Goal: Information Seeking & Learning: Learn about a topic

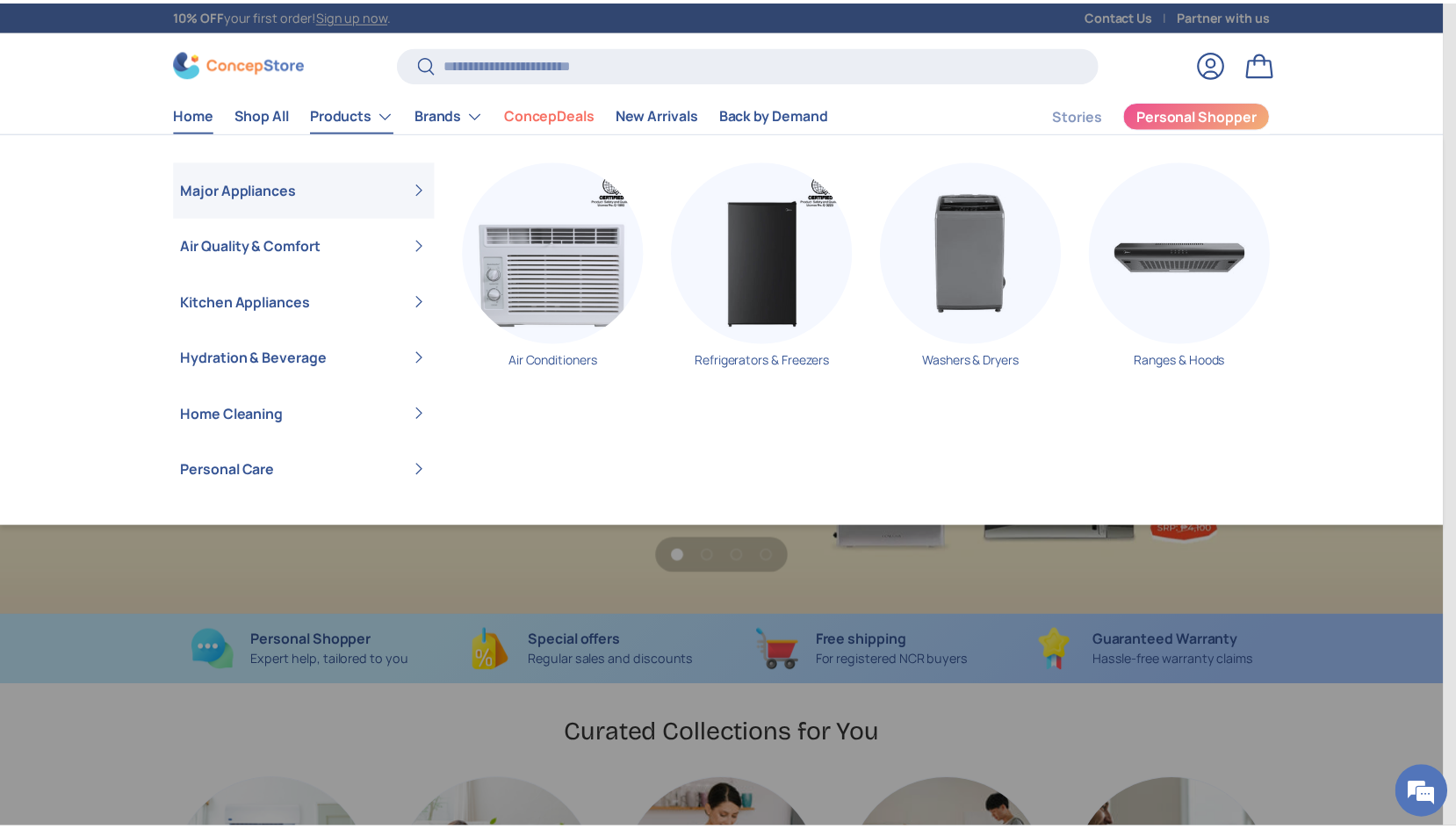
scroll to position [0, 1456]
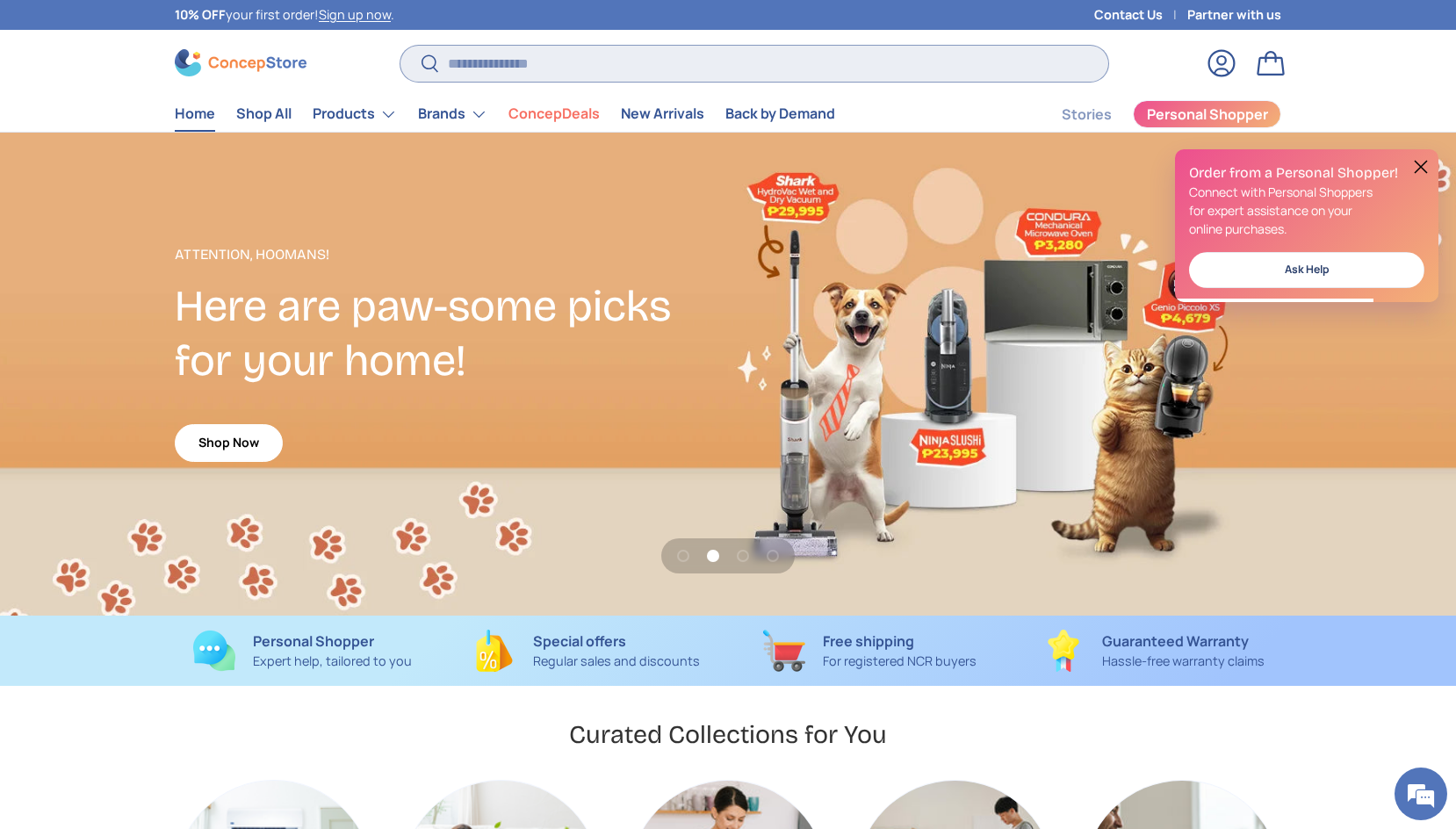
click at [590, 61] on input "Search" at bounding box center [754, 64] width 708 height 36
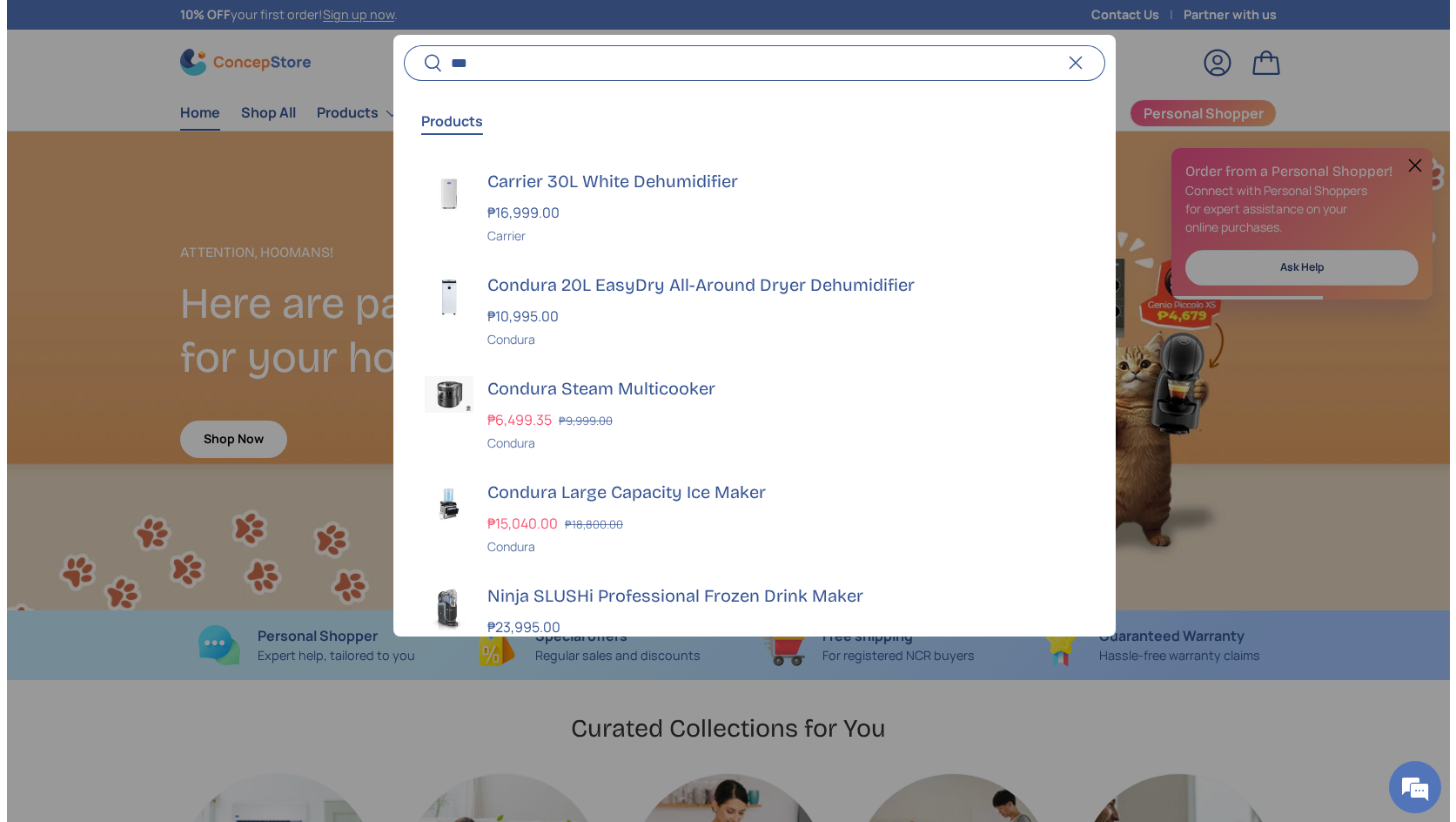
scroll to position [0, 1456]
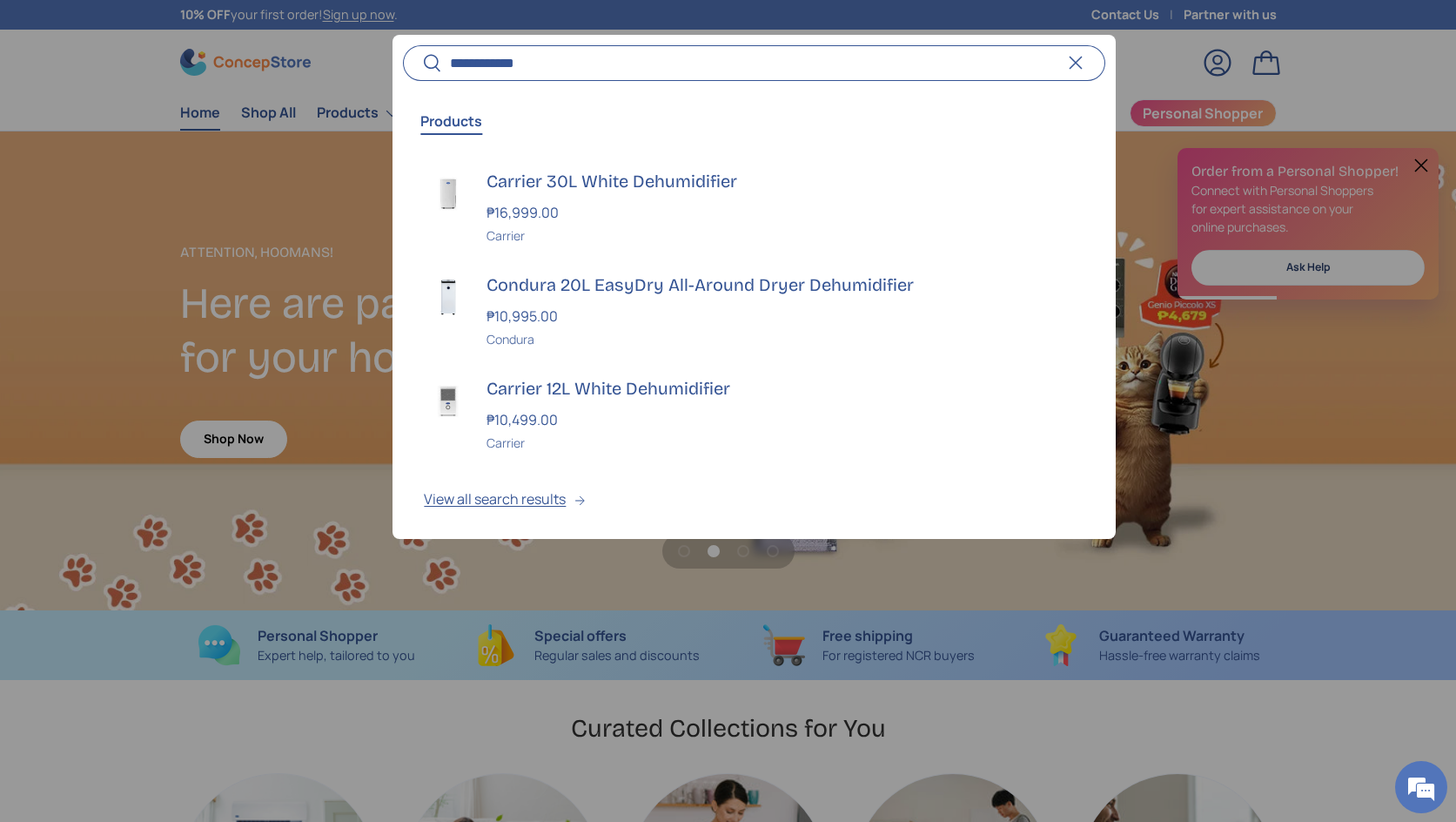
type input "**********"
click at [402, 43] on button "Search" at bounding box center [422, 63] width 40 height 41
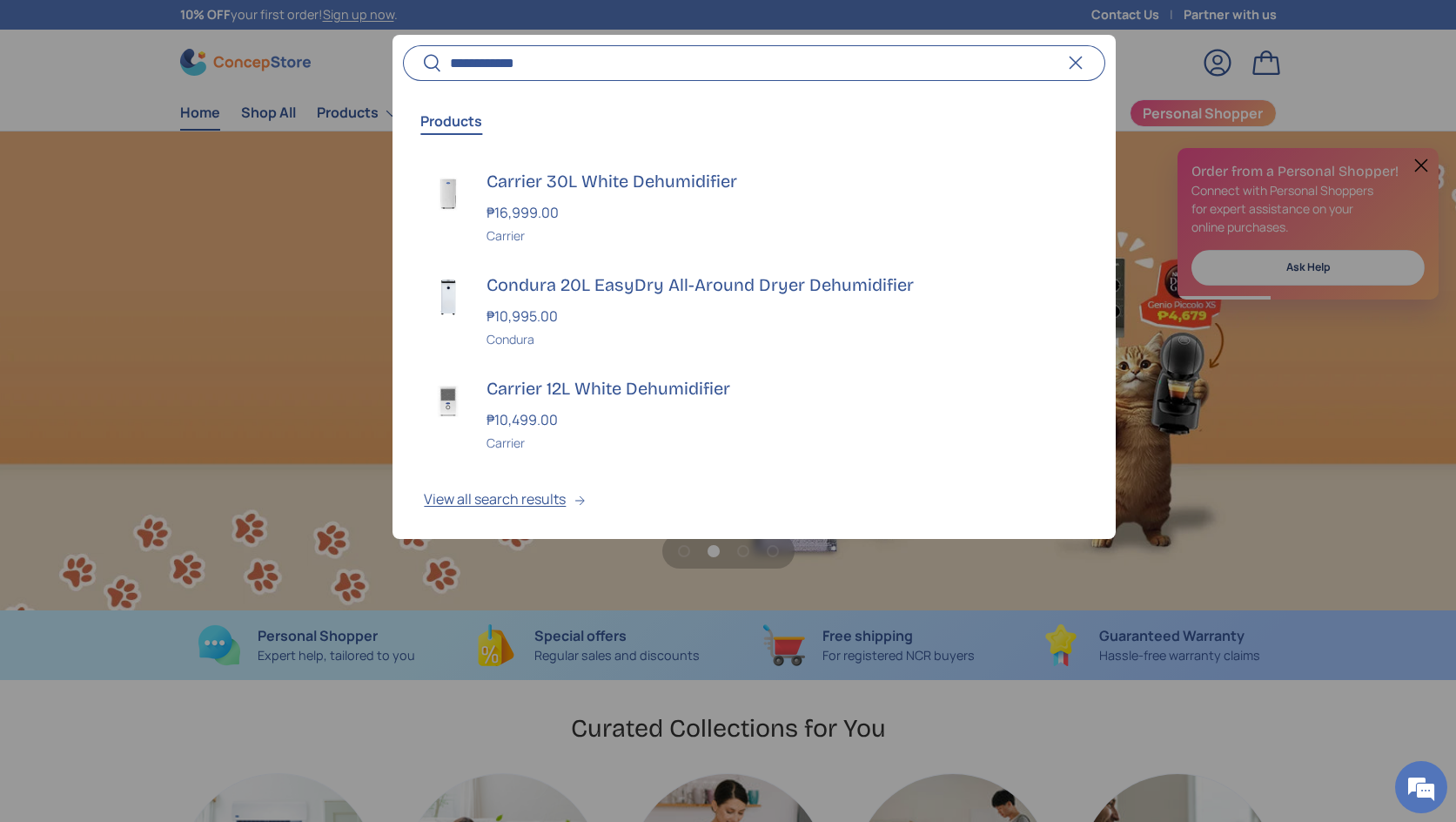
scroll to position [0, 2911]
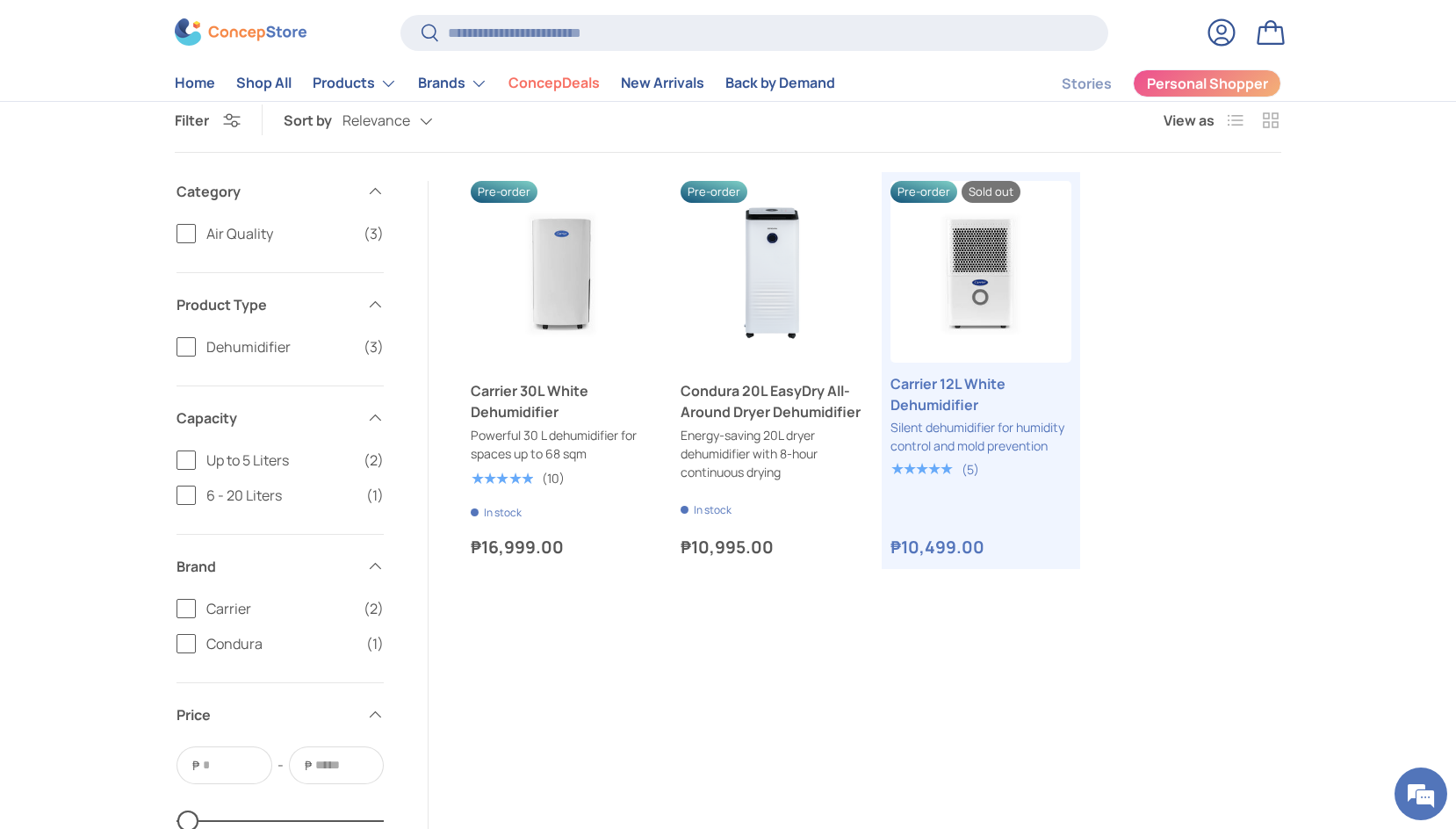
scroll to position [188, 0]
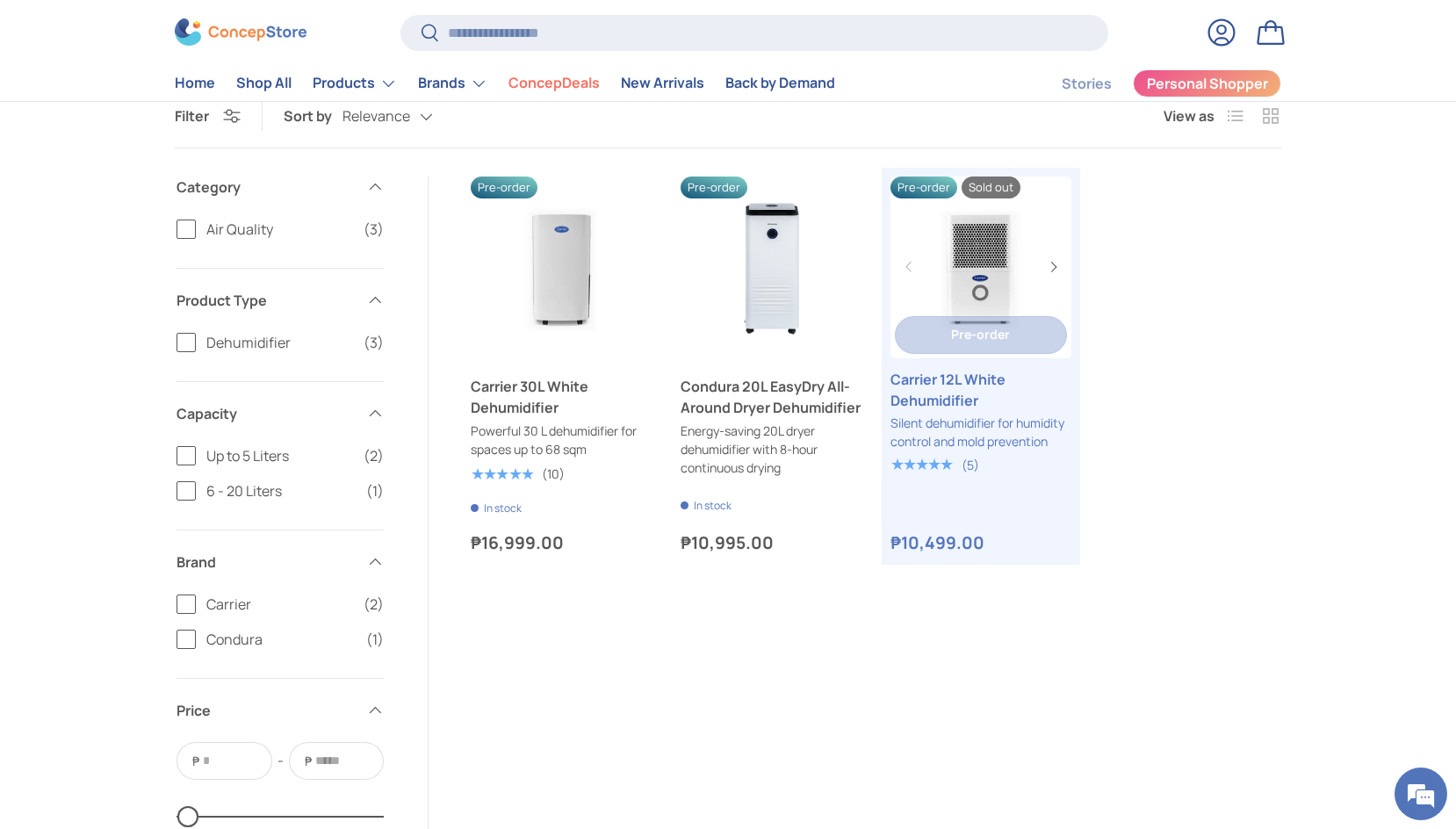
click at [966, 245] on link "Carrier 12L White Dehumidifier" at bounding box center [980, 267] width 182 height 182
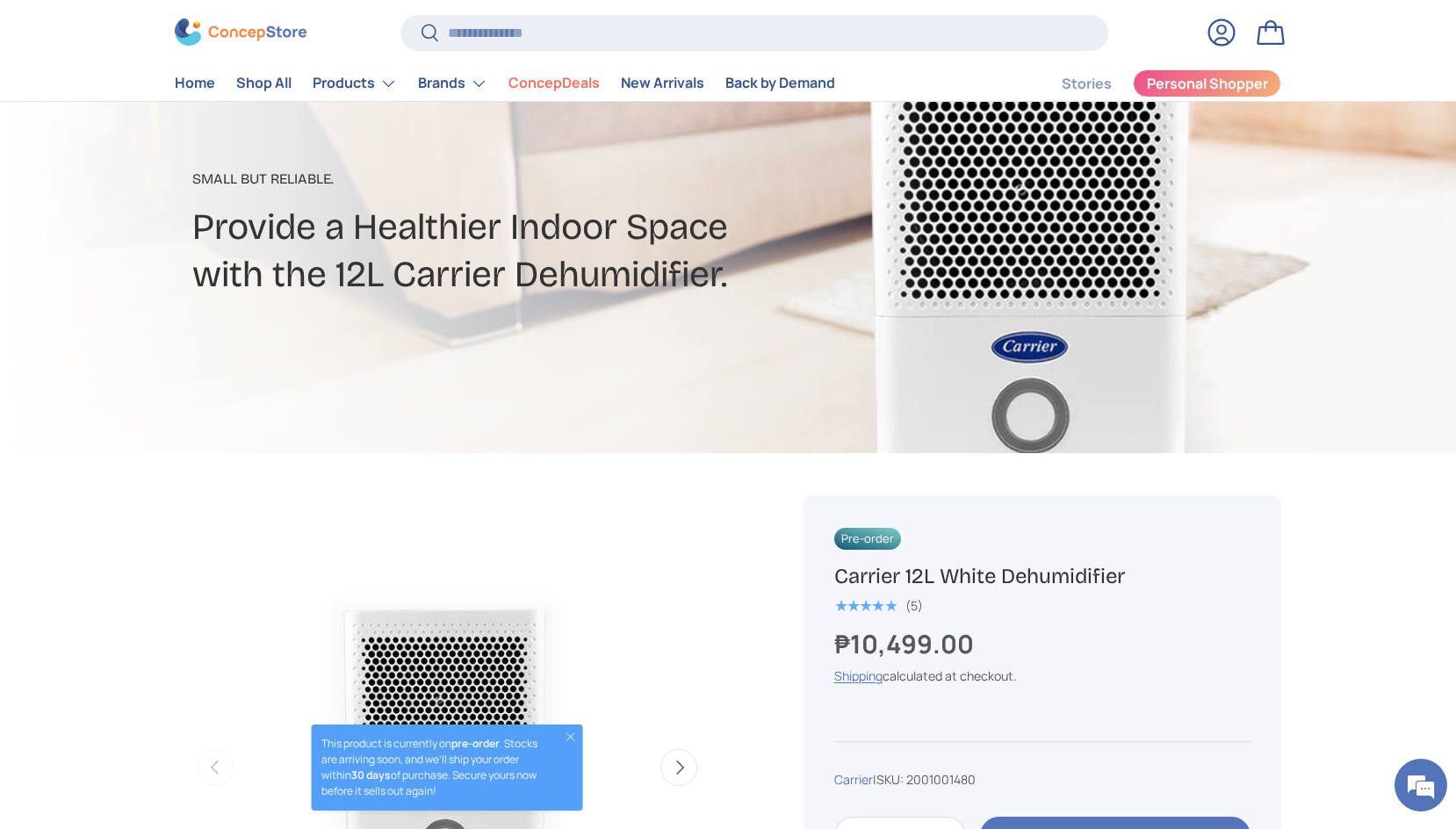
click at [775, 298] on h2 "Provide a Healthier Indoor Space with the 12L Carrier Dehumidifier." at bounding box center [529, 251] width 674 height 95
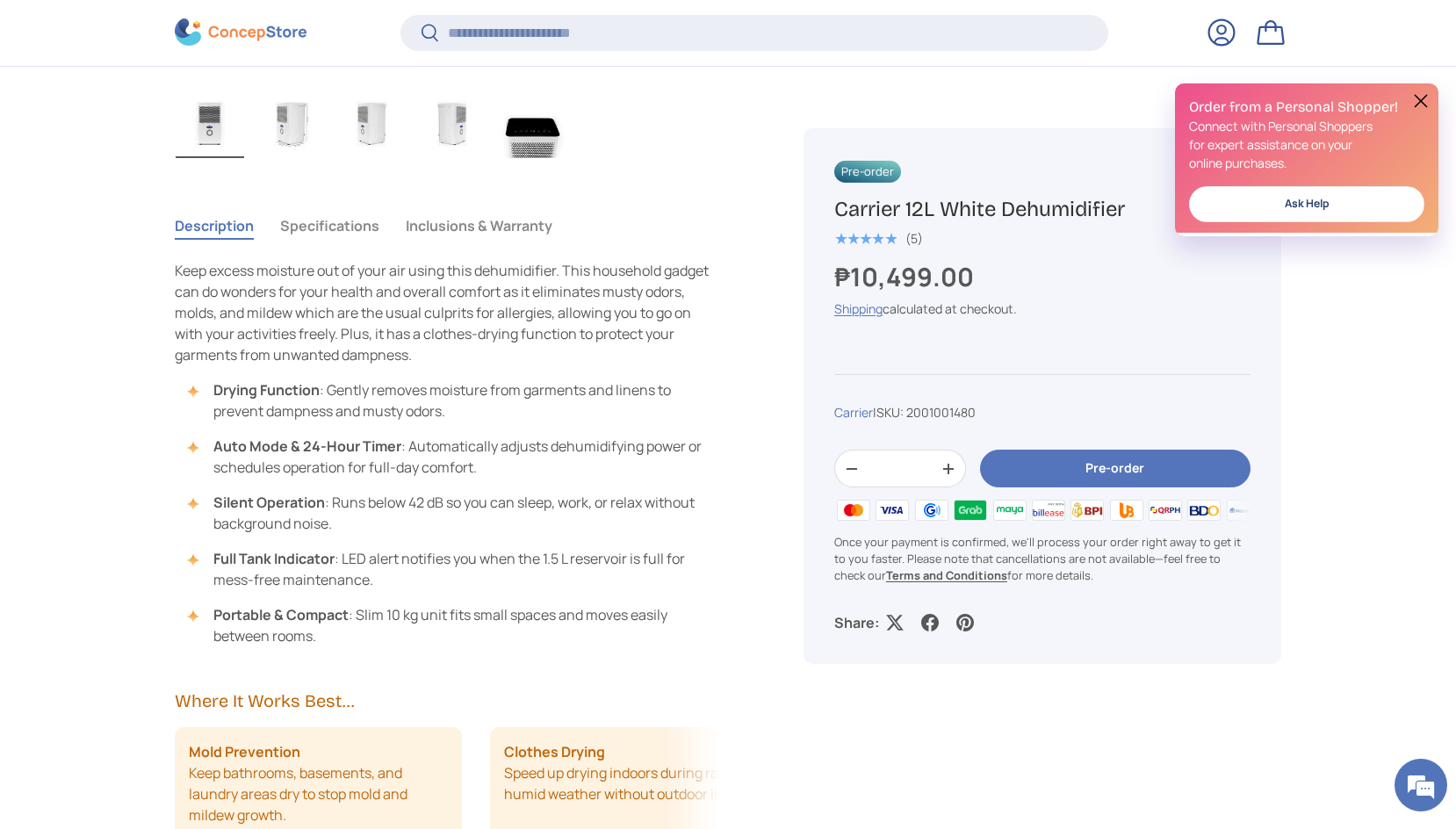
scroll to position [1130, 0]
click at [380, 293] on p "Keep excess moisture out of your air using this dehumidifier. This household ga…" at bounding box center [447, 310] width 544 height 106
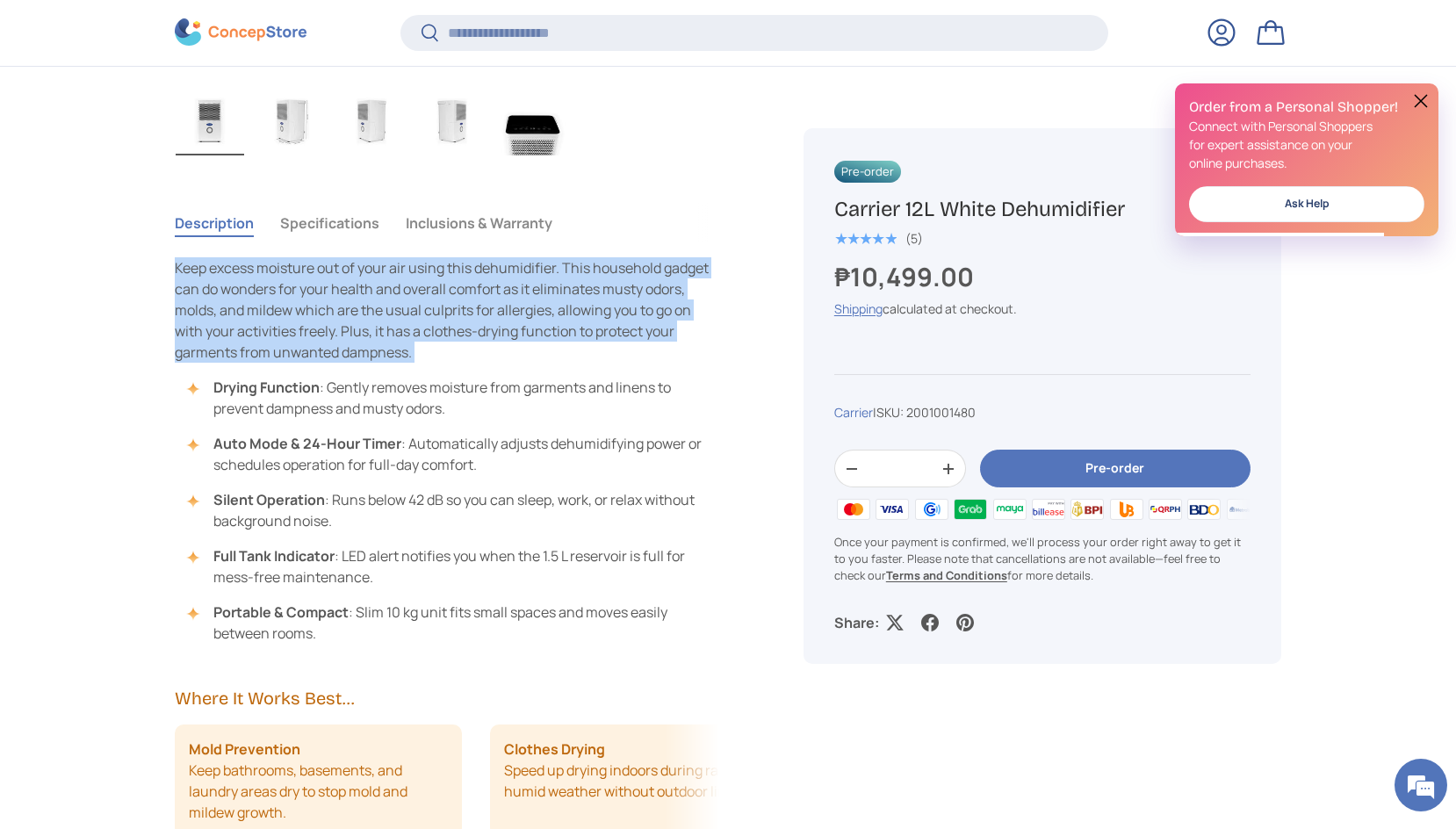
click at [380, 293] on p "Keep excess moisture out of your air using this dehumidifier. This household ga…" at bounding box center [447, 310] width 544 height 106
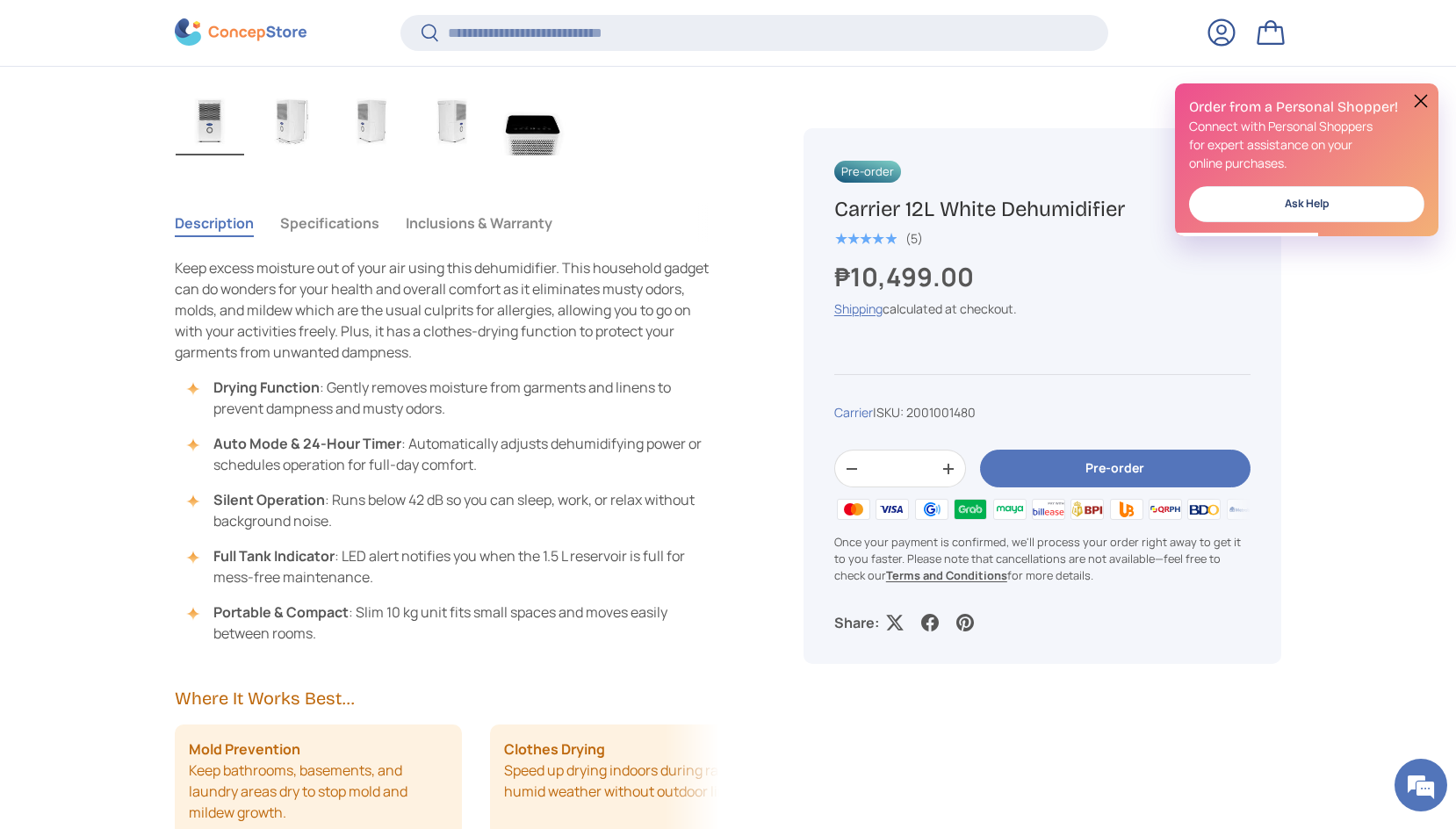
click at [383, 495] on li "Silent Operation : Runs below 42 dB so you can sleep, work, or relax without ba…" at bounding box center [456, 510] width 527 height 42
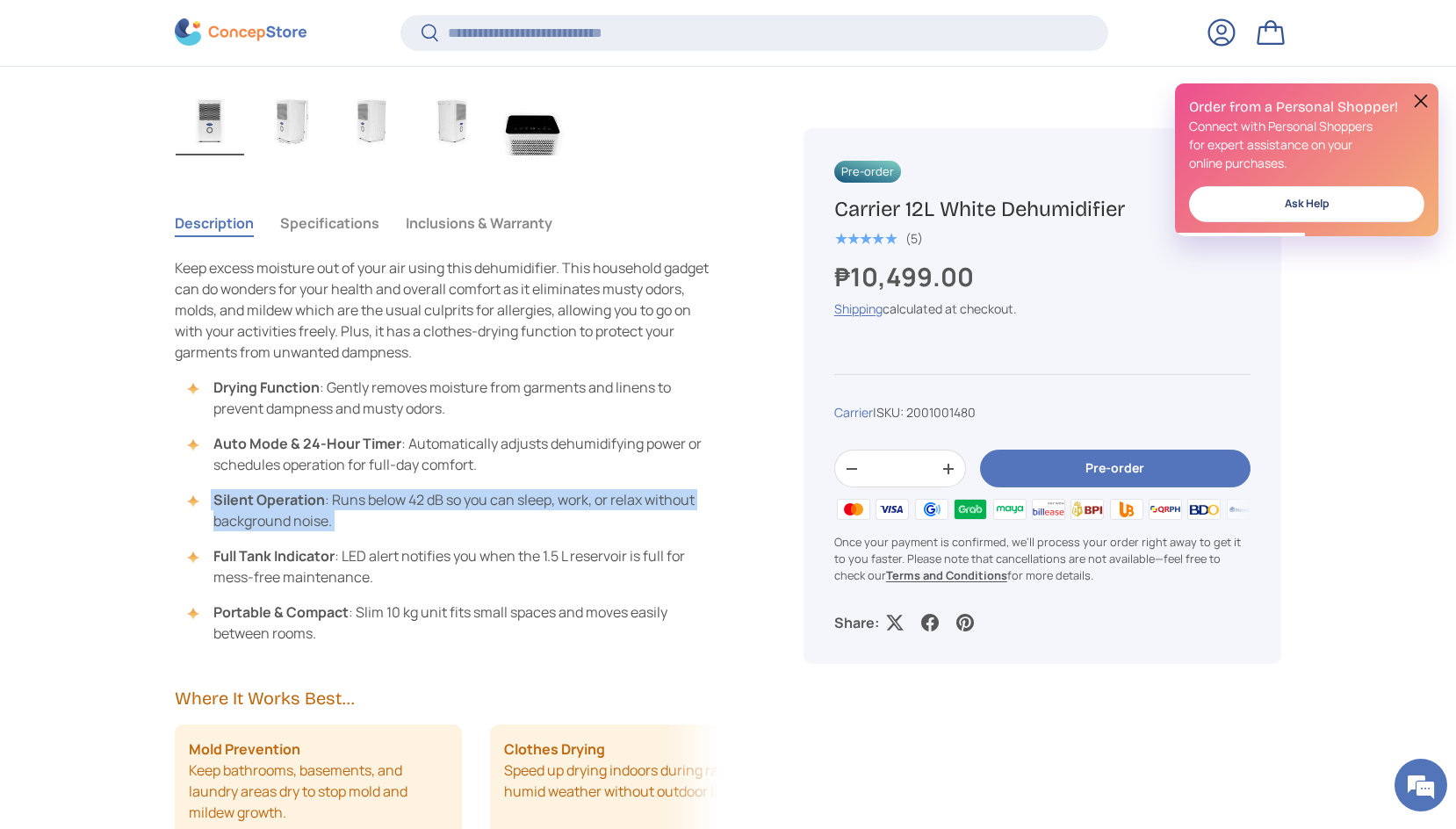
click at [383, 495] on li "Silent Operation : Runs below 42 dB so you can sleep, work, or relax without ba…" at bounding box center [456, 510] width 527 height 42
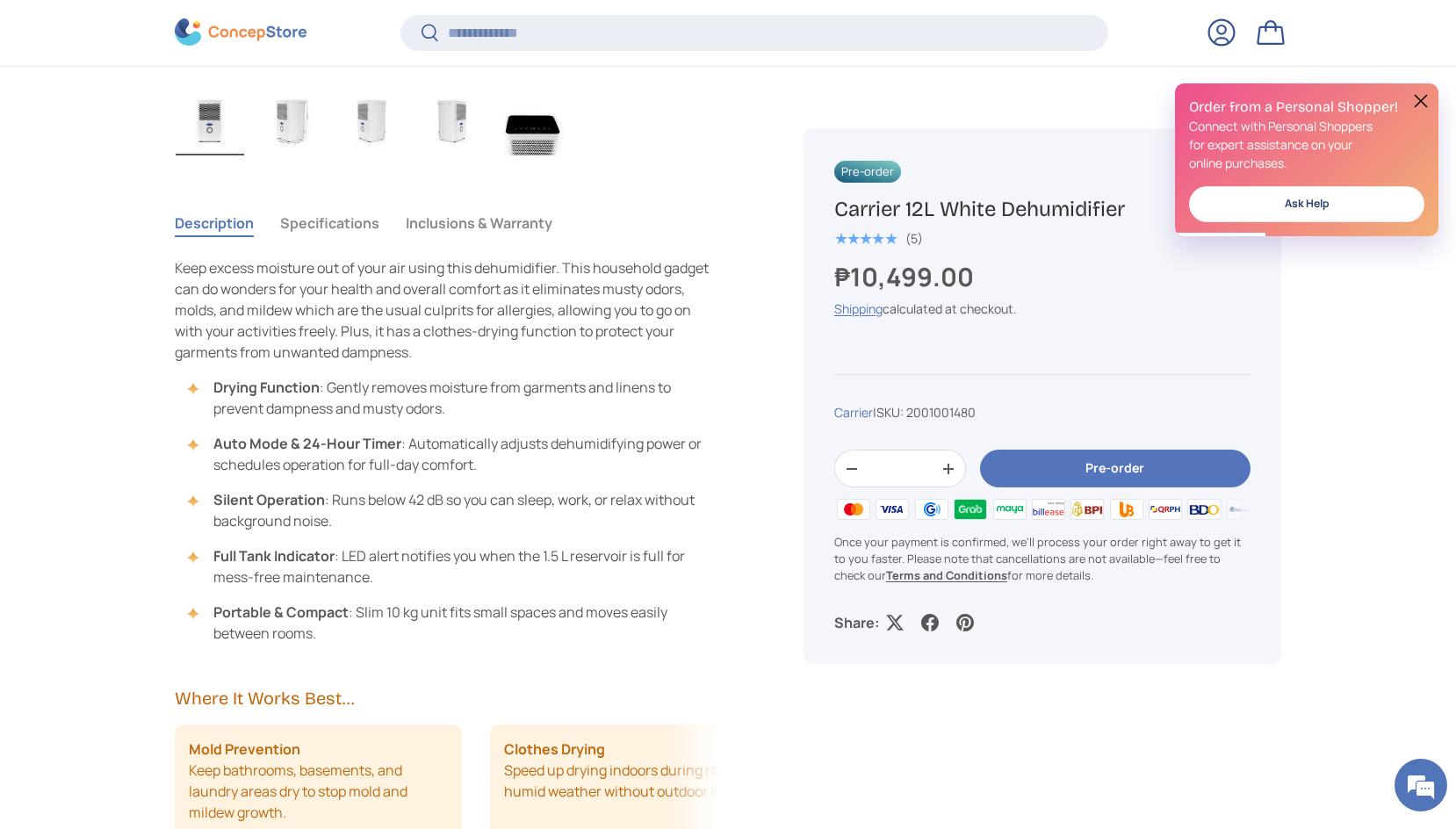
click at [392, 623] on li "Portable & Compact : Slim 10 kg unit fits small spaces and moves easily between…" at bounding box center [456, 622] width 527 height 42
click at [412, 616] on li "Portable & Compact : Slim 10 kg unit fits small spaces and moves easily between…" at bounding box center [456, 622] width 527 height 42
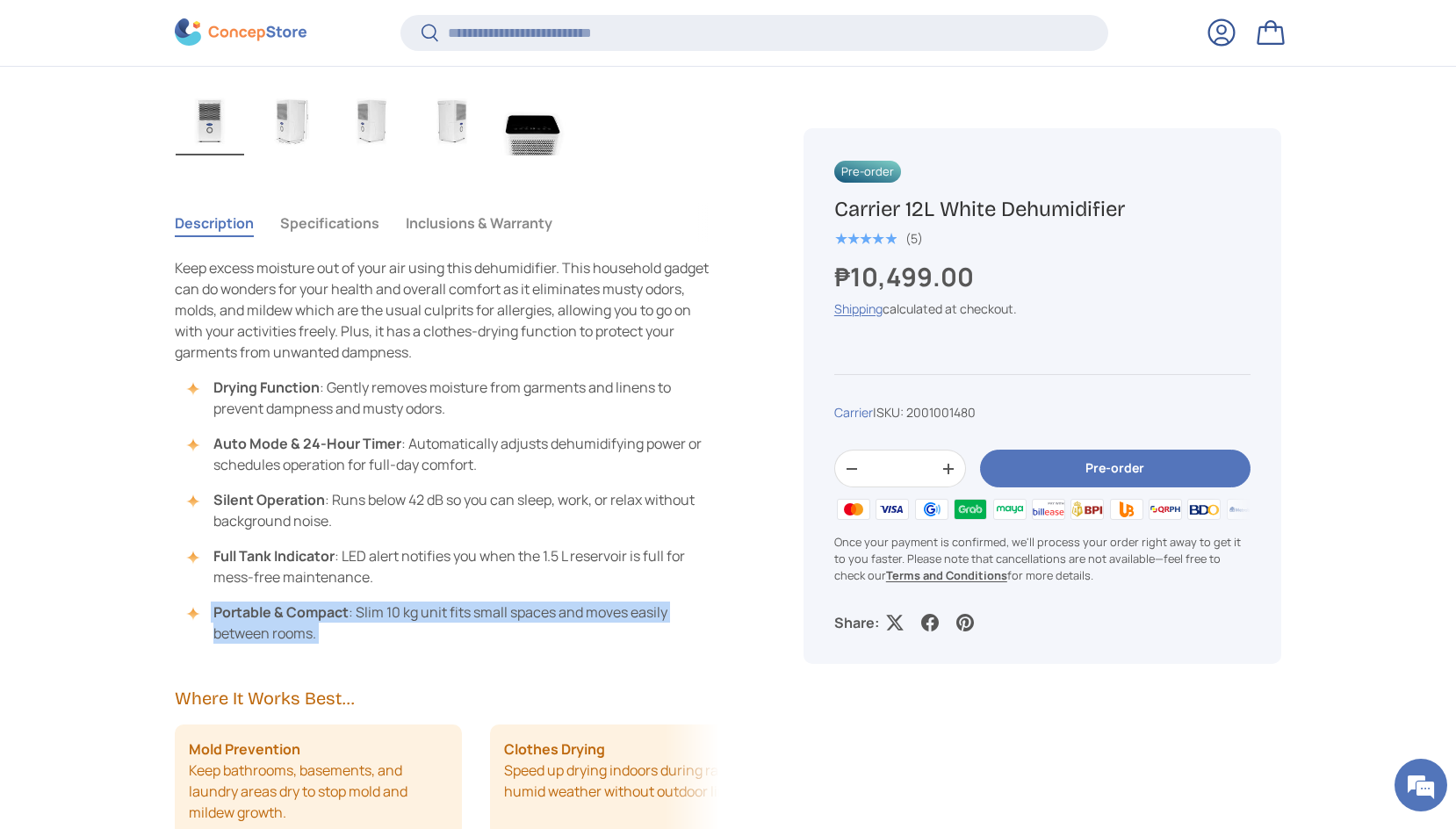
click at [412, 616] on li "Portable & Compact : Slim 10 kg unit fits small spaces and moves easily between…" at bounding box center [456, 622] width 527 height 42
click at [320, 241] on button "Specifications" at bounding box center [330, 222] width 99 height 40
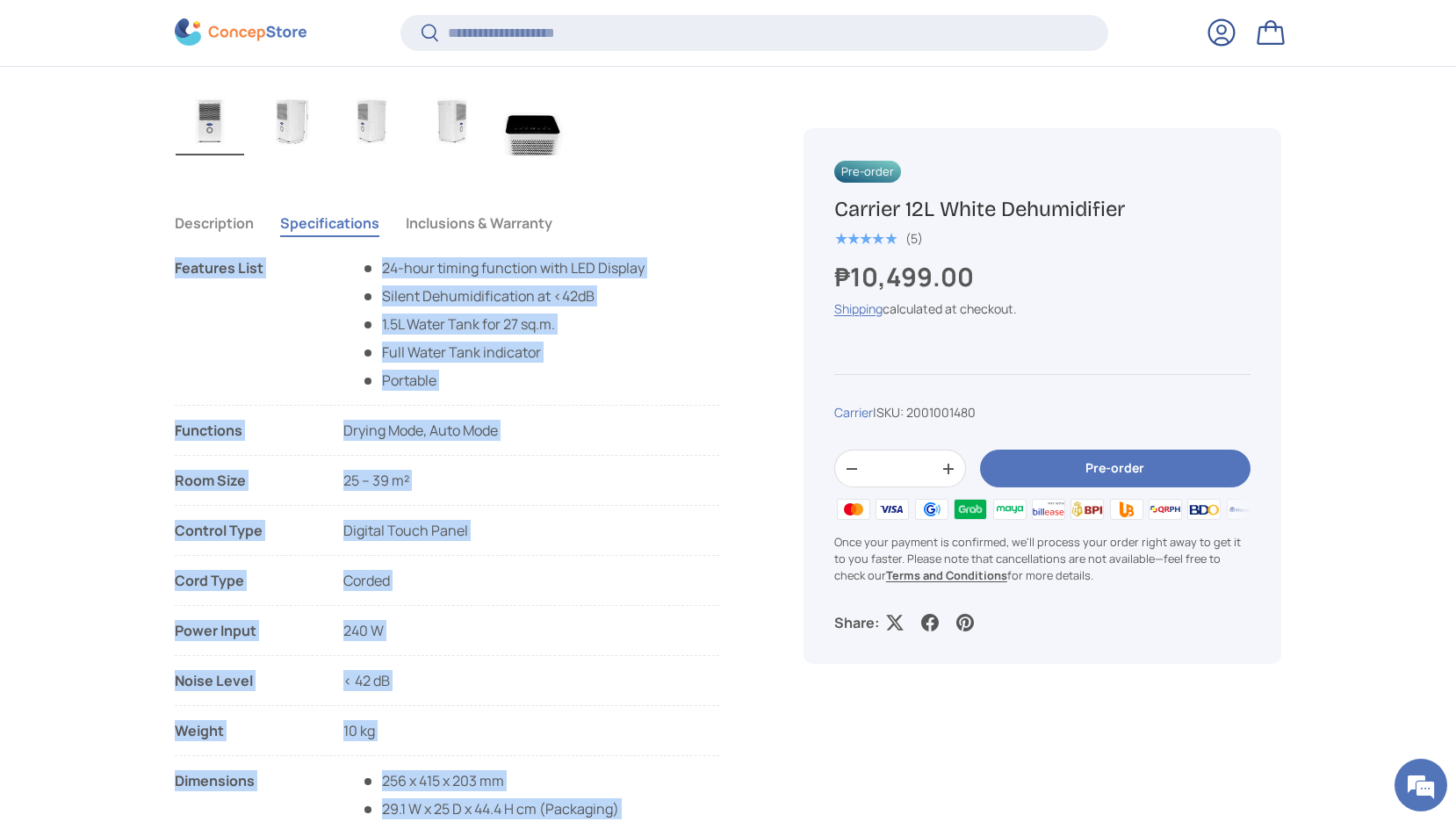
click at [261, 272] on div "Features List" at bounding box center [245, 324] width 141 height 133
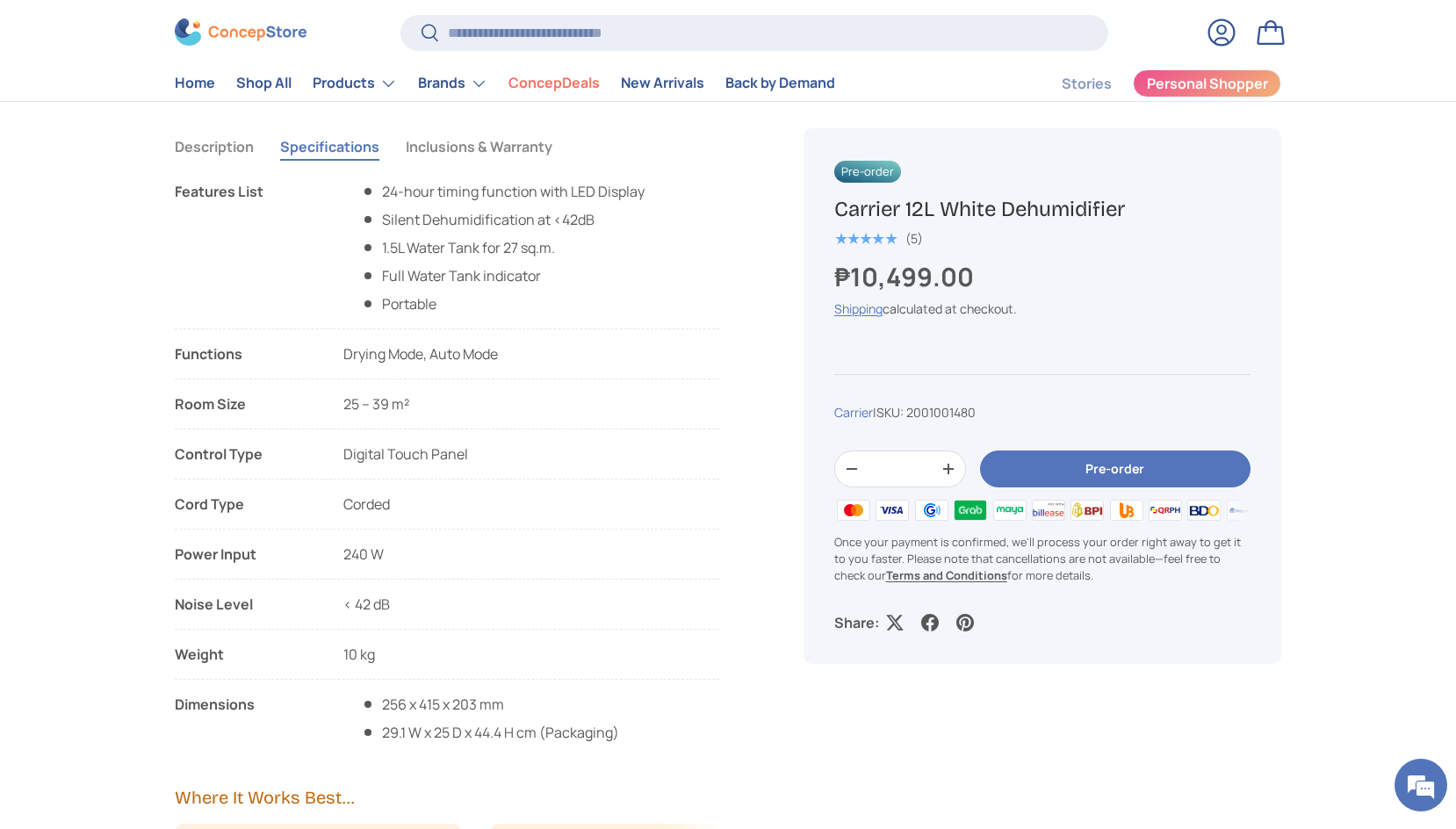
scroll to position [1209, 0]
click at [395, 224] on li "Silent Dehumidification at <42dB" at bounding box center [502, 222] width 283 height 21
click at [428, 187] on li "24-hour timing function with LED Display" at bounding box center [502, 193] width 283 height 21
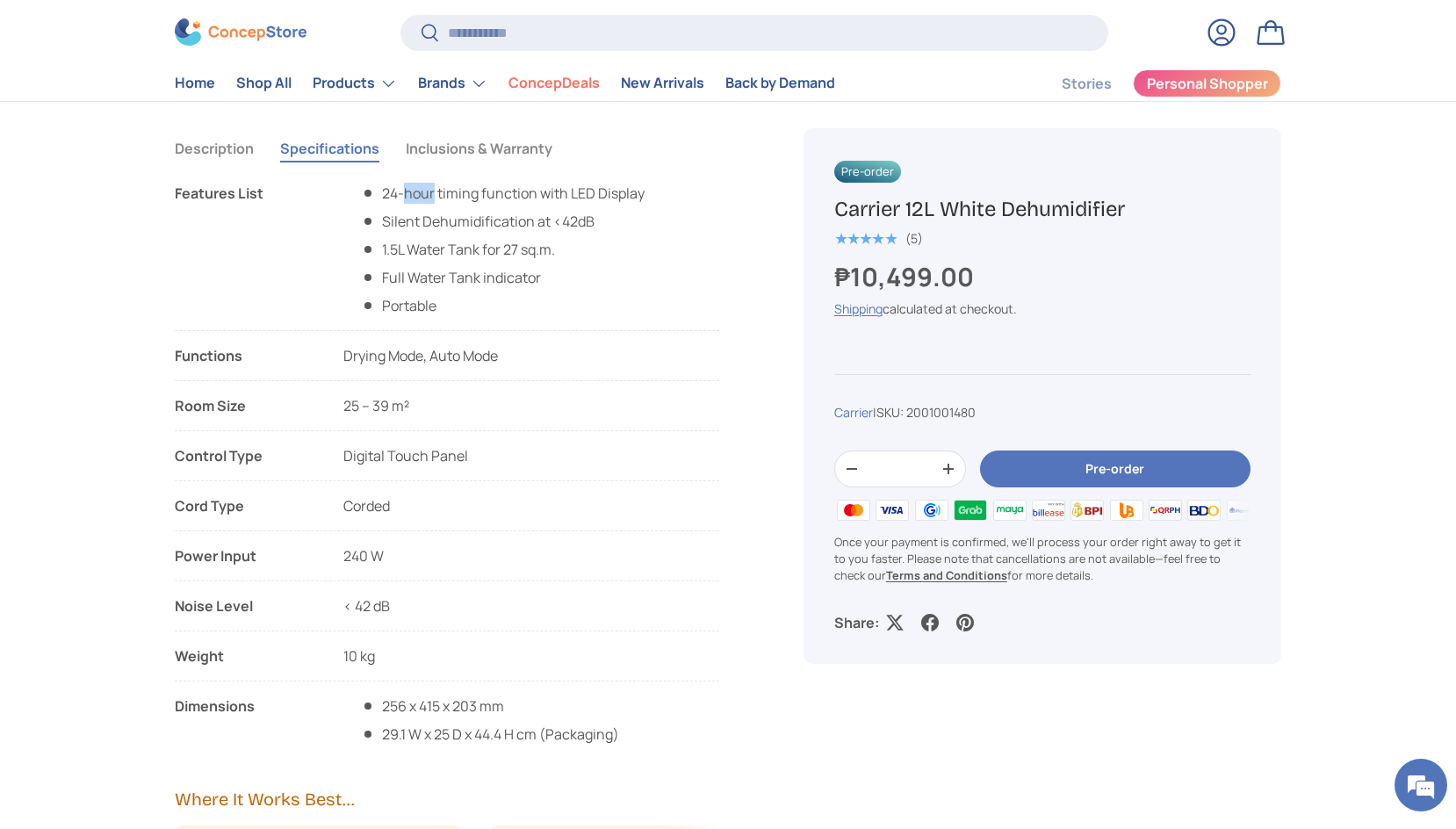
click at [428, 187] on li "24-hour timing function with LED Display" at bounding box center [502, 193] width 283 height 21
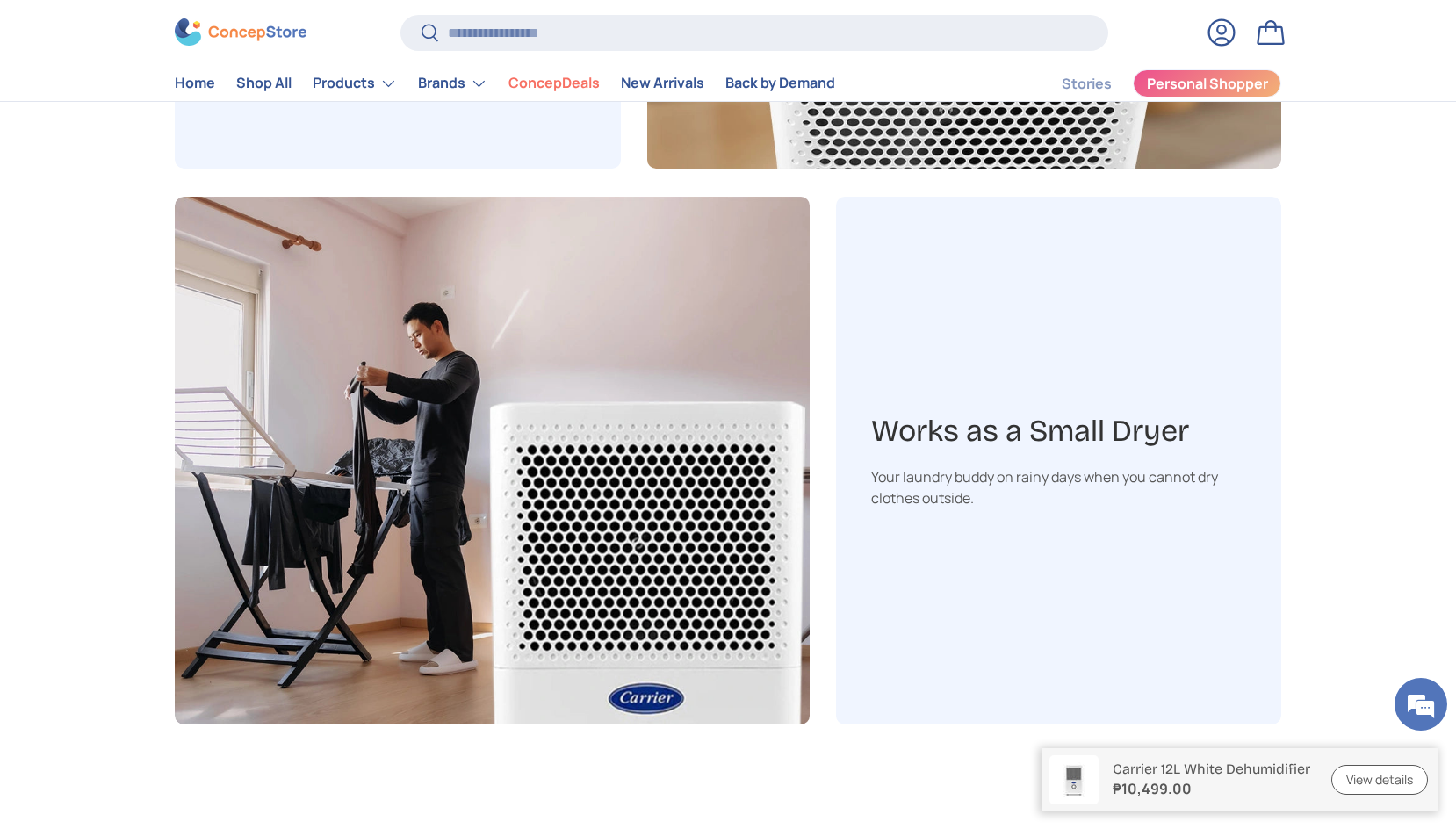
scroll to position [2967, 0]
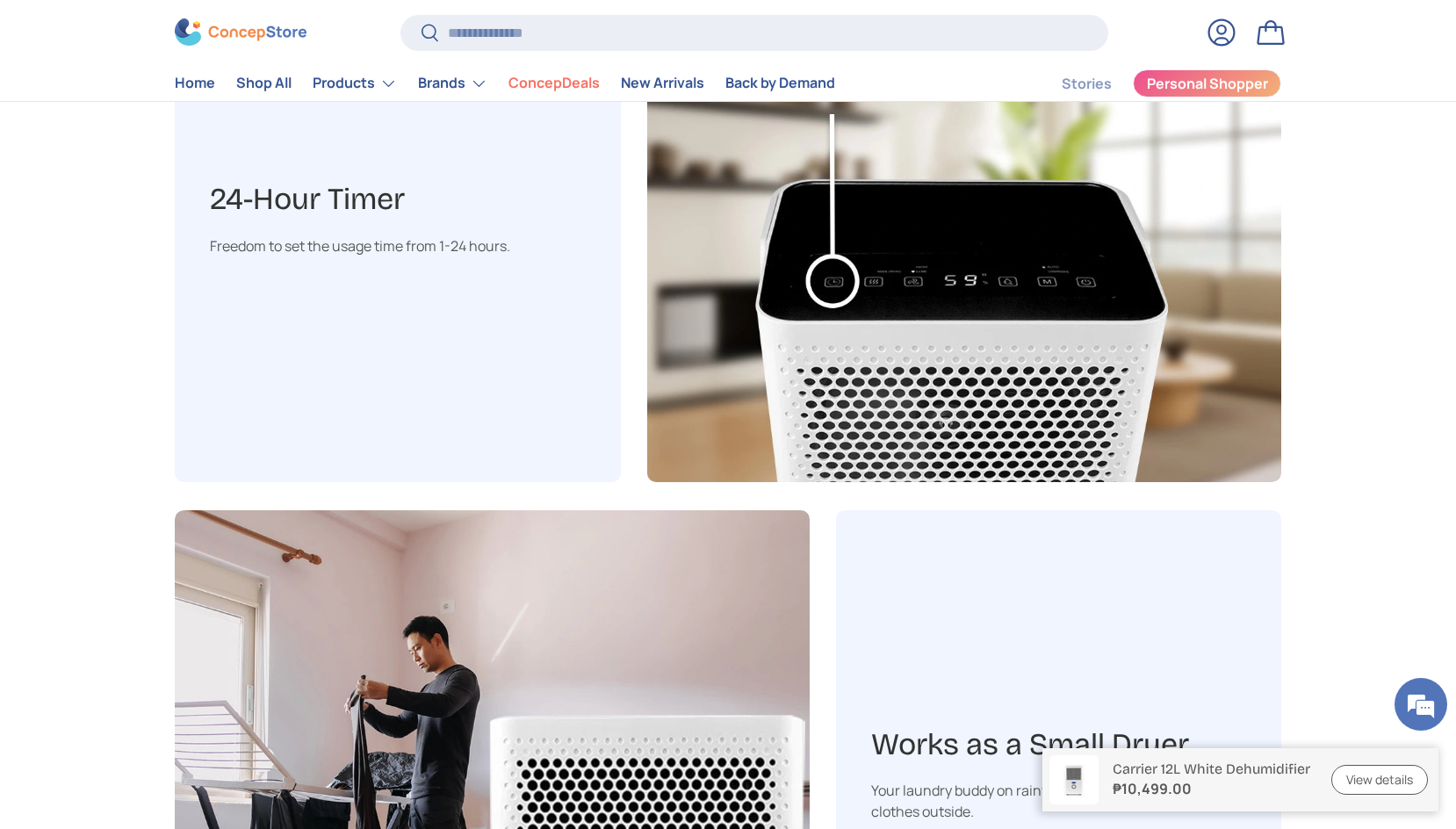
click at [298, 253] on div "Freedom to set the usage time from 1-24 hours." at bounding box center [398, 245] width 376 height 21
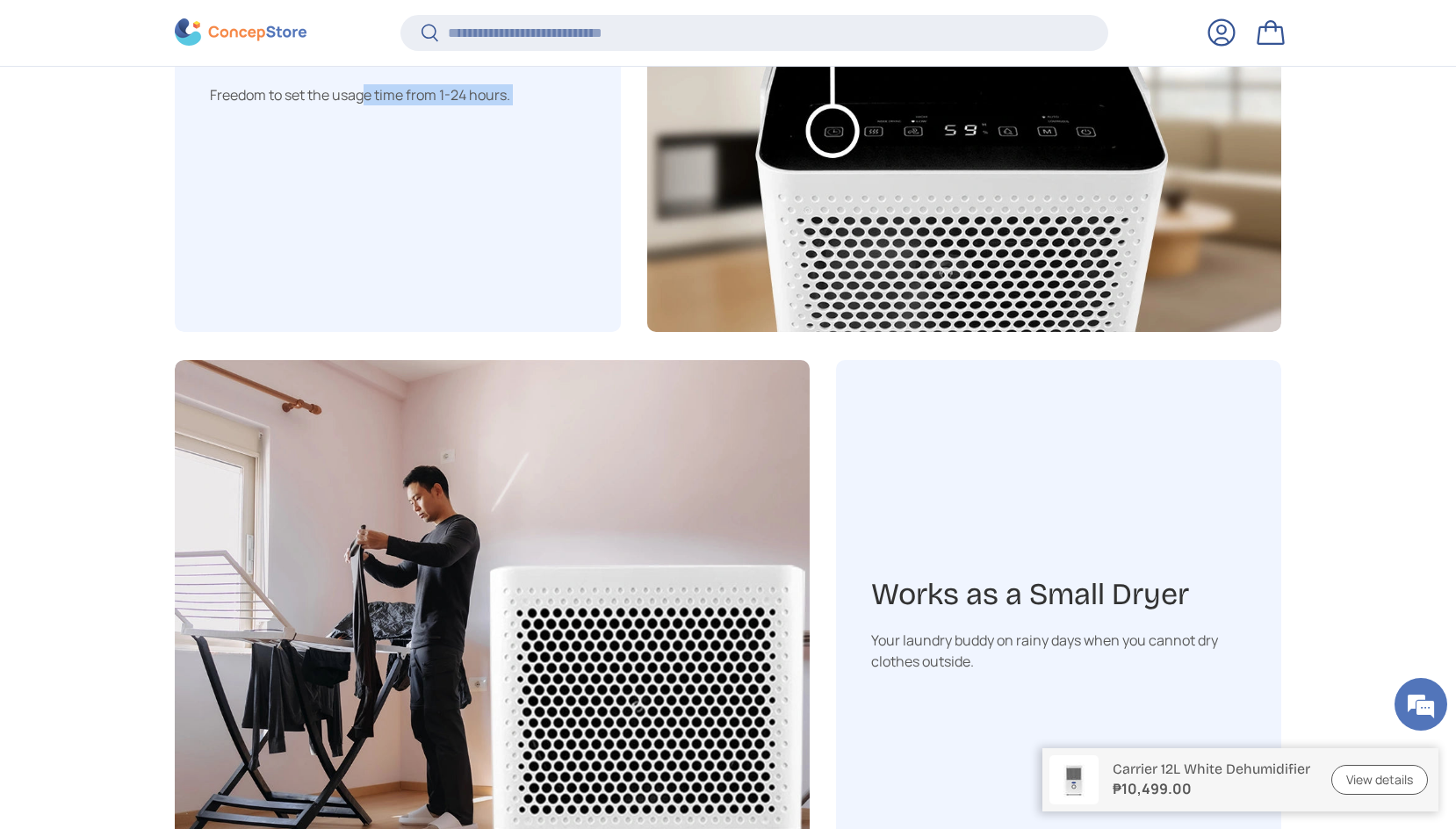
scroll to position [3115, 0]
click at [978, 589] on h3 "Works as a Small Dryer" at bounding box center [1058, 594] width 376 height 40
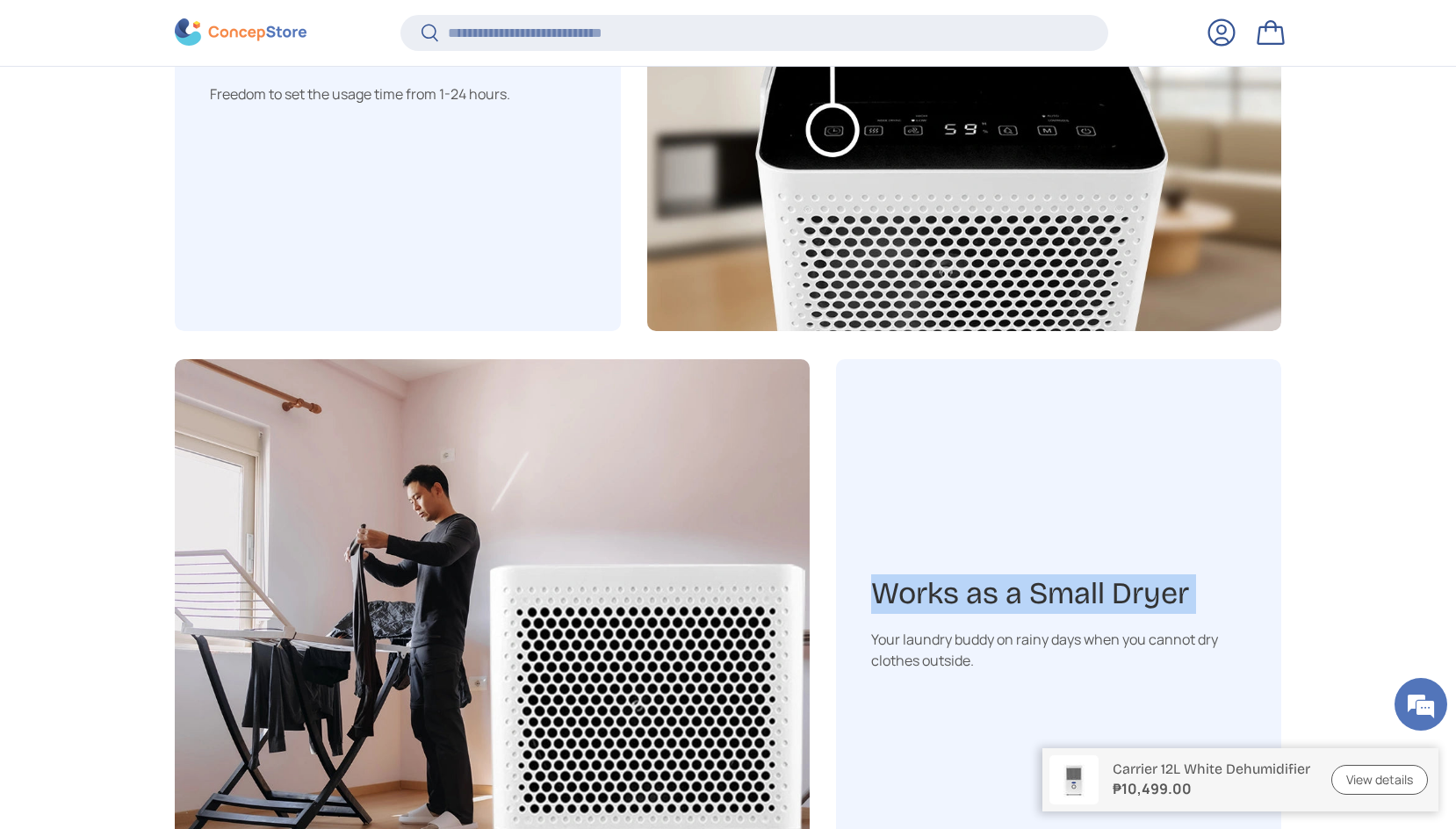
click at [978, 589] on h3 "Works as a Small Dryer" at bounding box center [1058, 594] width 376 height 40
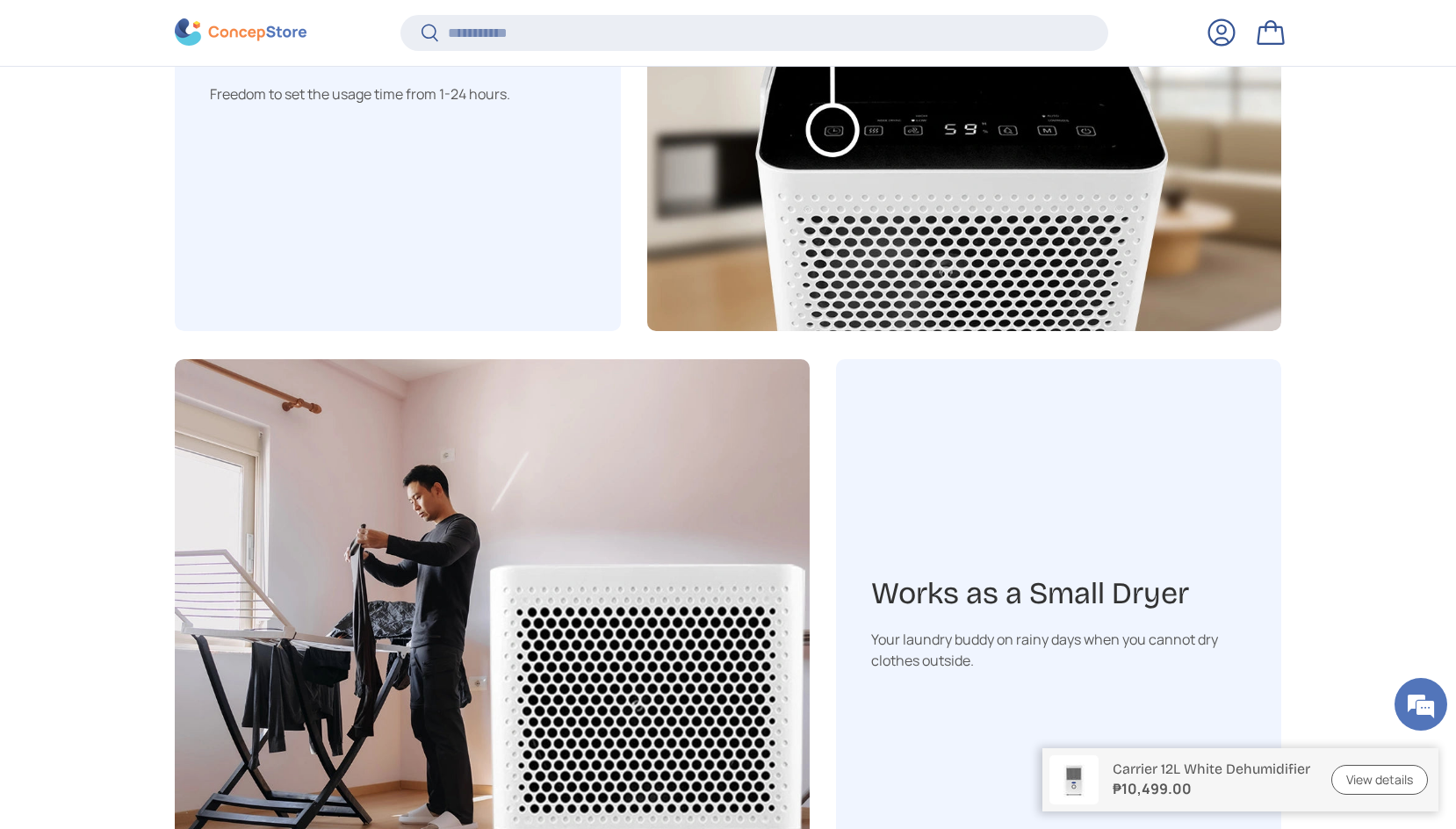
click at [961, 651] on div "Your laundry buddy on rainy days when you cannot dry clothes outside." at bounding box center [1058, 649] width 376 height 42
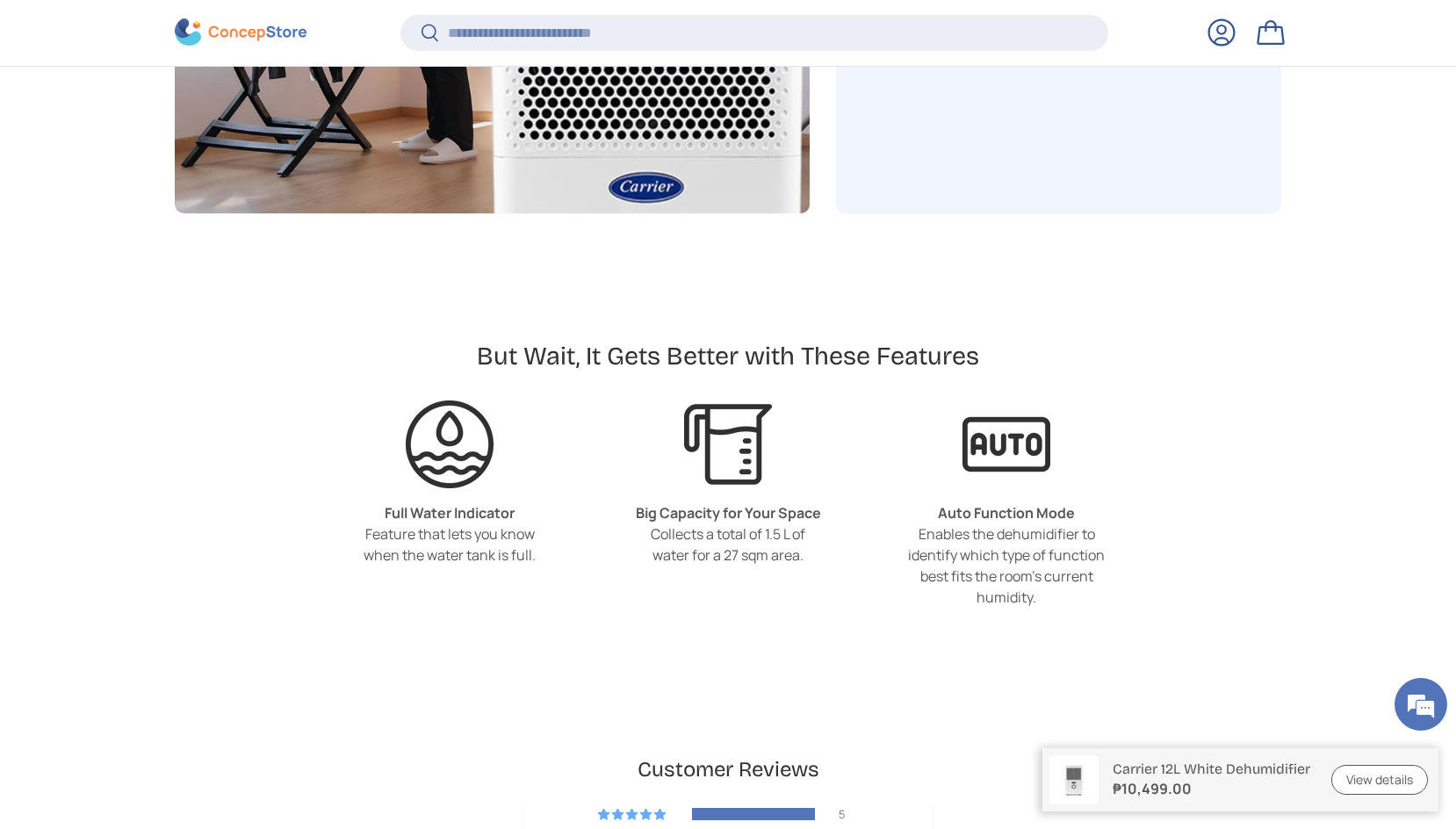
scroll to position [3789, 0]
click at [550, 358] on h2 "But Wait, It Gets Better with These Features" at bounding box center [728, 355] width 502 height 32
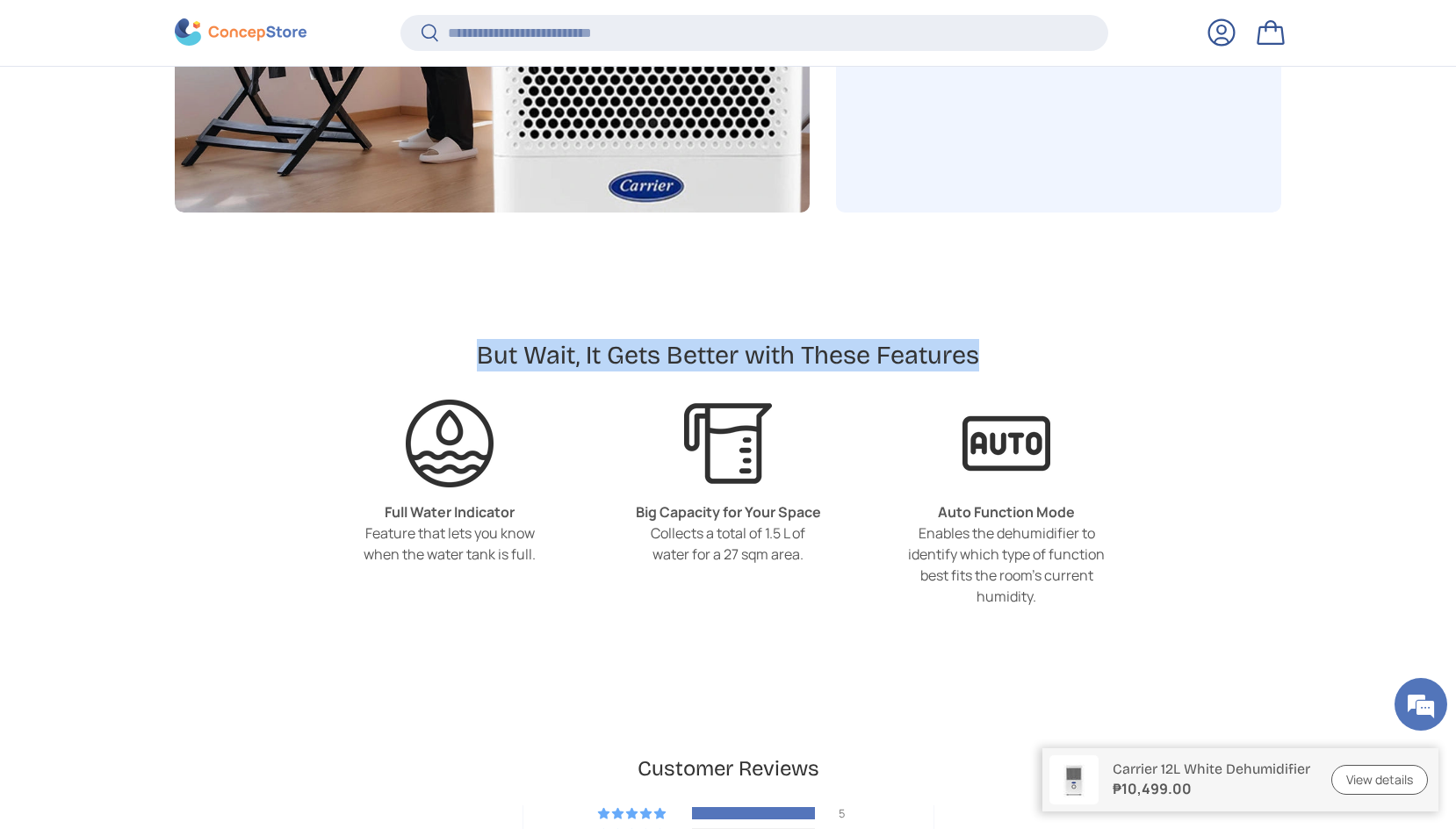
click at [550, 358] on h2 "But Wait, It Gets Better with These Features" at bounding box center [728, 355] width 502 height 32
click at [552, 347] on h2 "But Wait, It Gets Better with These Features" at bounding box center [728, 355] width 502 height 32
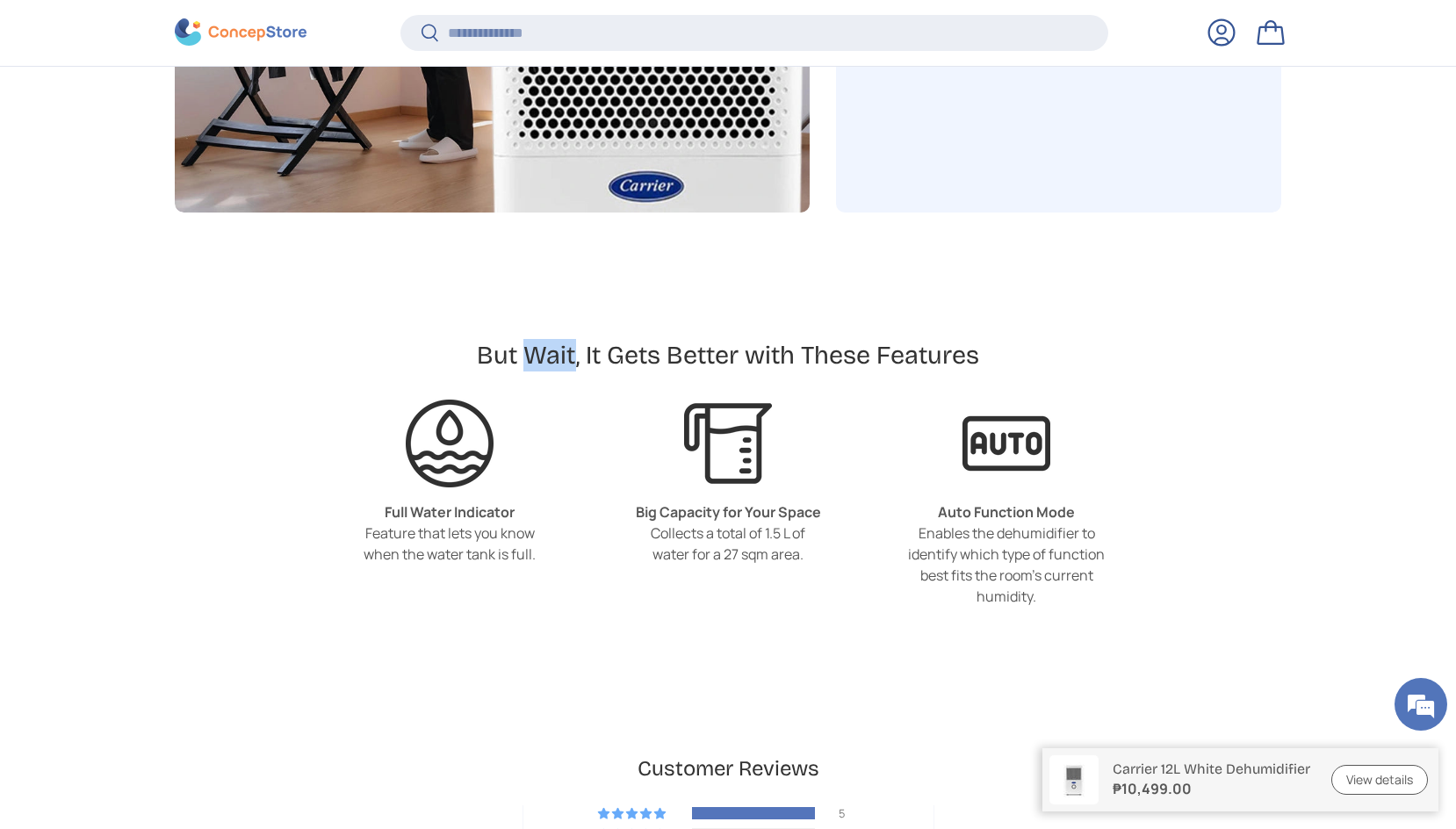
click at [552, 347] on h2 "But Wait, It Gets Better with These Features" at bounding box center [728, 355] width 502 height 32
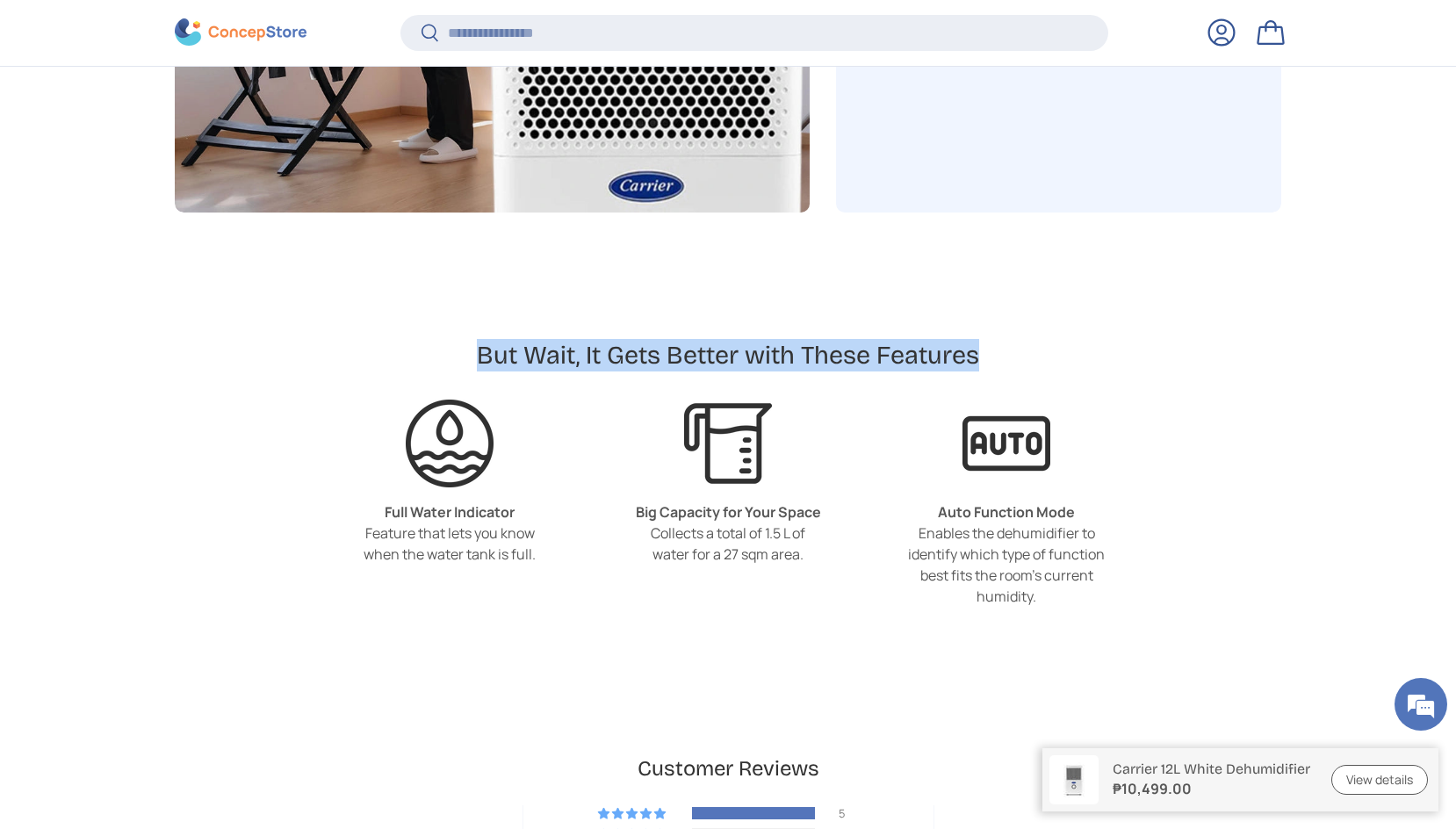
click at [552, 347] on h2 "But Wait, It Gets Better with These Features" at bounding box center [728, 355] width 502 height 32
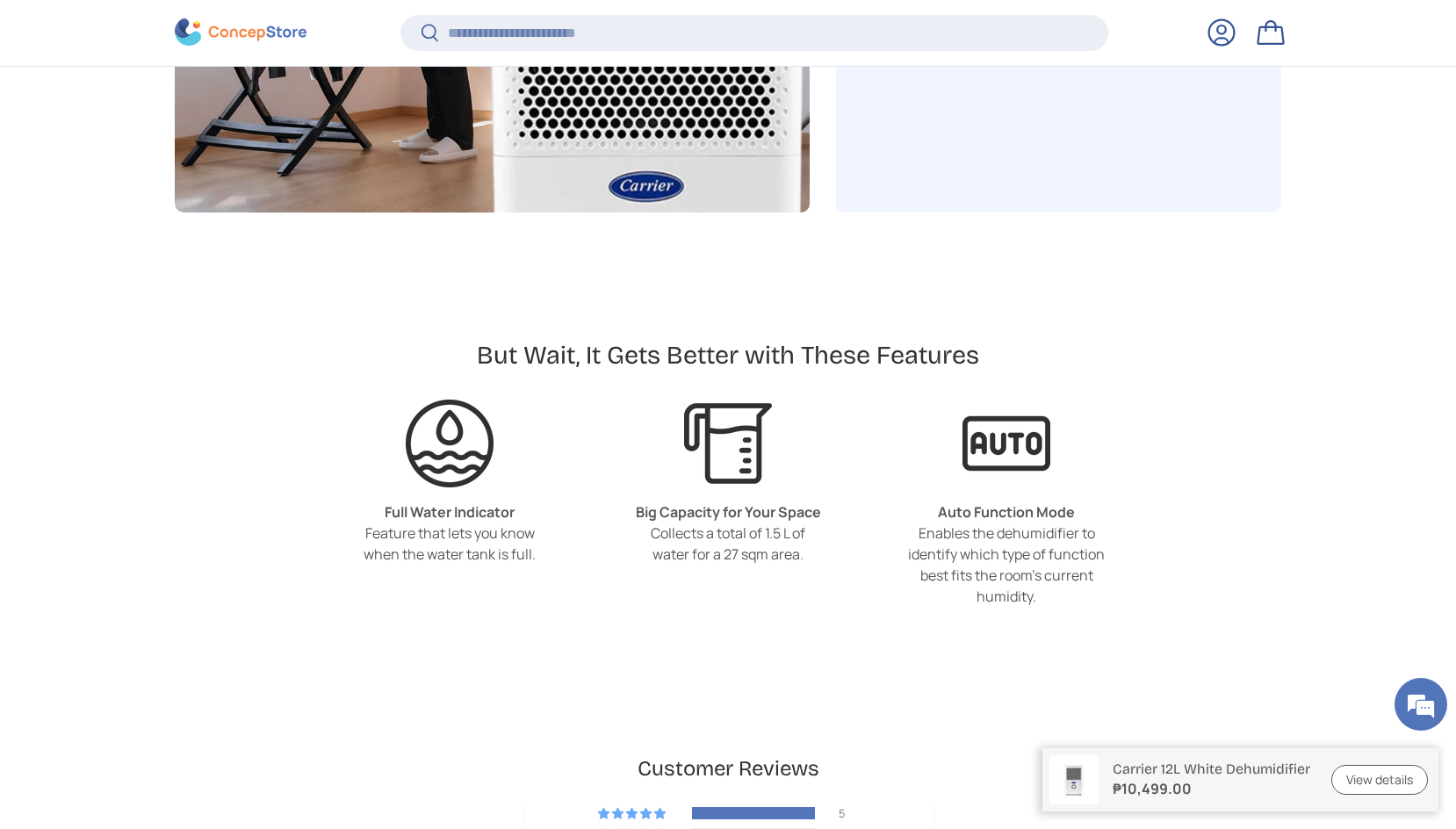
click at [442, 509] on strong "Full Water Indicator" at bounding box center [449, 511] width 130 height 19
drag, startPoint x: 442, startPoint y: 509, endPoint x: 406, endPoint y: 545, distance: 50.9
click at [406, 545] on div "Full Water Indicator Feature that lets you know when the water tank is full." at bounding box center [450, 525] width 198 height 77
click at [406, 545] on div "Feature that lets you know when the water tank is full." at bounding box center [450, 543] width 198 height 42
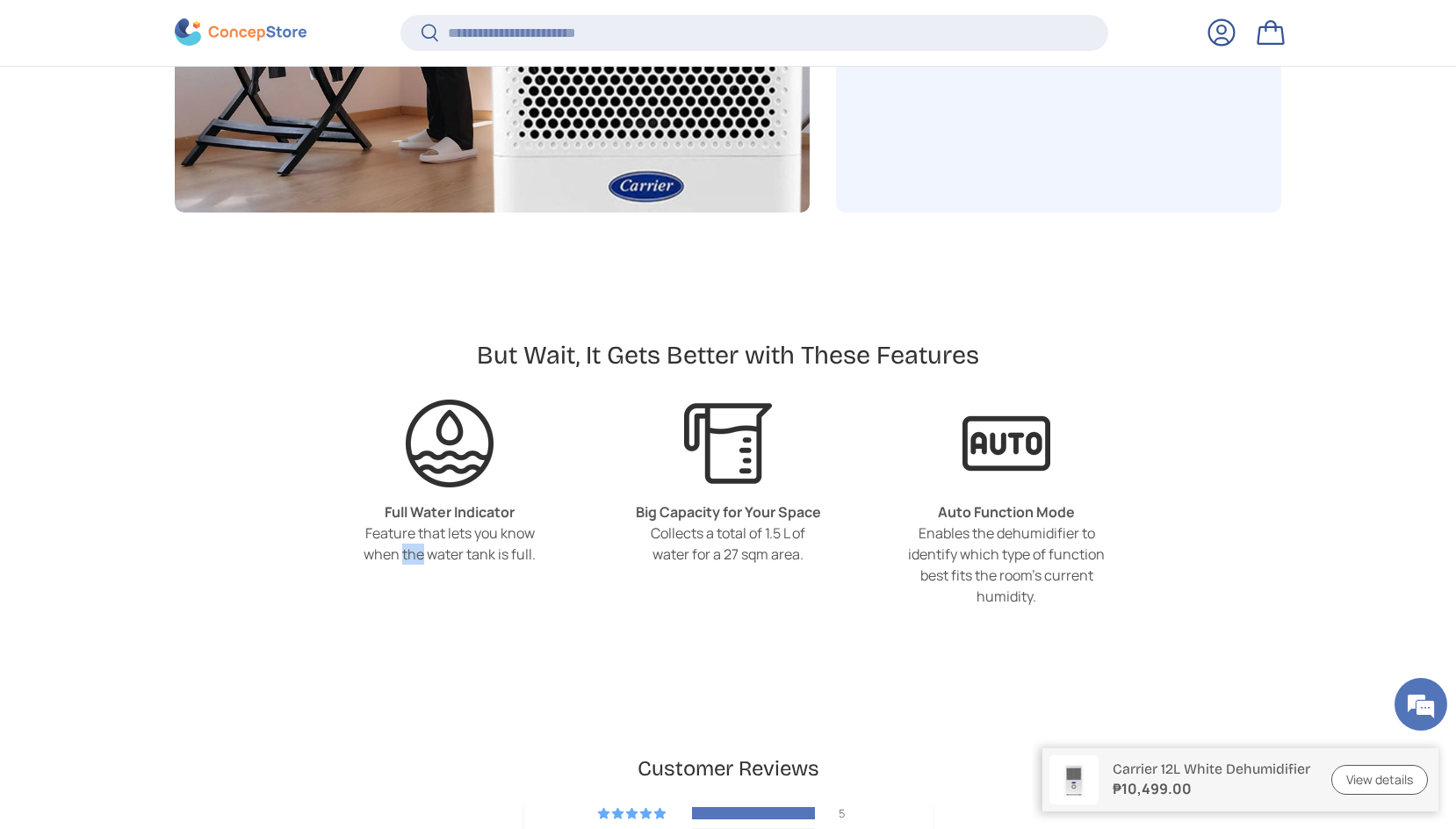
click at [406, 545] on div "Feature that lets you know when the water tank is full." at bounding box center [450, 543] width 198 height 42
click at [692, 498] on div "Big Capacity for Your Space Collects a total of 1.5 L of water for a 27 sqm are…" at bounding box center [728, 525] width 198 height 77
click at [661, 504] on strong "Big Capacity for Your Space" at bounding box center [728, 511] width 185 height 19
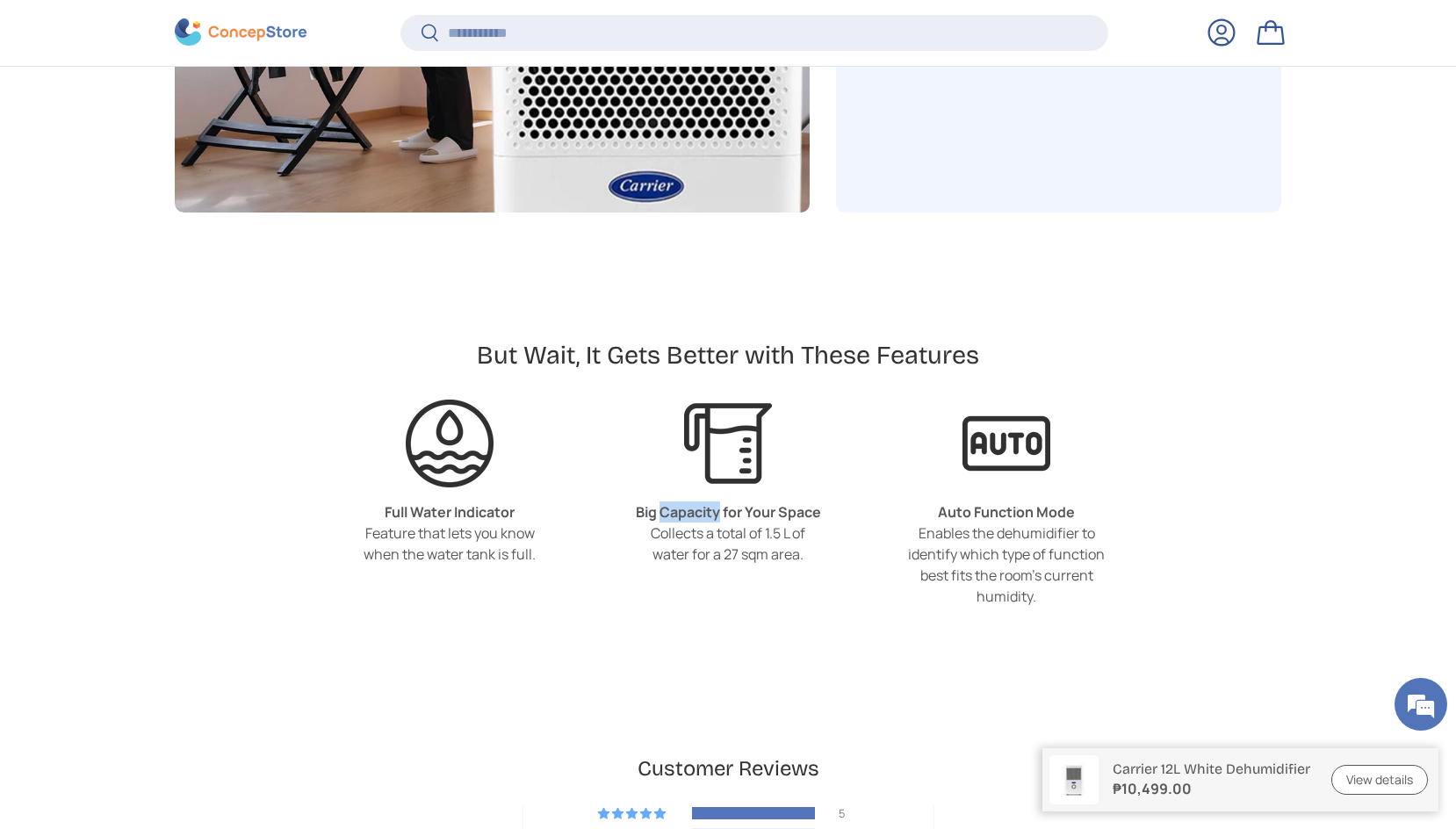
click at [661, 504] on strong "Big Capacity for Your Space" at bounding box center [728, 511] width 185 height 19
click at [657, 525] on div "Collects a total of 1.5 L of water for a 27 sqm area." at bounding box center [728, 543] width 198 height 42
drag, startPoint x: 657, startPoint y: 525, endPoint x: 862, endPoint y: 555, distance: 207.2
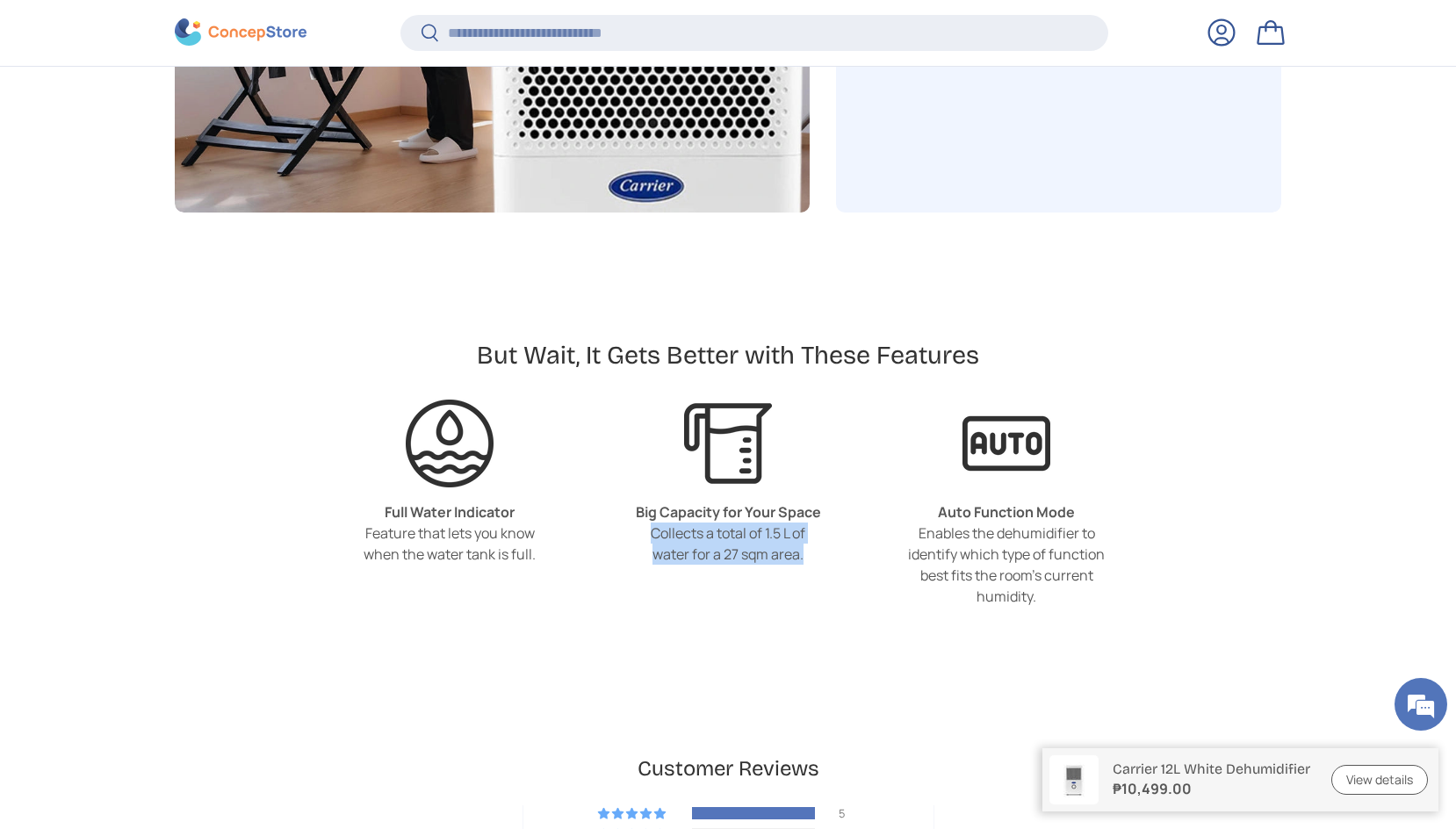
click at [862, 555] on ul "Full Water Indicator Feature that lets you know when the water tank is full. Bi…" at bounding box center [728, 503] width 1106 height 207
click at [961, 510] on strong "Auto Function Mode" at bounding box center [1006, 511] width 137 height 19
click at [966, 527] on div "Enables the dehumidifier to identify which type of function best fits the room'…" at bounding box center [1007, 564] width 198 height 85
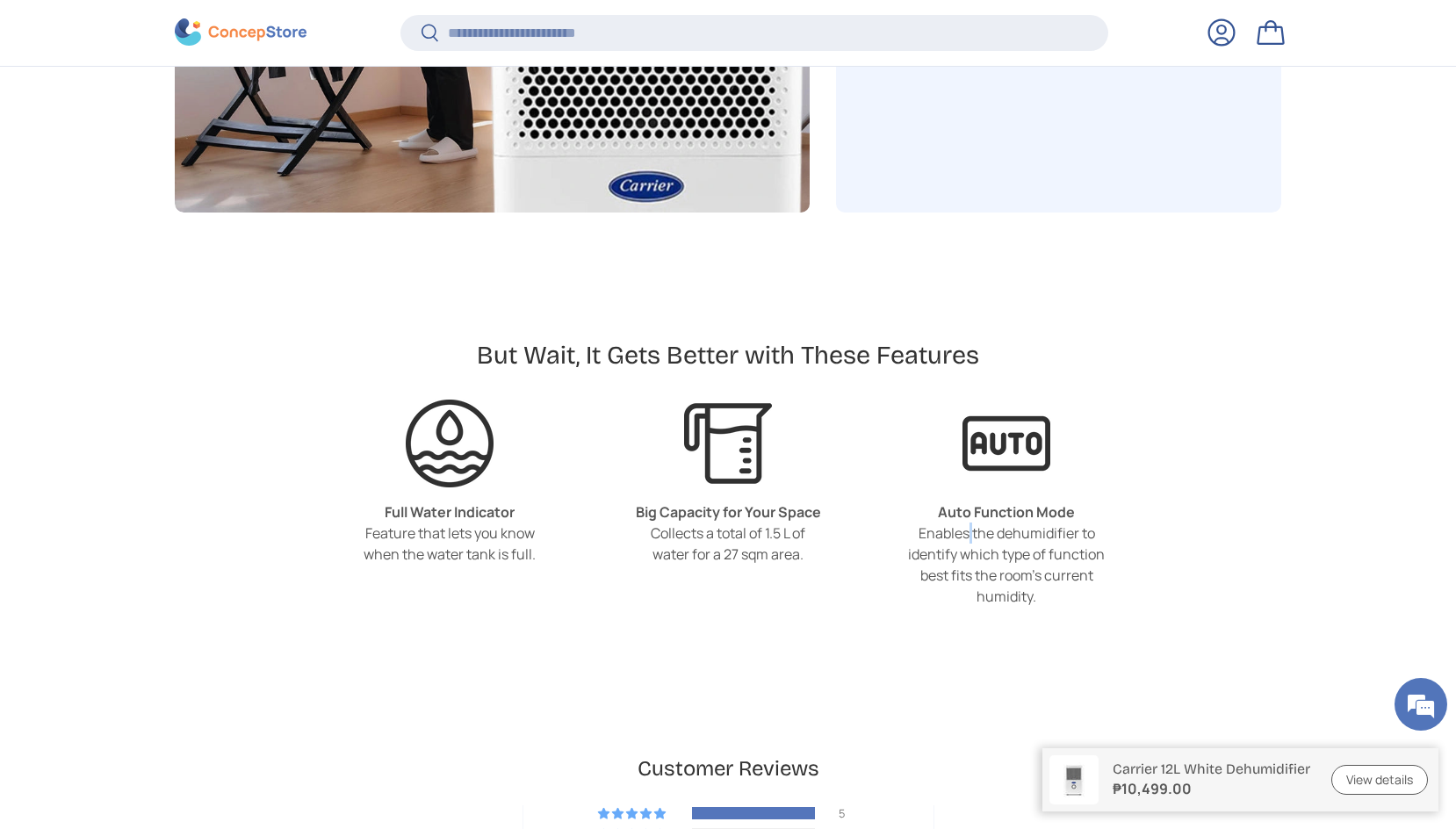
click at [966, 527] on div "Enables the dehumidifier to identify which type of function best fits the room'…" at bounding box center [1007, 564] width 198 height 85
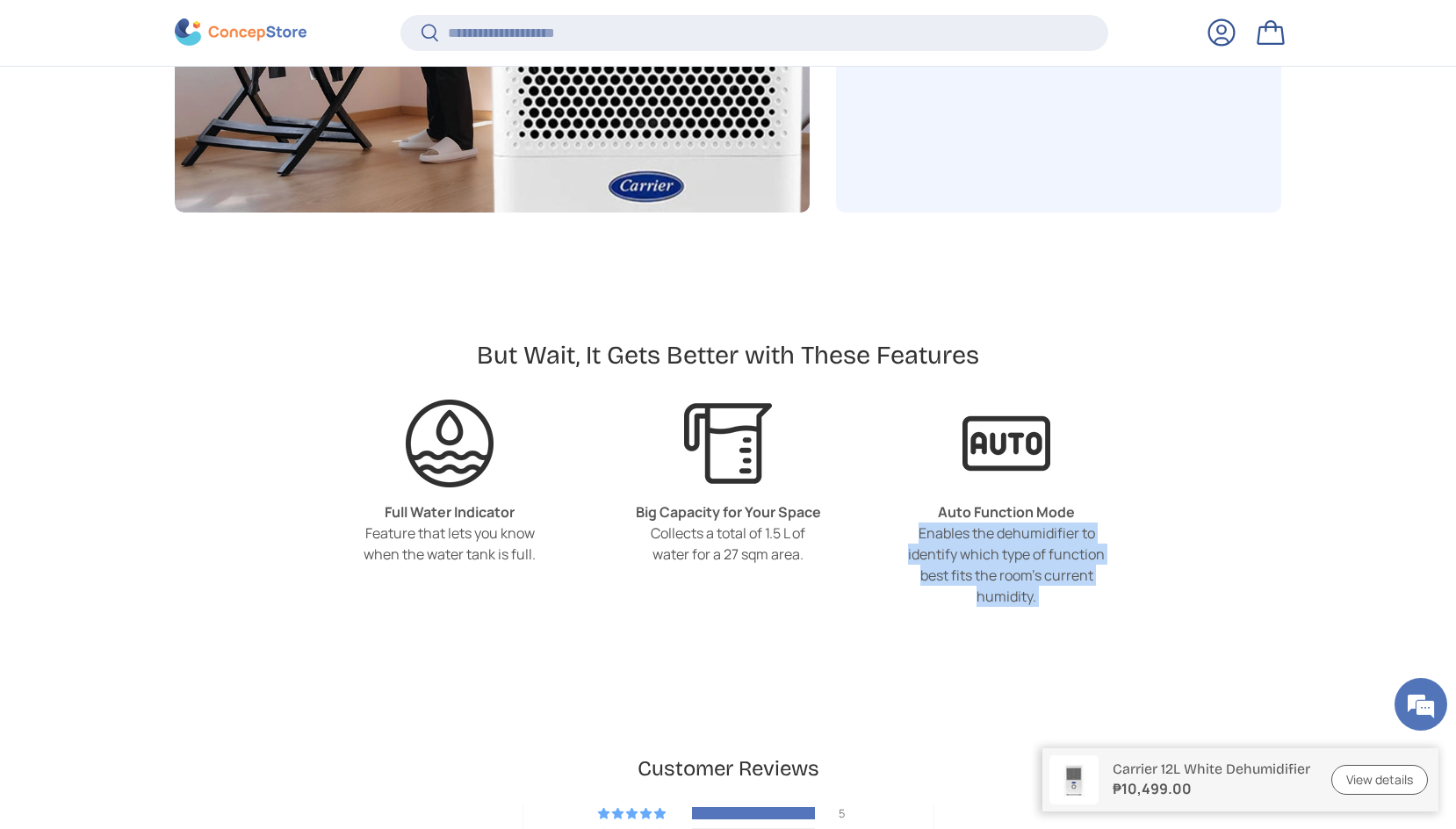
click at [966, 527] on div "Enables the dehumidifier to identify which type of function best fits the room'…" at bounding box center [1007, 564] width 198 height 85
click at [958, 563] on div "Enables the dehumidifier to identify which type of function best fits the room'…" at bounding box center [1007, 564] width 198 height 85
click at [971, 568] on div "Enables the dehumidifier to identify which type of function best fits the room'…" at bounding box center [1007, 564] width 198 height 85
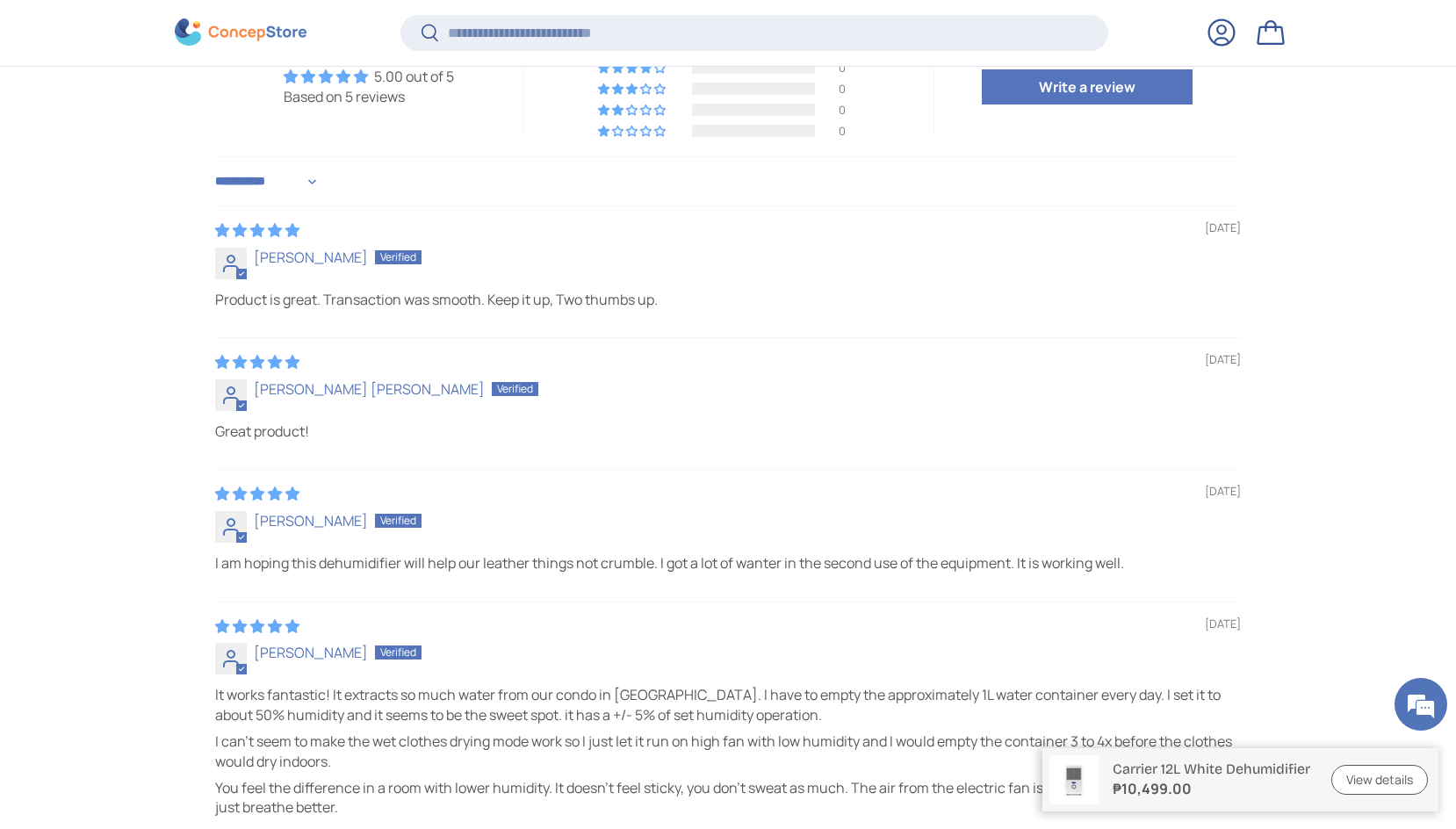
scroll to position [4579, 0]
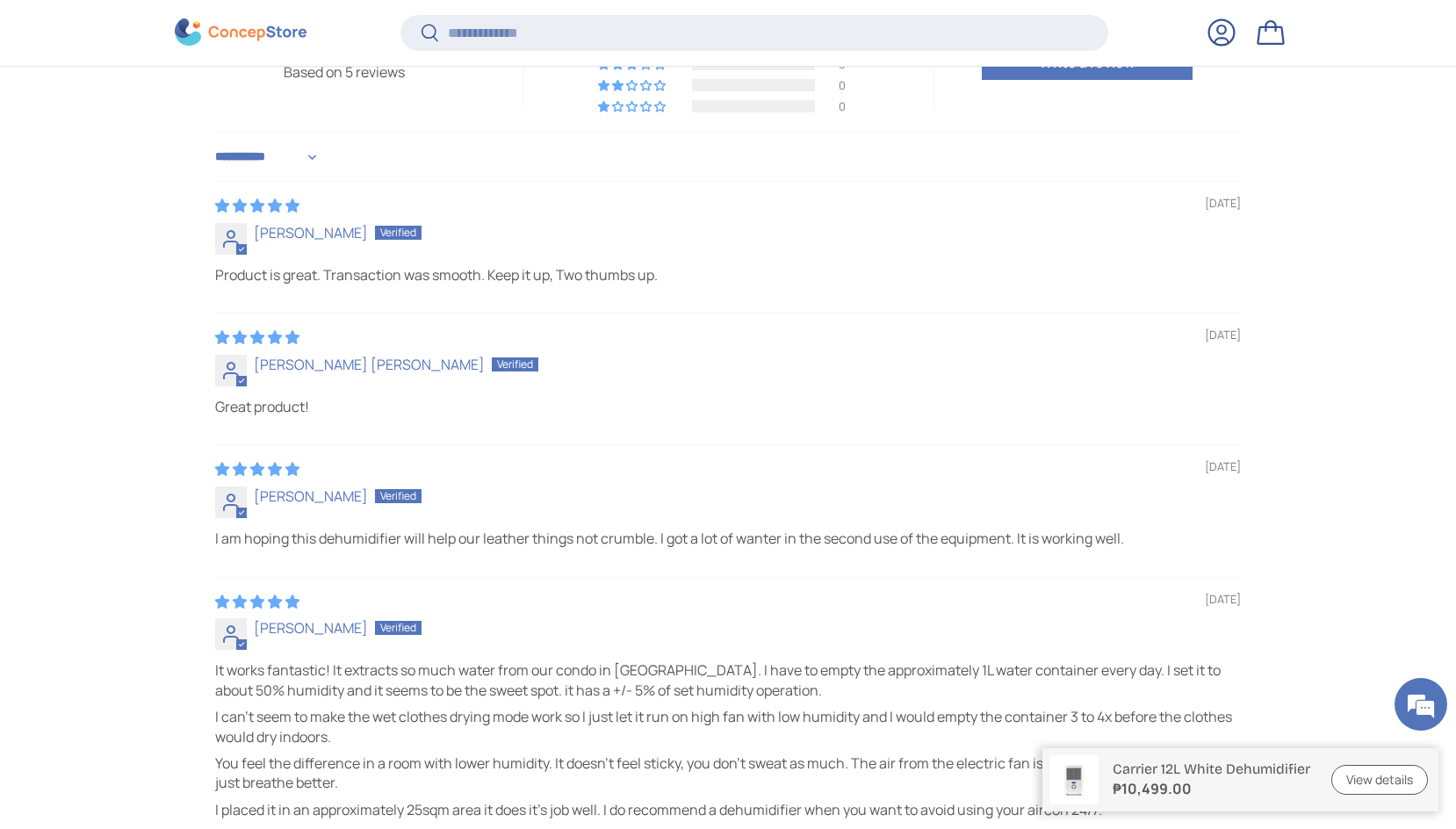
click at [784, 527] on div "08/30/2022 Maria Victoria Mercado I am hoping this dehumidifier will help our l…" at bounding box center [728, 510] width 1025 height 131
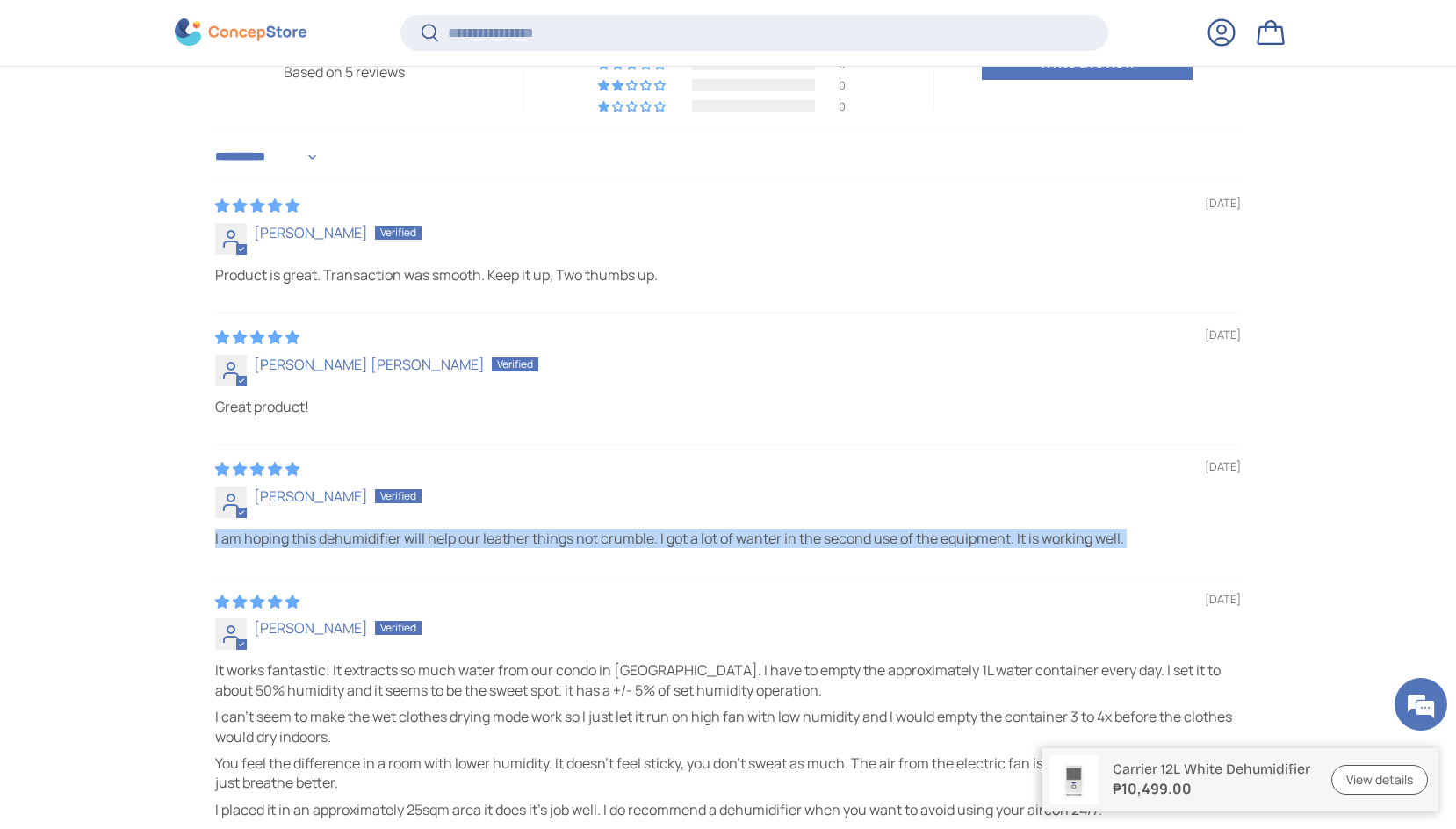
click at [784, 527] on div "08/30/2022 Maria Victoria Mercado I am hoping this dehumidifier will help our l…" at bounding box center [728, 510] width 1025 height 131
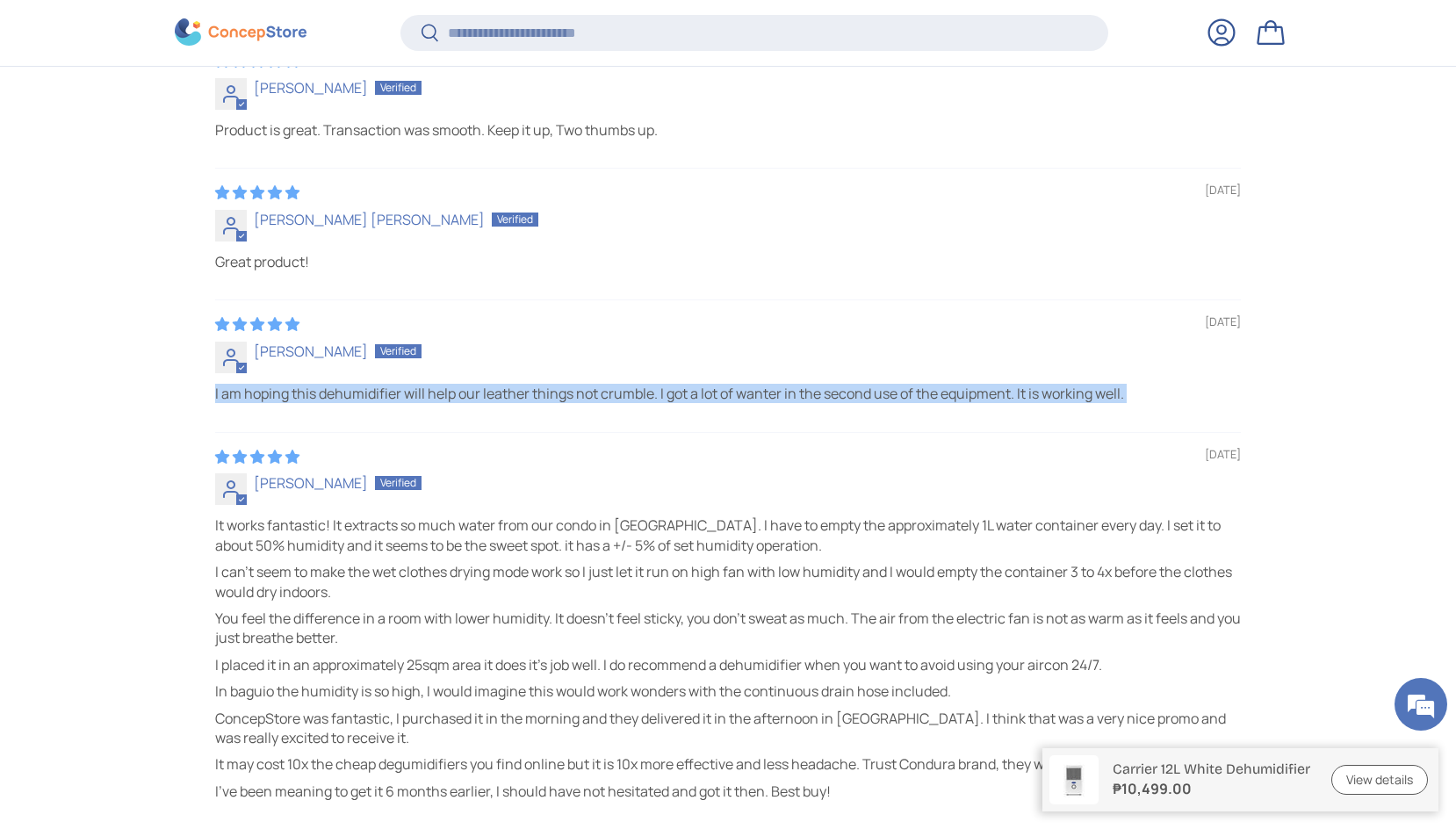
scroll to position [4728, 0]
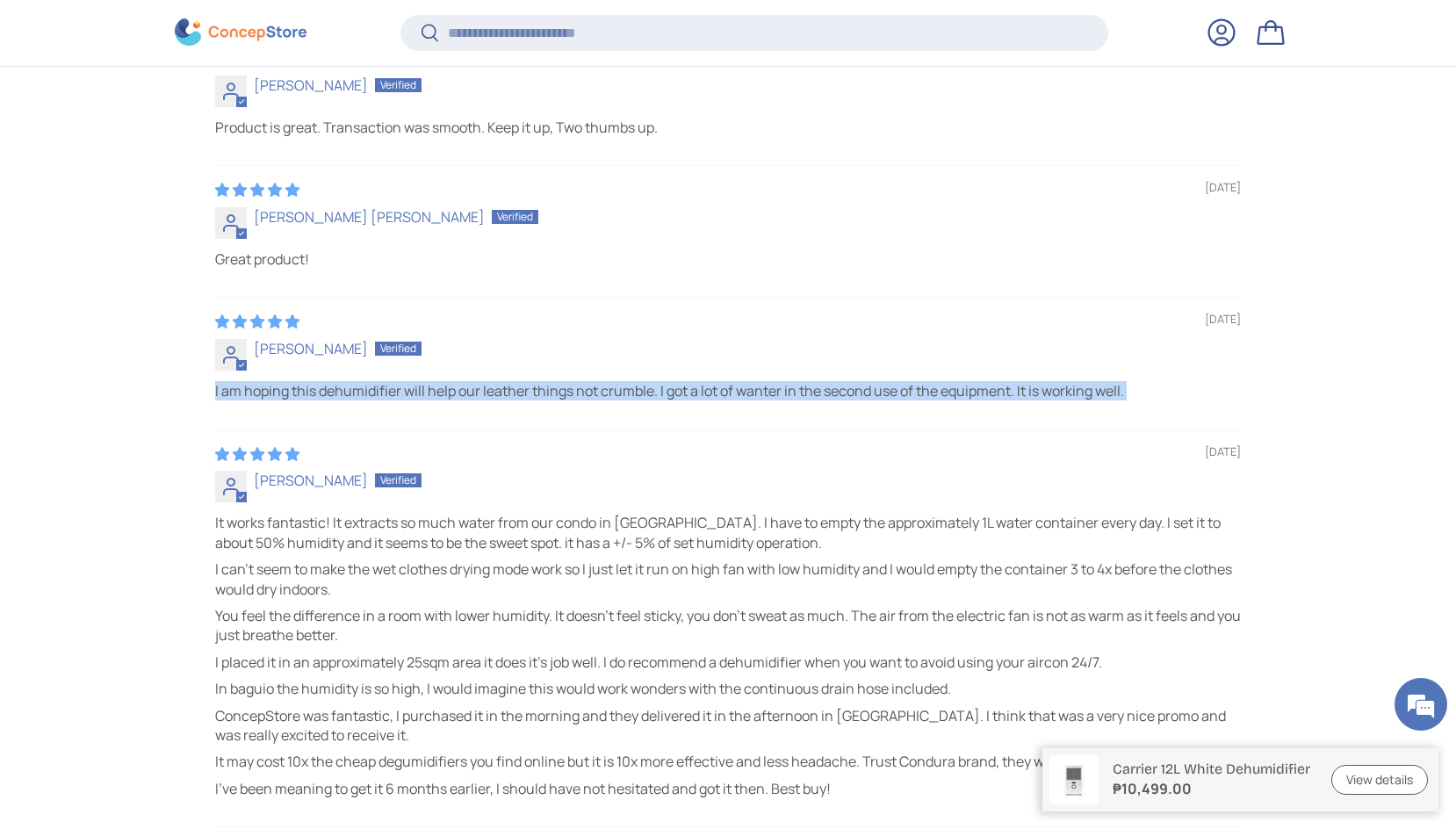
click at [618, 390] on p "I am hoping this dehumidifier will help our leather things not crumble. I got a…" at bounding box center [728, 391] width 1025 height 19
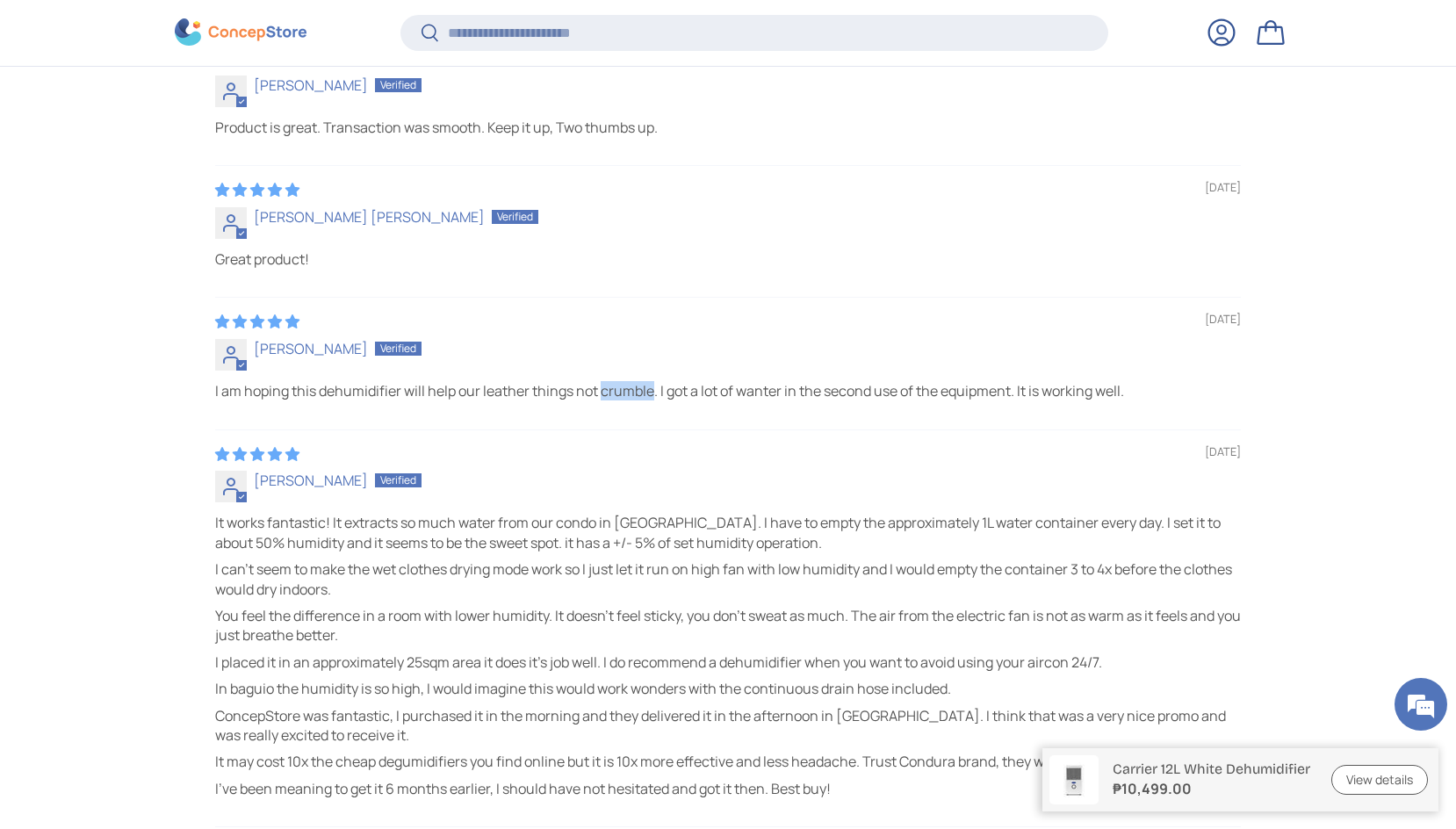
click at [618, 390] on p "I am hoping this dehumidifier will help our leather things not crumble. I got a…" at bounding box center [728, 391] width 1025 height 19
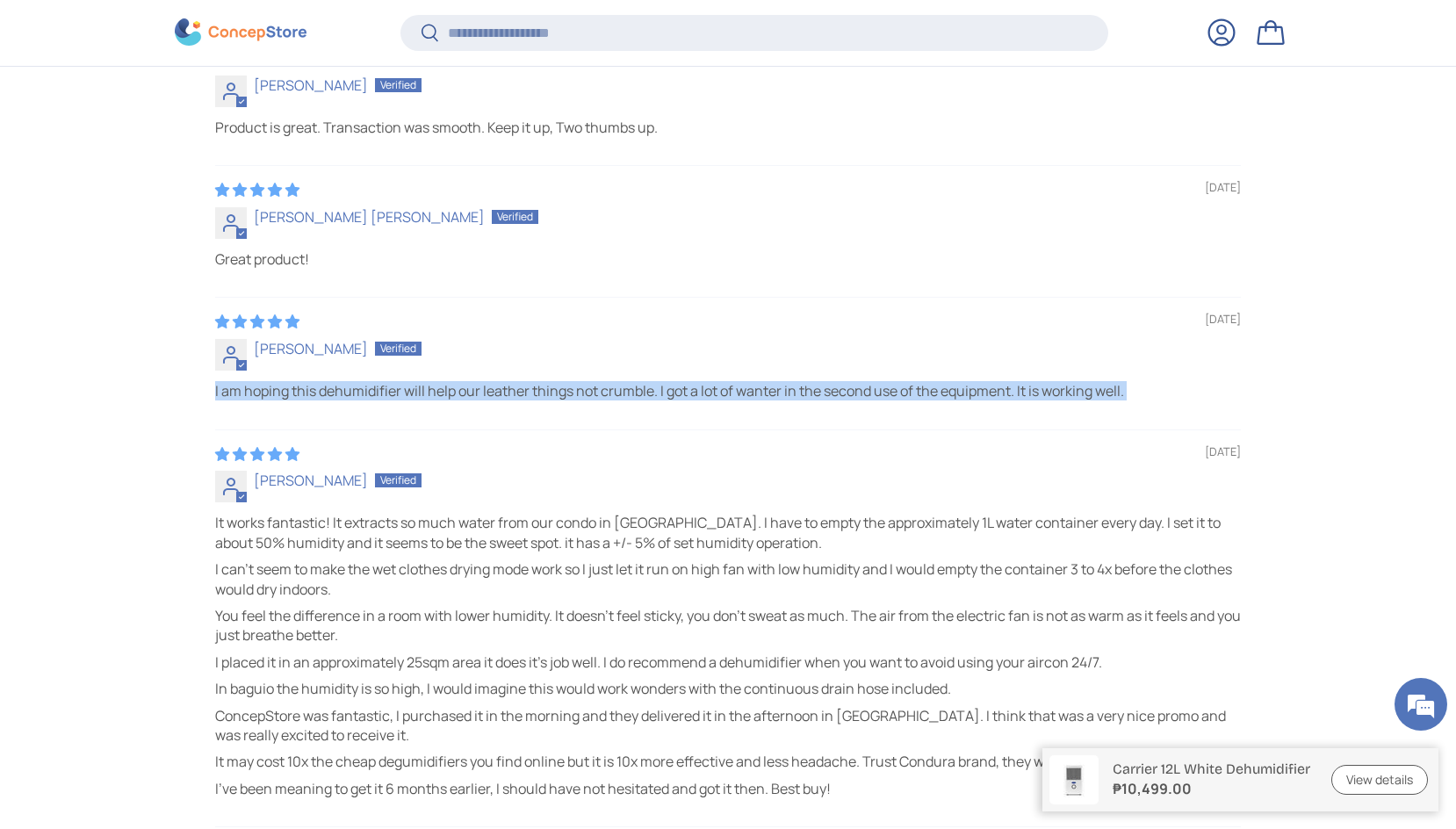
click at [618, 390] on p "I am hoping this dehumidifier will help our leather things not crumble. I got a…" at bounding box center [728, 391] width 1025 height 19
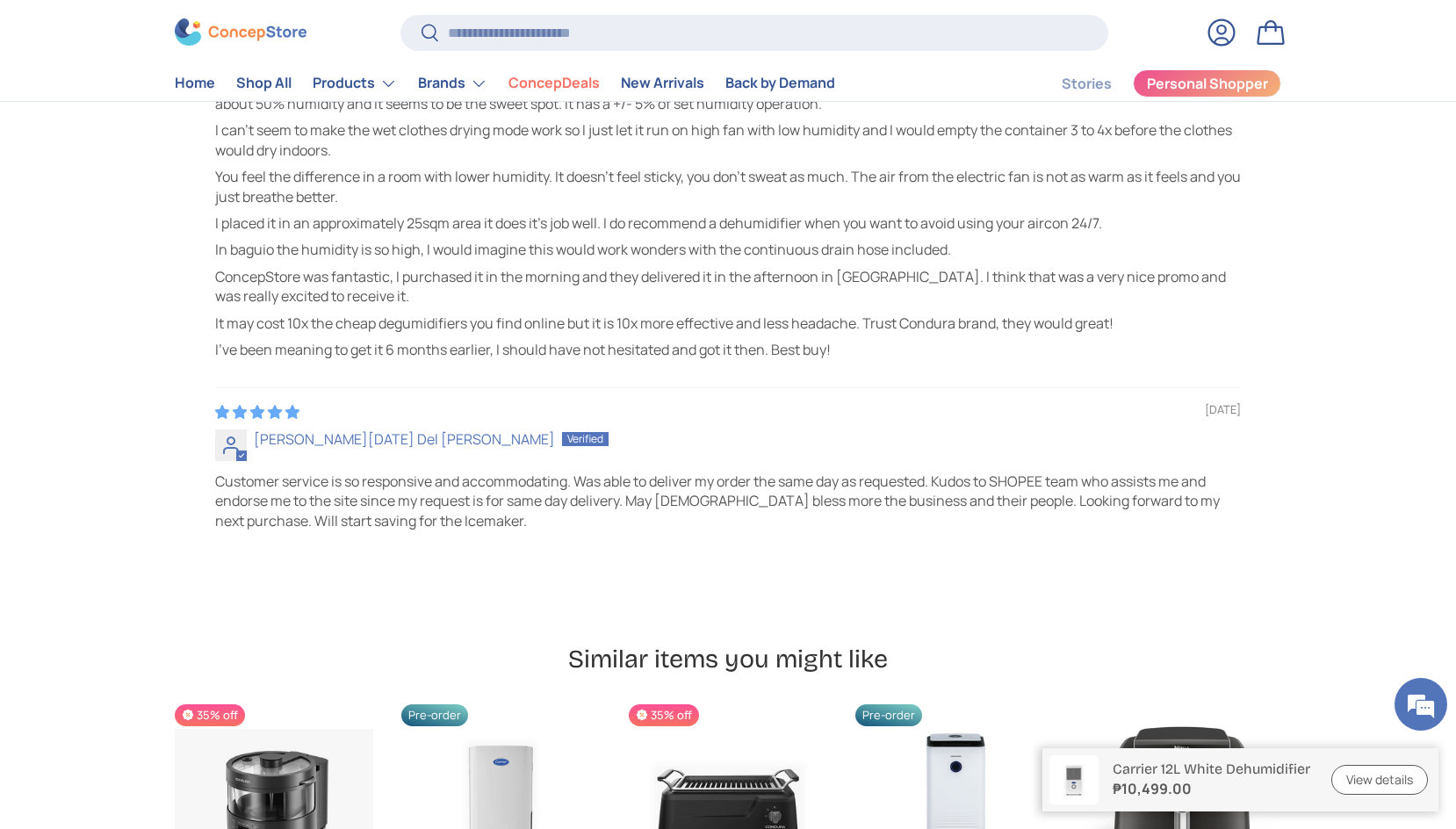
scroll to position [5145, 0]
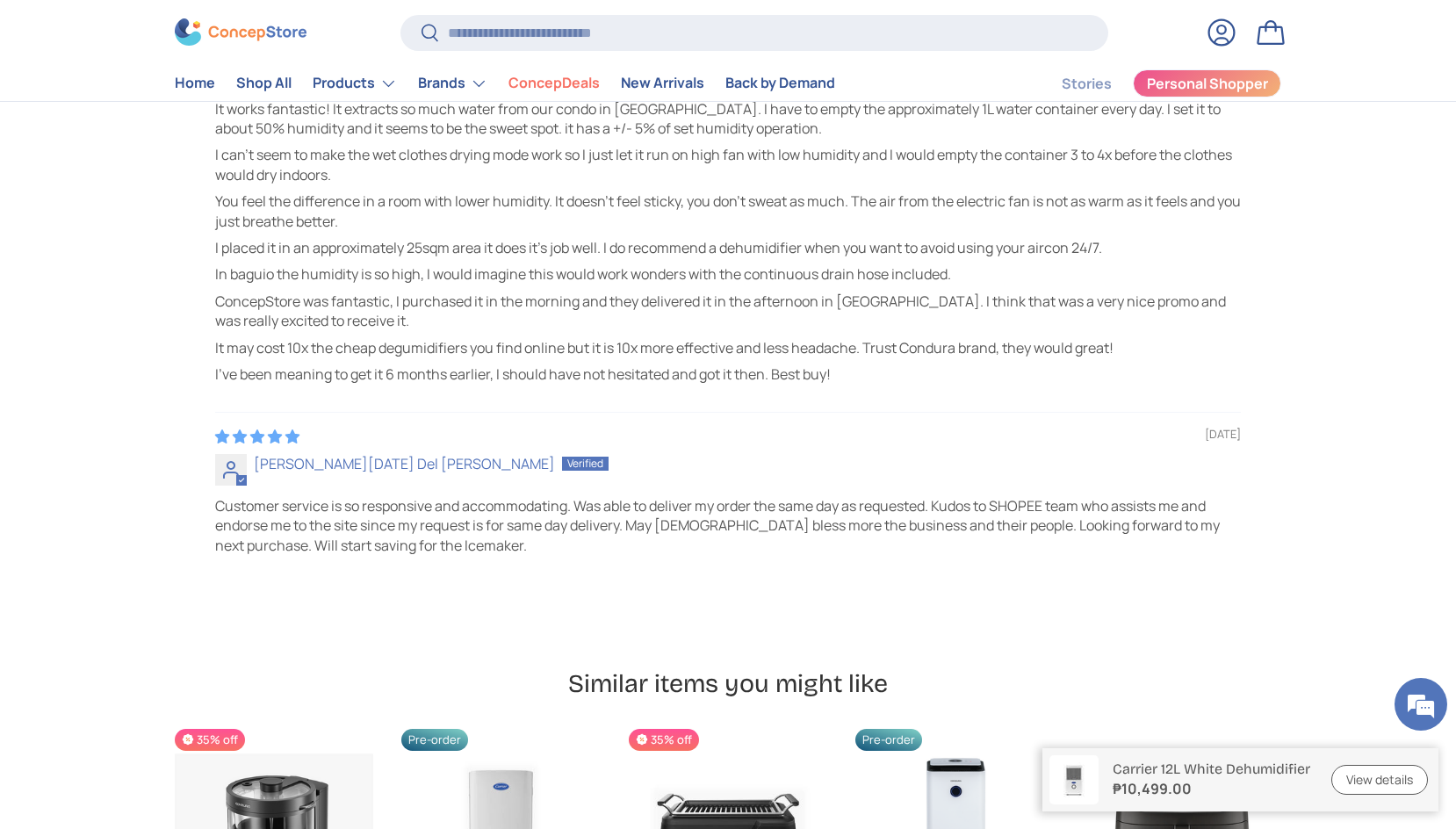
click at [381, 368] on p "I've been meaning to get it 6 months earlier, I should have not hesitated and g…" at bounding box center [728, 374] width 1025 height 19
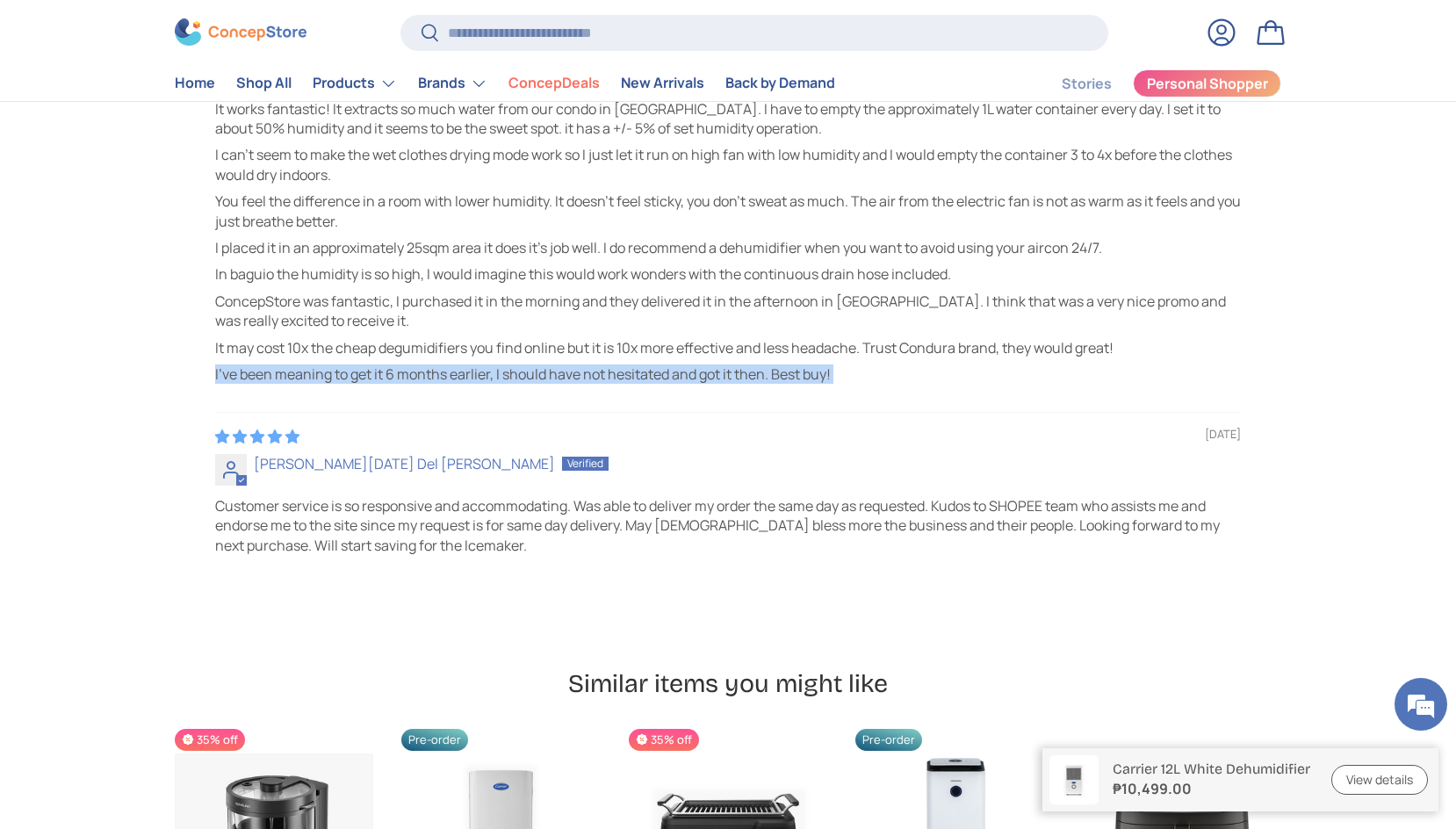
click at [381, 368] on p "I've been meaning to get it 6 months earlier, I should have not hesitated and g…" at bounding box center [728, 374] width 1025 height 19
click at [267, 382] on p "I've been meaning to get it 6 months earlier, I should have not hesitated and g…" at bounding box center [728, 374] width 1025 height 19
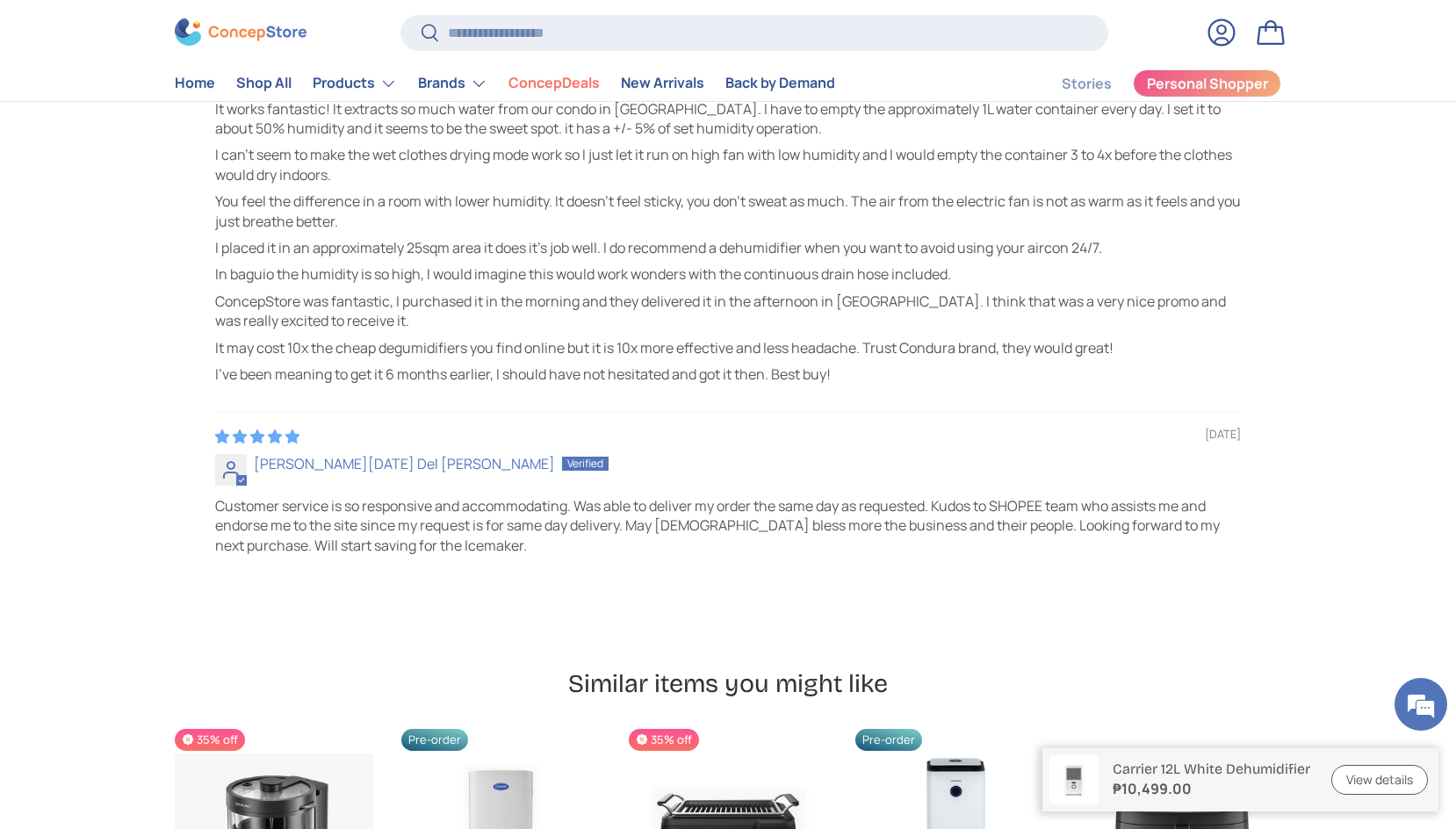
click at [299, 348] on p "It may cost 10x the cheap degumidifiers you find online but it is 10x more effe…" at bounding box center [728, 347] width 1025 height 19
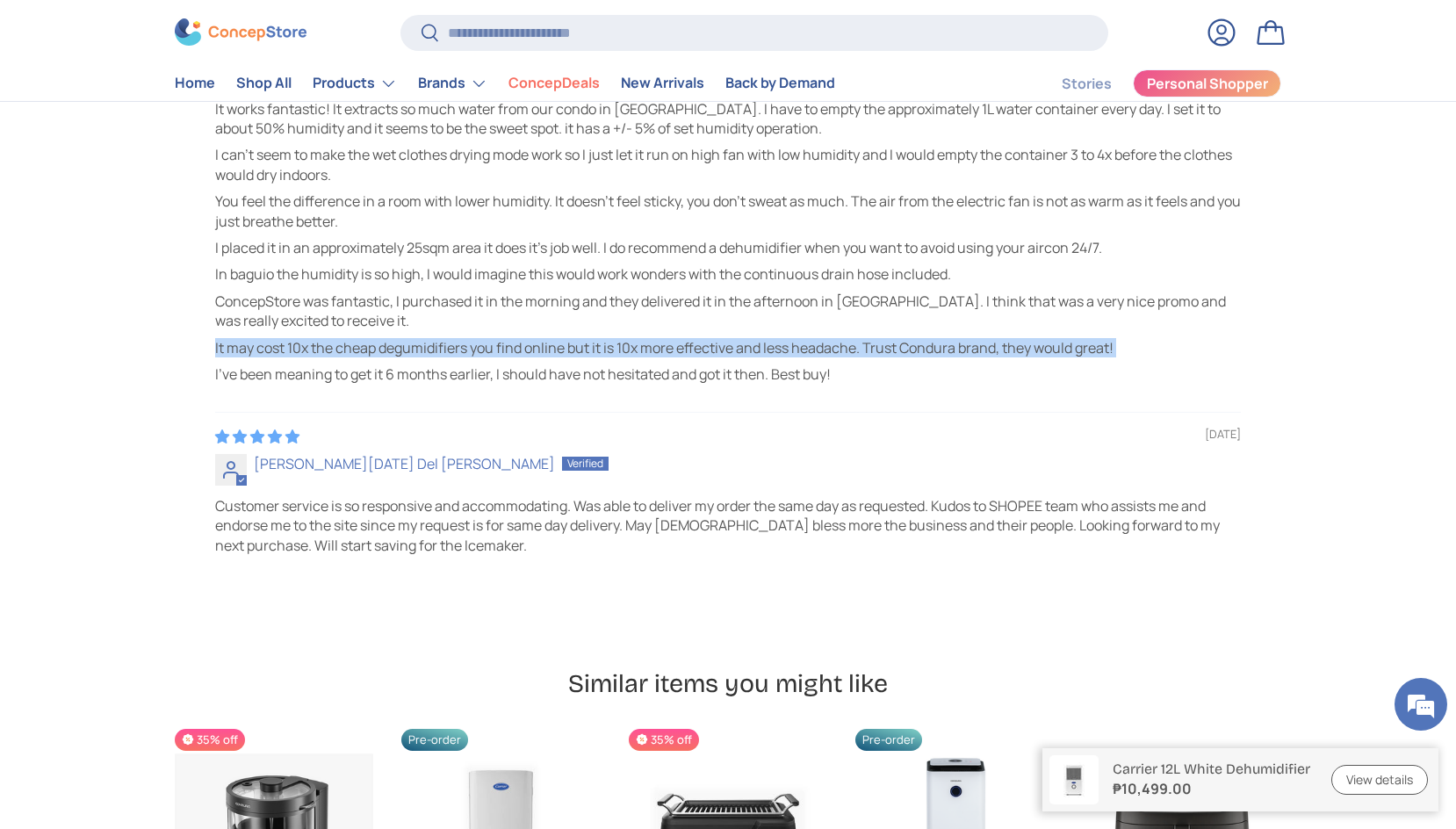
click at [299, 348] on p "It may cost 10x the cheap degumidifiers you find online but it is 10x more effe…" at bounding box center [728, 347] width 1025 height 19
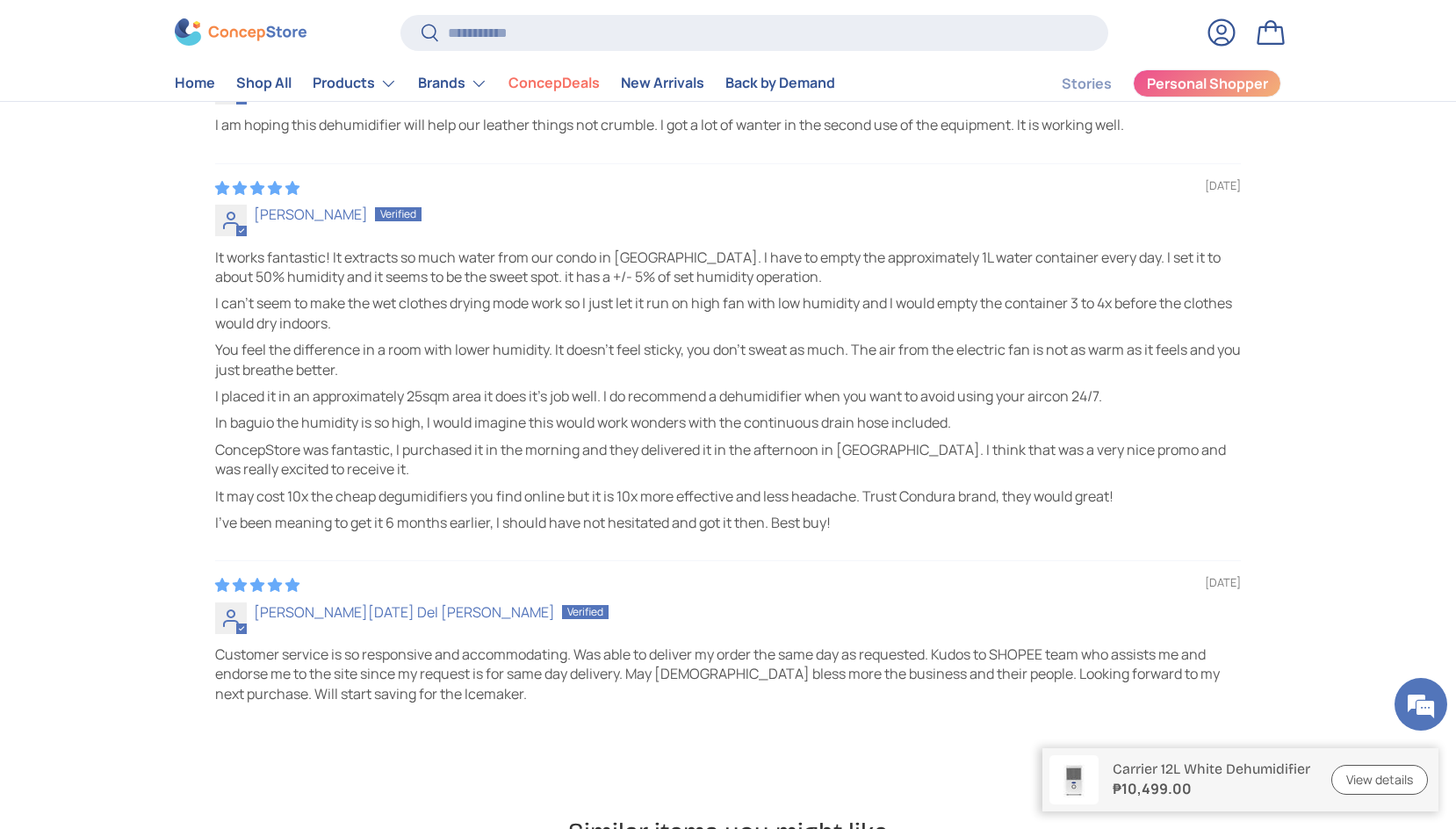
scroll to position [4996, 0]
click at [366, 276] on p "It works fantastic! It extracts so much water from our condo in manila. I have …" at bounding box center [728, 268] width 1025 height 40
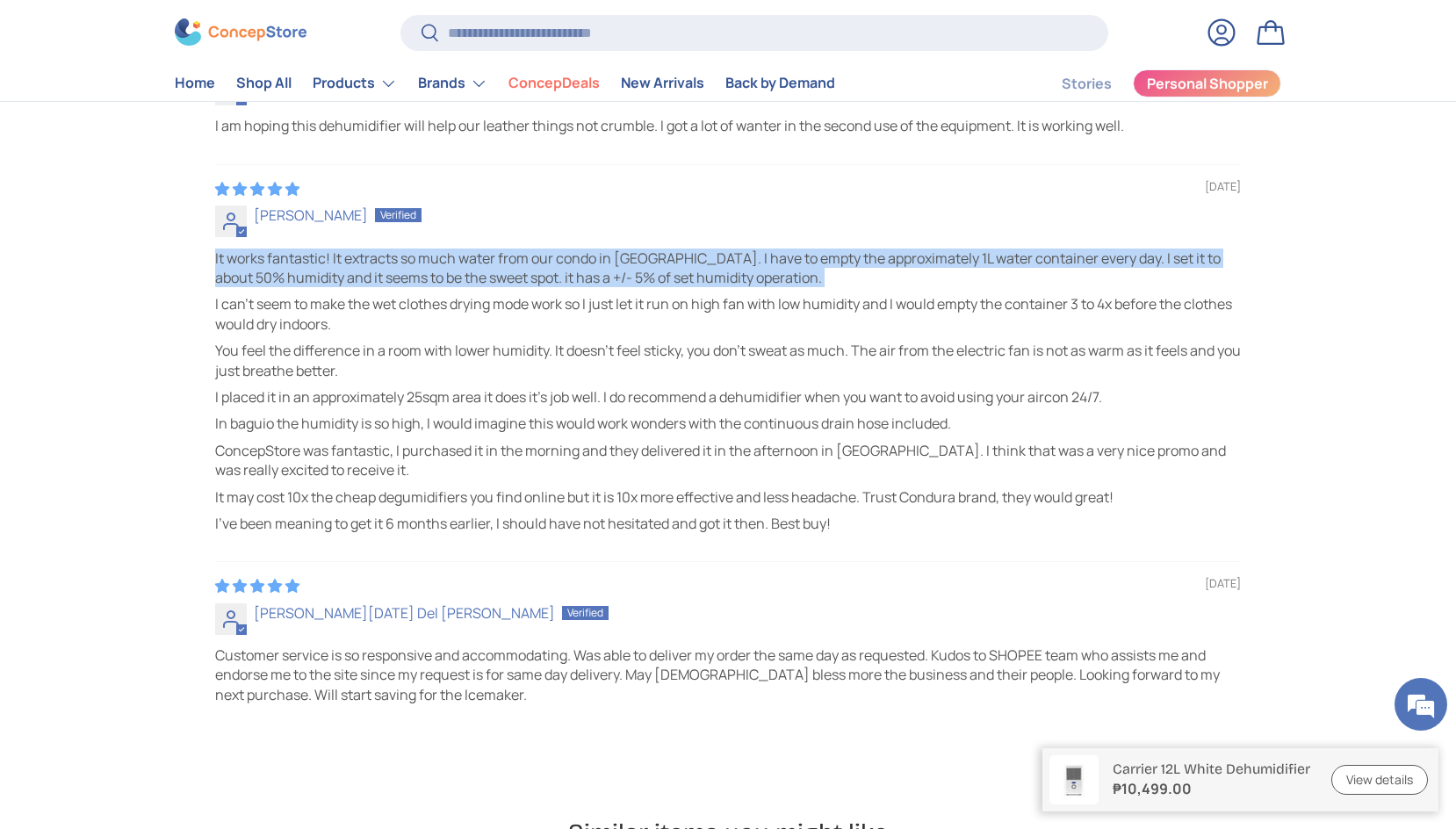
click at [366, 276] on p "It works fantastic! It extracts so much water from our condo in manila. I have …" at bounding box center [728, 268] width 1025 height 40
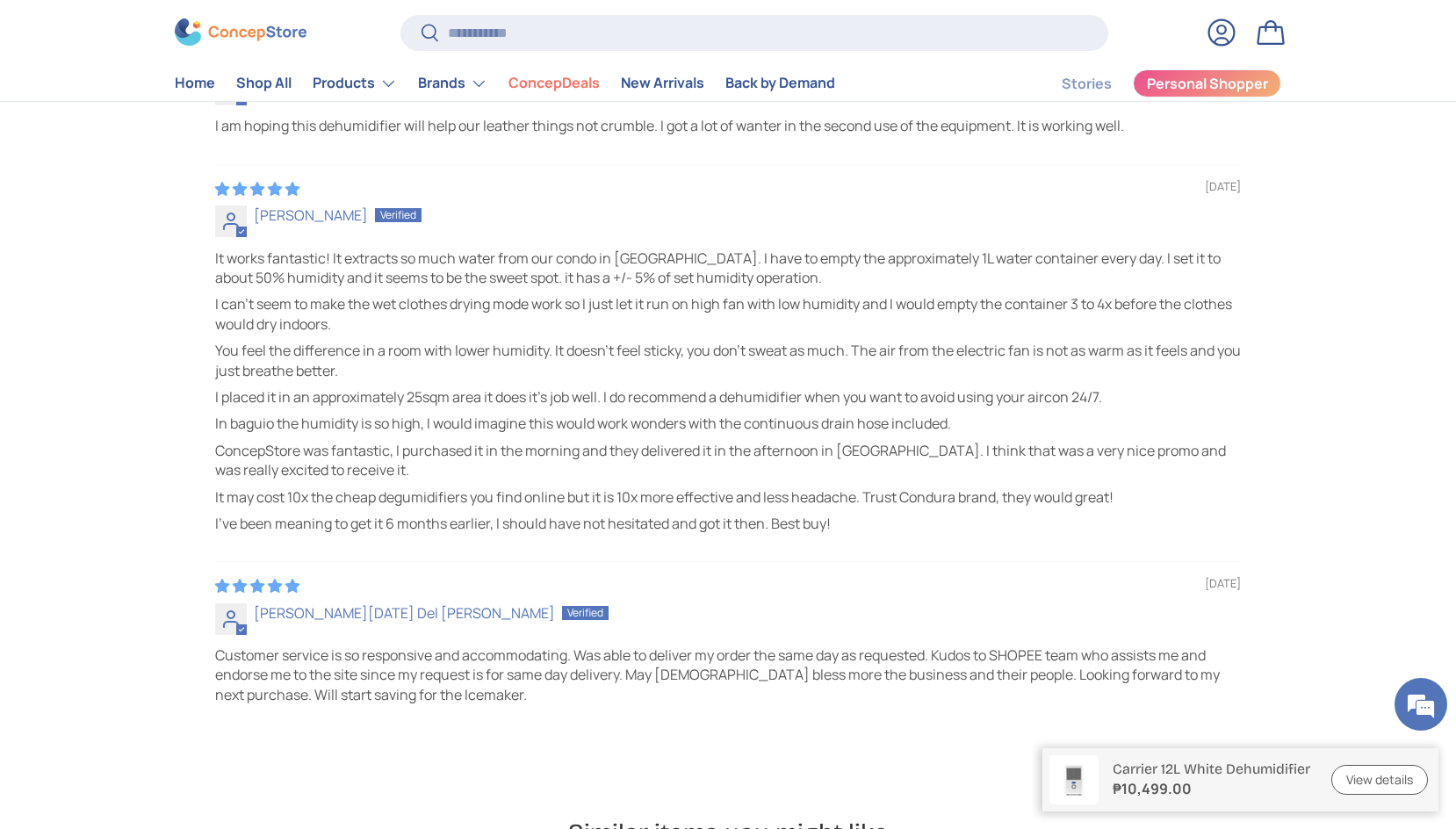
click at [249, 315] on p "I can't seem to make the wet clothes drying mode work so I just let it run on h…" at bounding box center [728, 314] width 1025 height 40
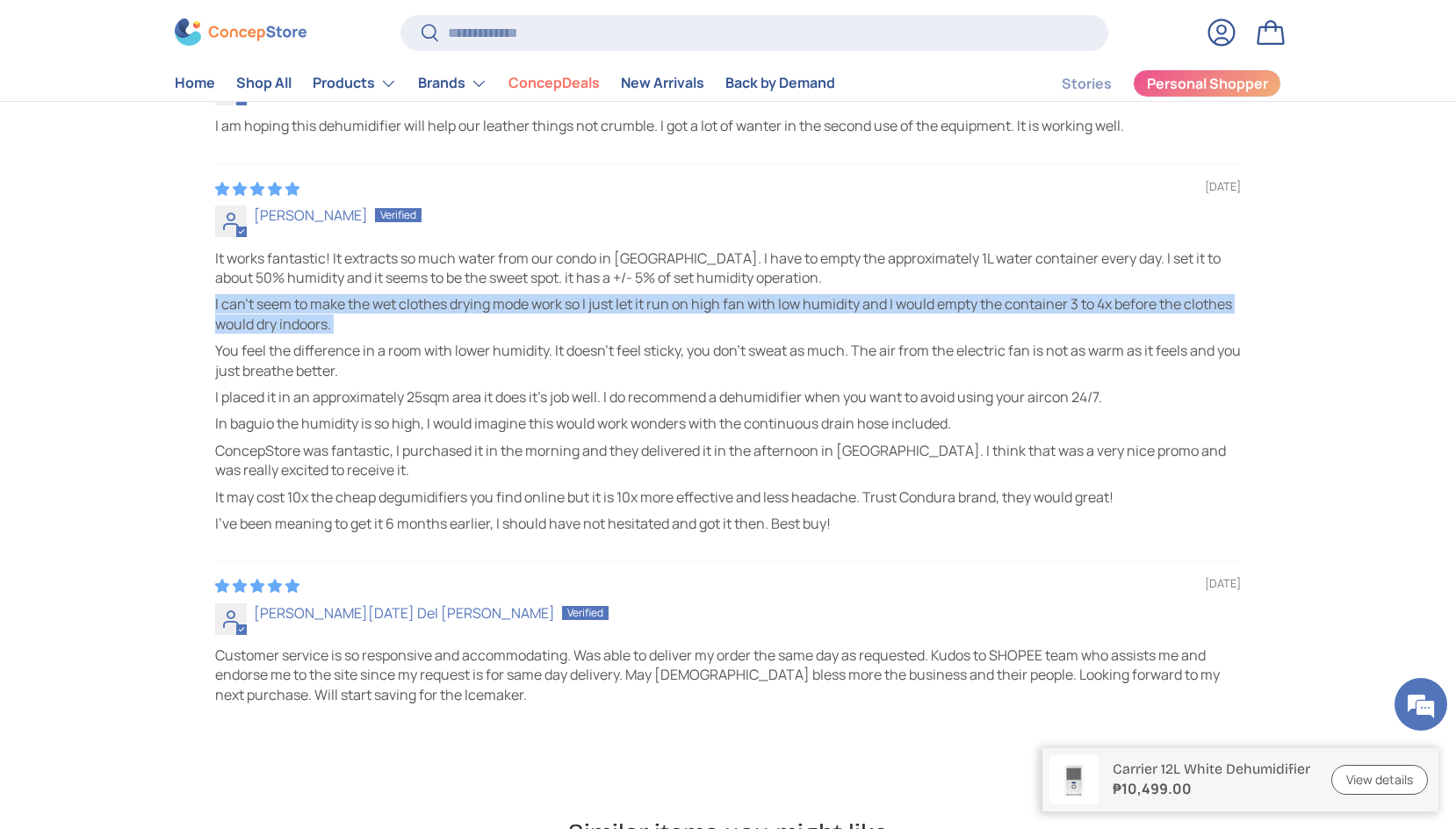
click at [249, 315] on p "I can't seem to make the wet clothes drying mode work so I just let it run on h…" at bounding box center [728, 314] width 1025 height 40
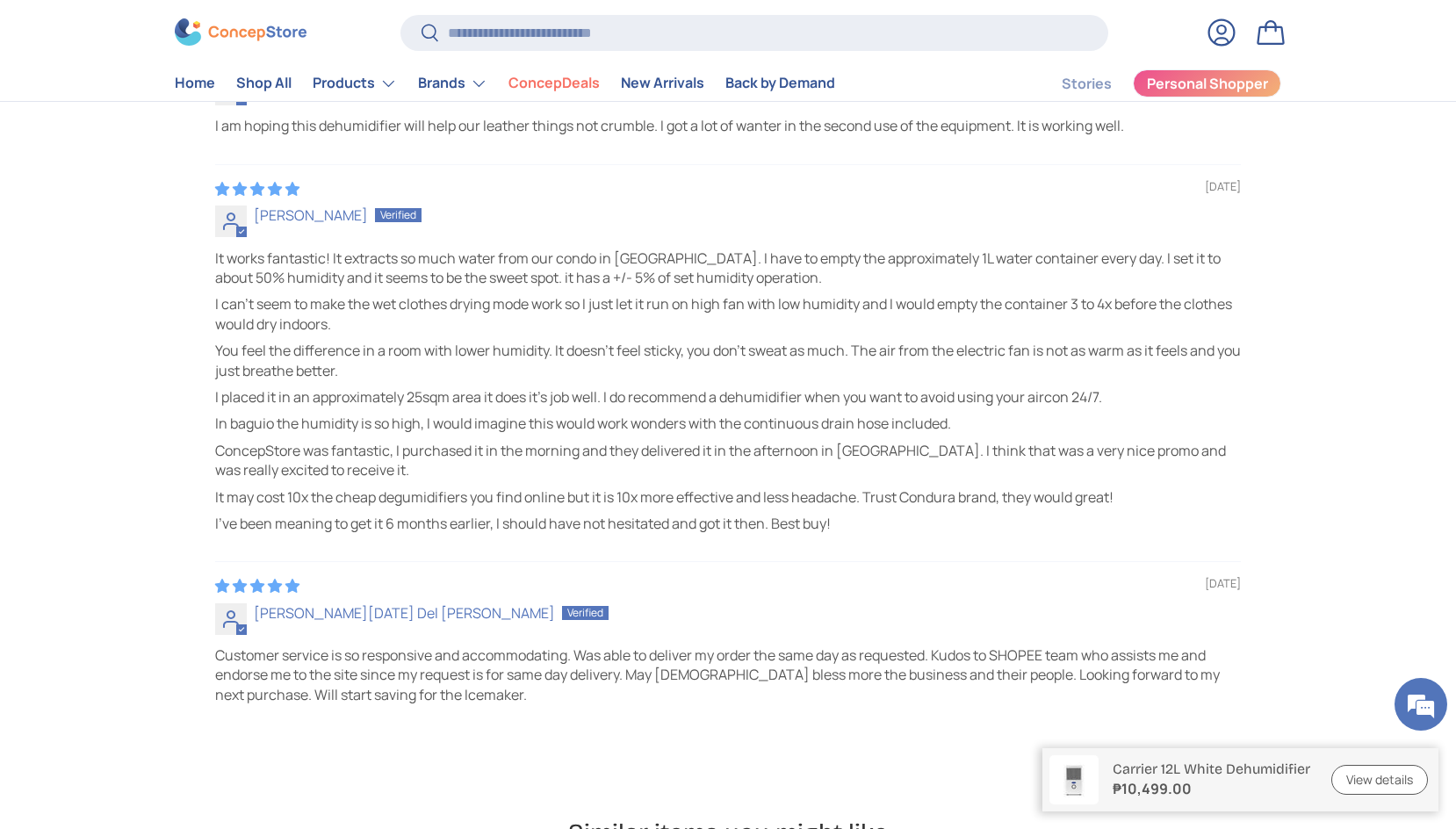
click at [244, 371] on p "You feel the difference in a room with lower humidity. It doesn't feel sticky, …" at bounding box center [728, 360] width 1025 height 40
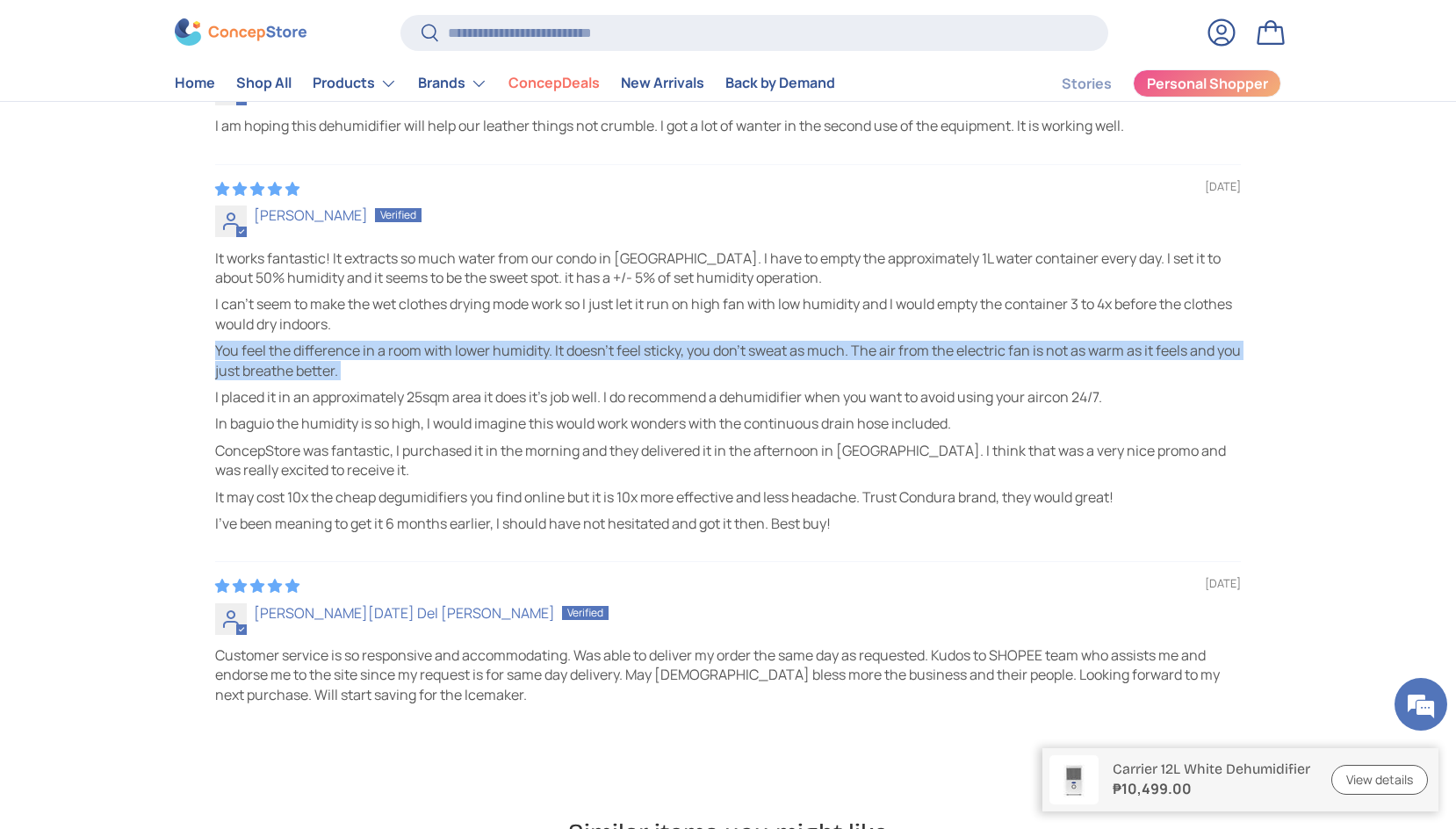
click at [244, 371] on p "You feel the difference in a room with lower humidity. It doesn't feel sticky, …" at bounding box center [728, 360] width 1025 height 40
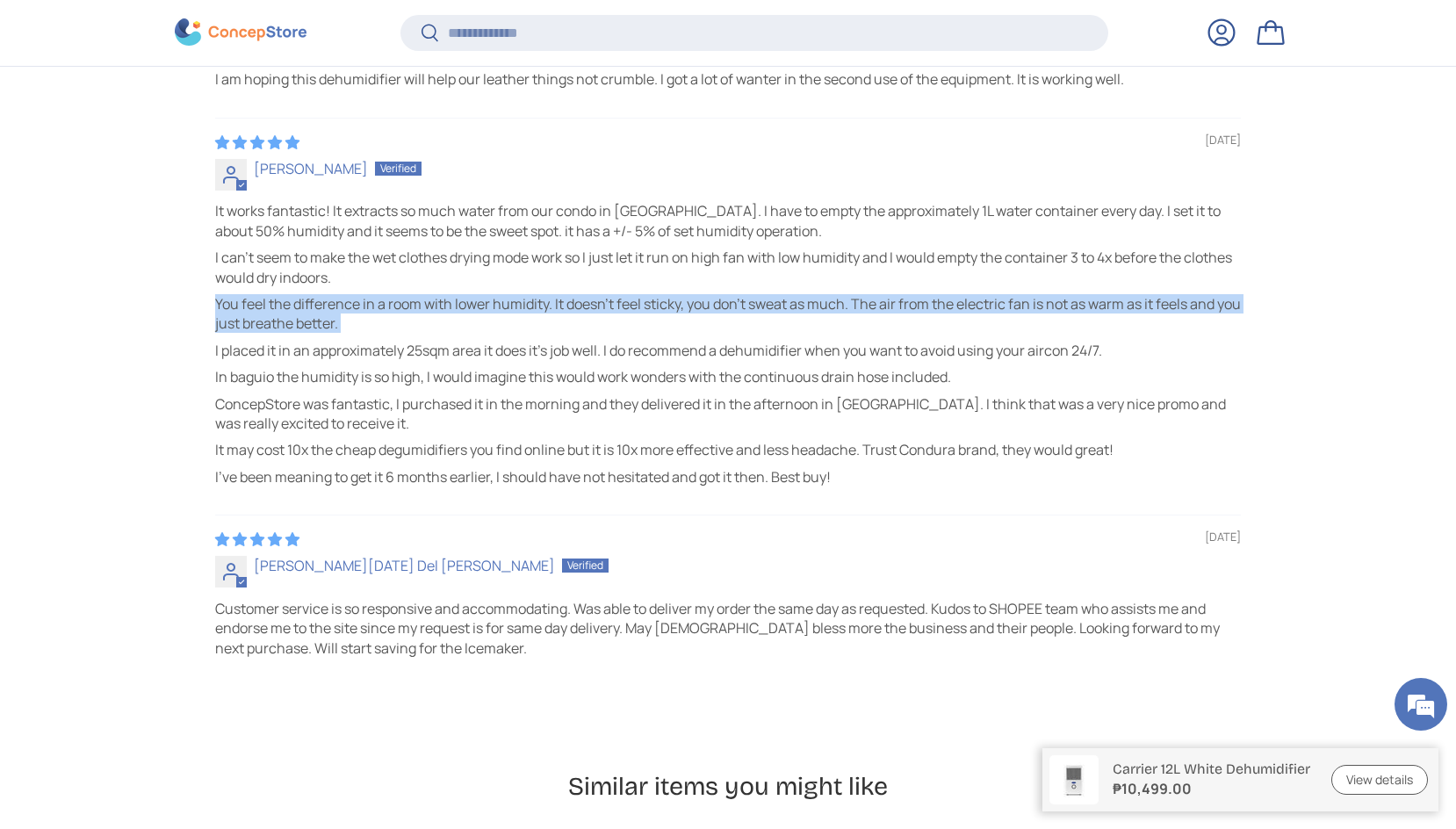
scroll to position [5051, 0]
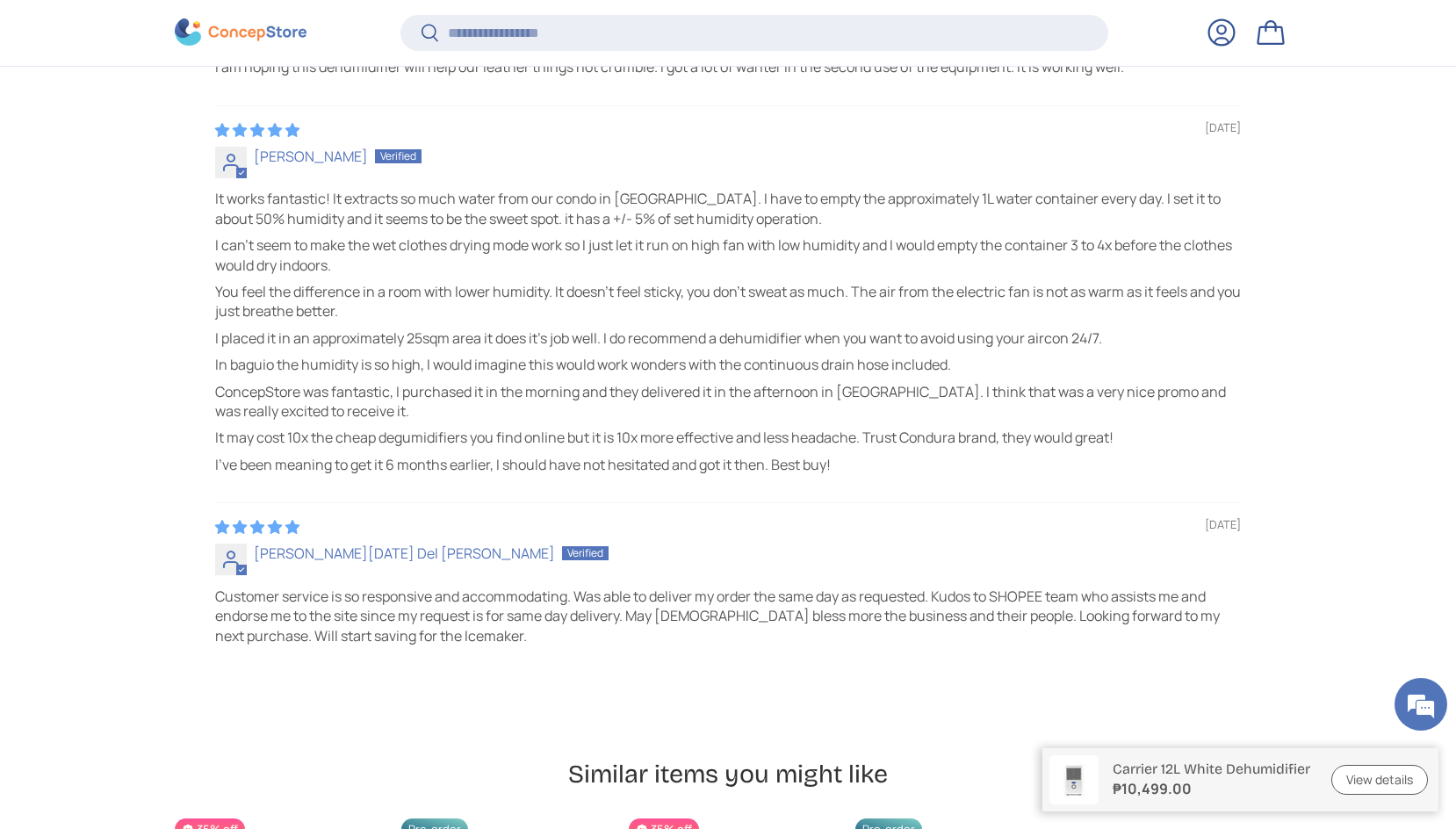
click at [276, 347] on p "I placed it in an approximately 25sqm area it does it's job well. I do recommen…" at bounding box center [728, 337] width 1025 height 19
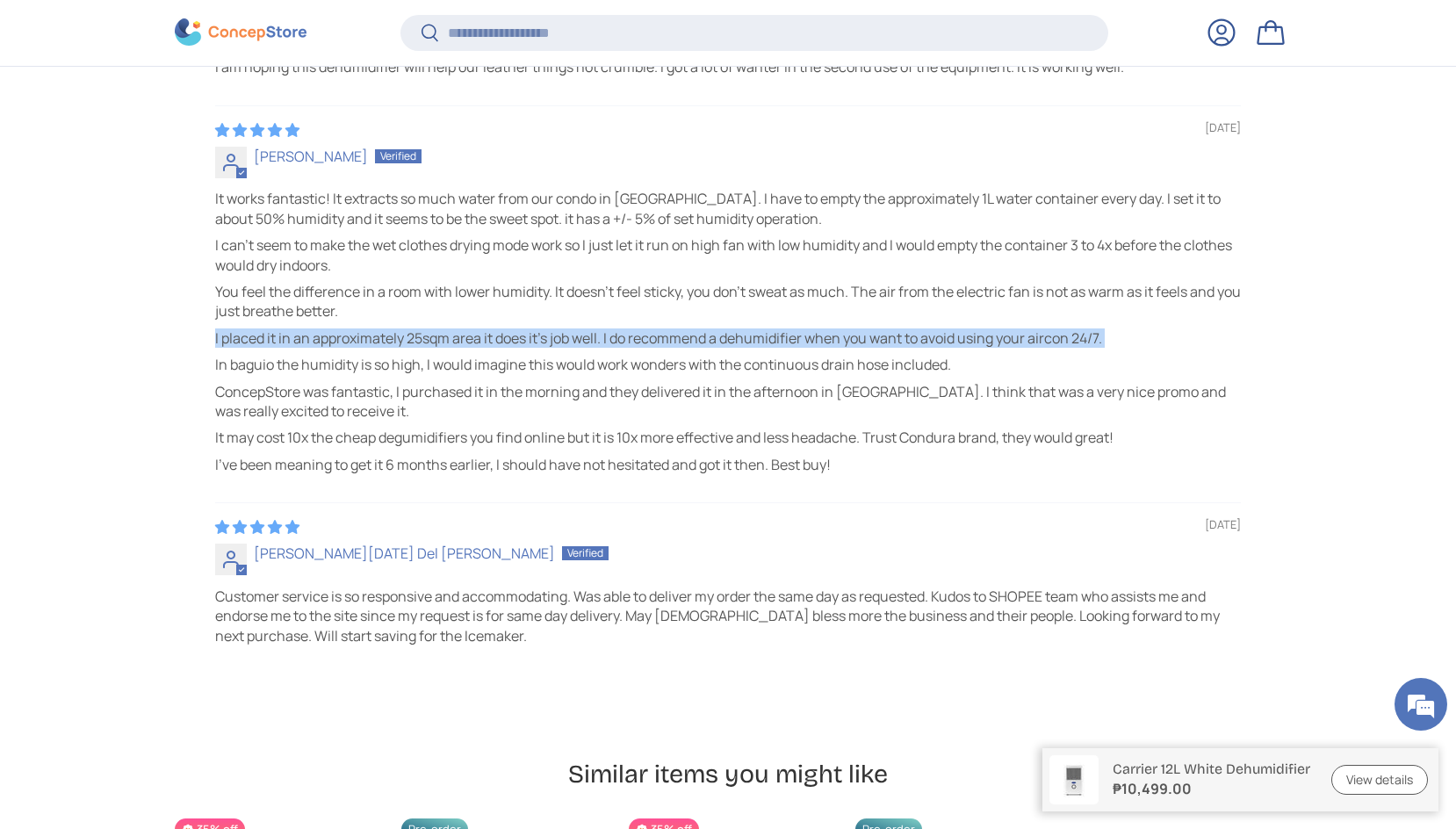
click at [276, 347] on p "I placed it in an approximately 25sqm area it does it's job well. I do recommen…" at bounding box center [728, 337] width 1025 height 19
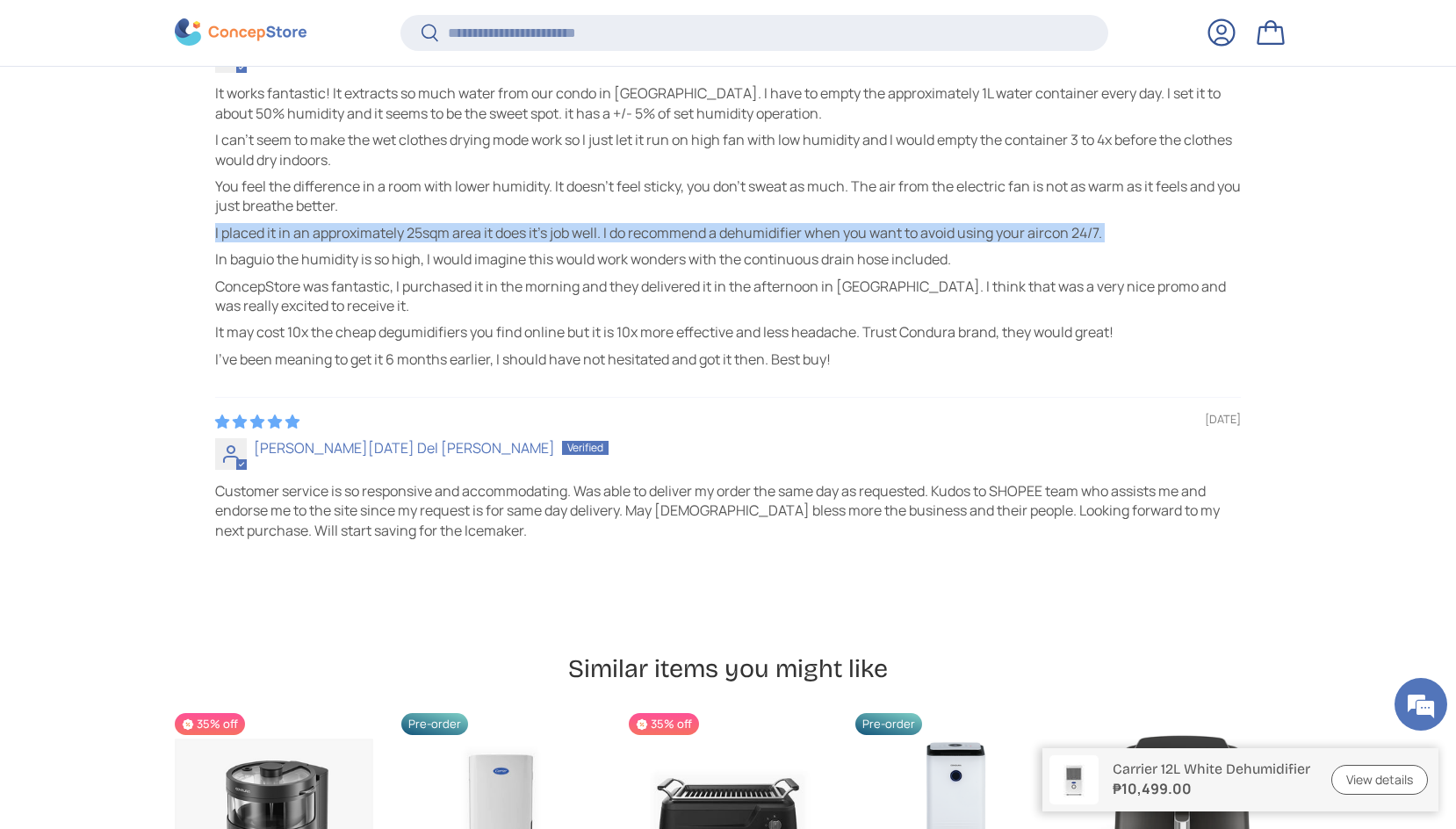
scroll to position [5162, 0]
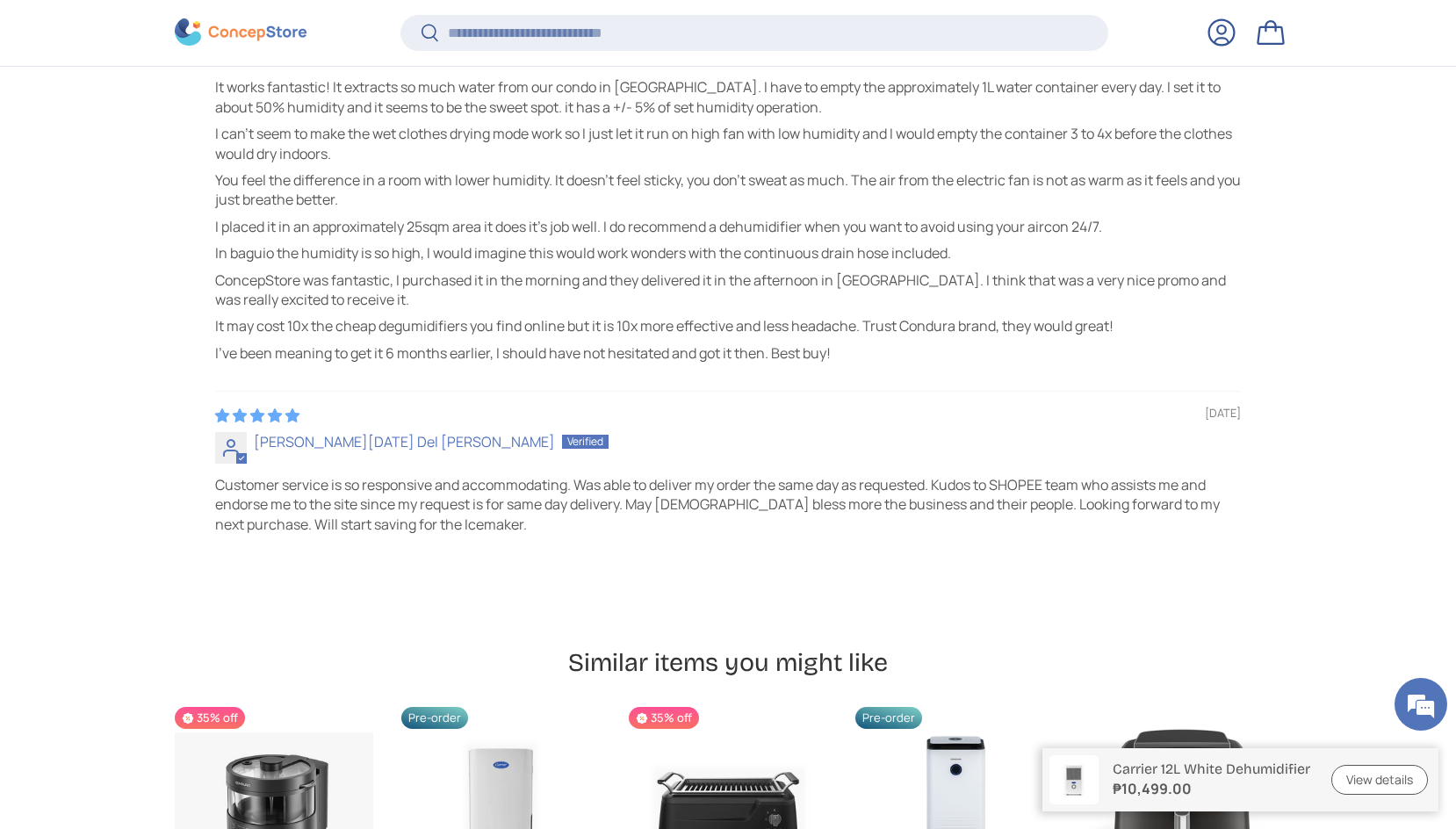
click at [381, 256] on p "In baguio the humidity is so high, I would imagine this would work wonders with…" at bounding box center [728, 253] width 1025 height 19
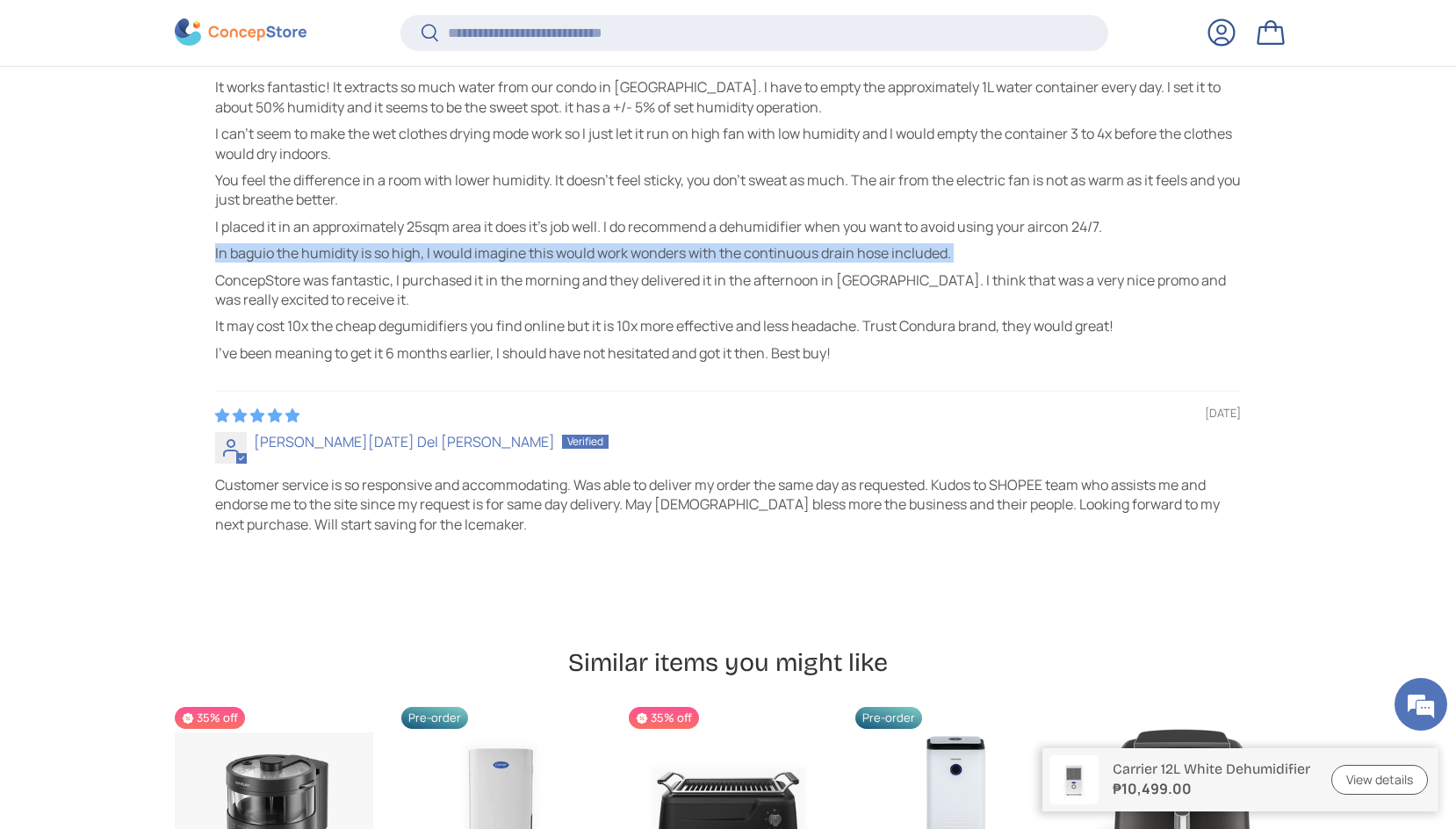
click at [381, 256] on p "In baguio the humidity is so high, I would imagine this would work wonders with…" at bounding box center [728, 253] width 1025 height 19
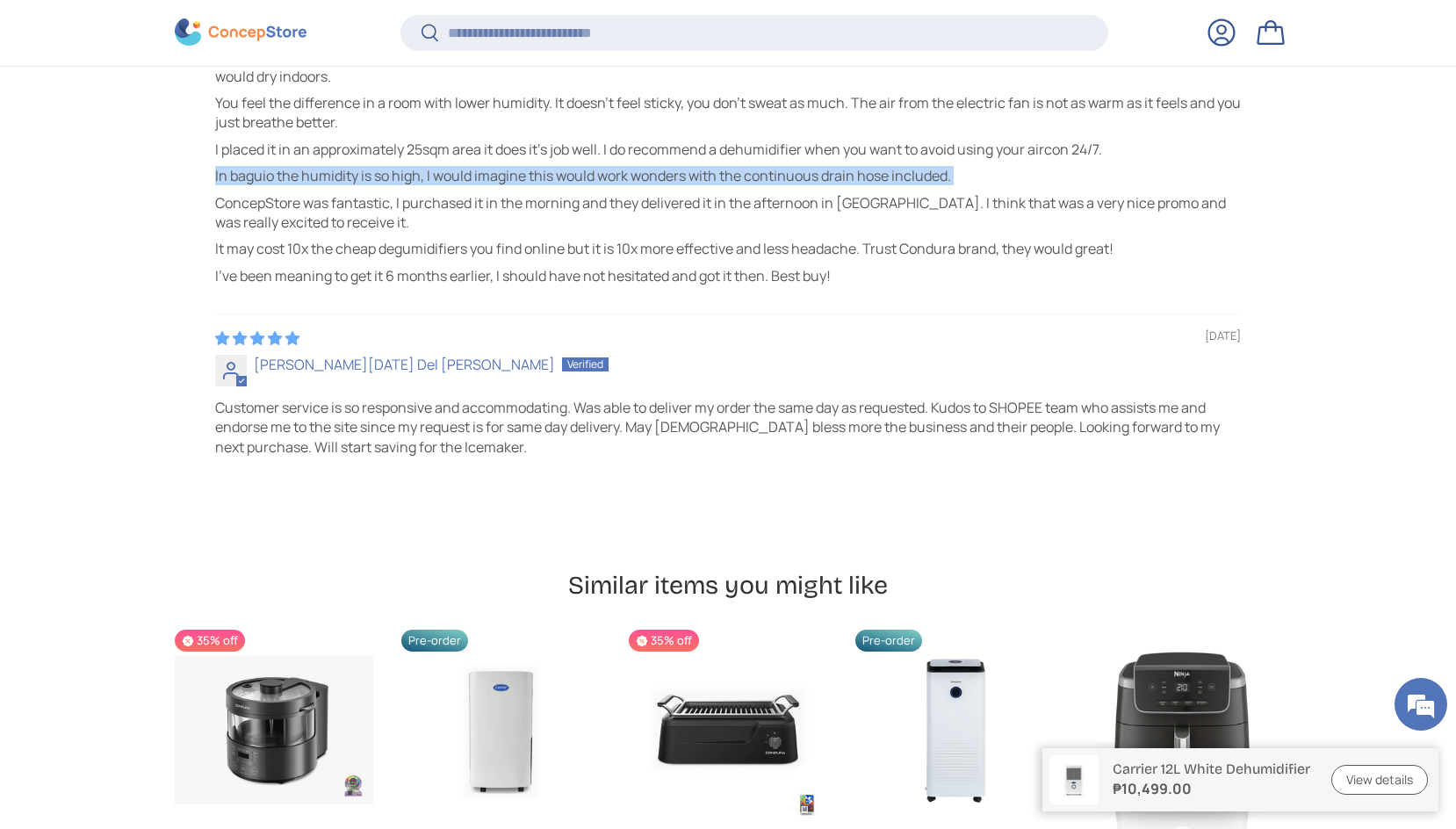
scroll to position [5241, 0]
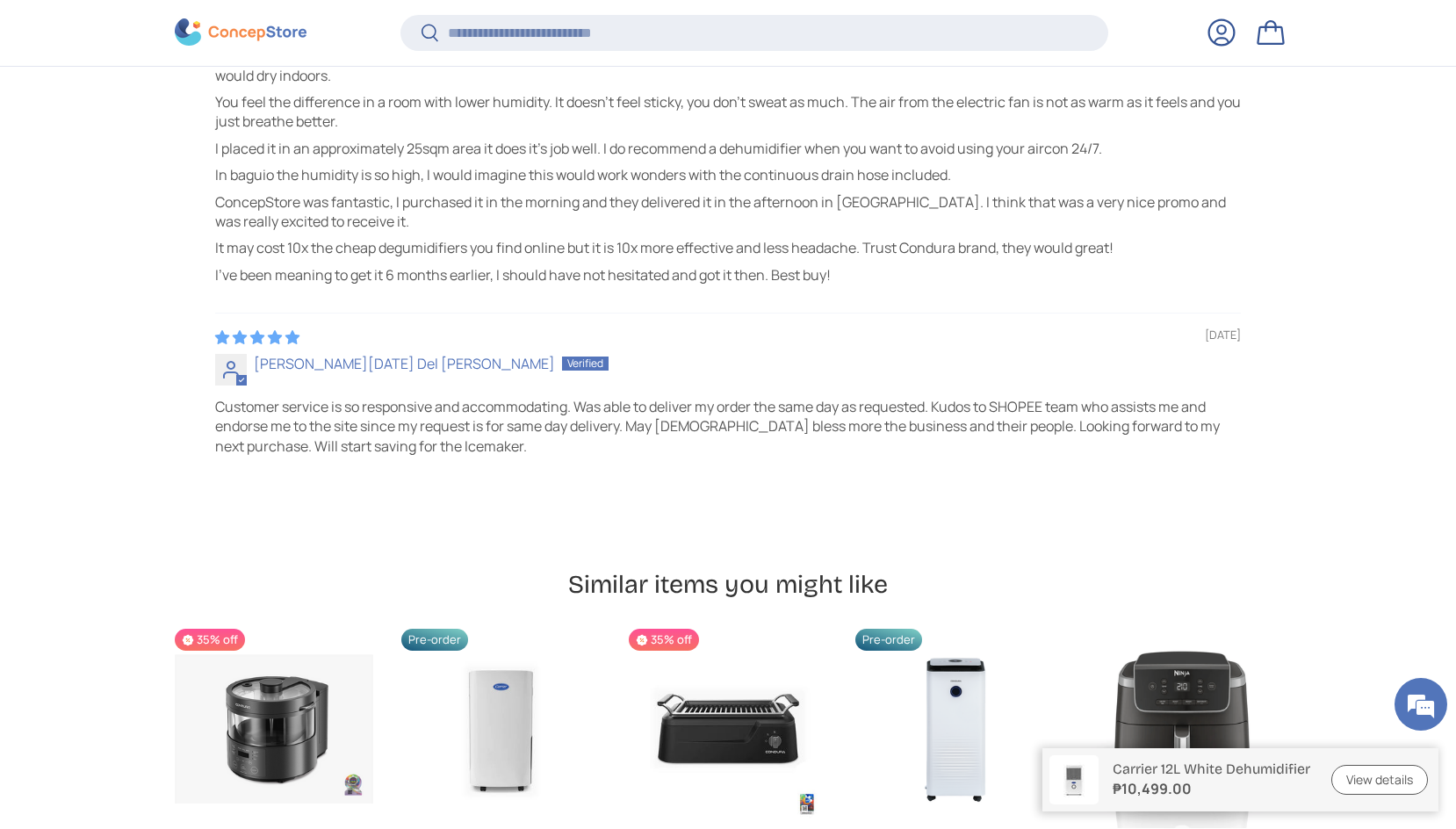
click at [338, 196] on p "ConcepStore was fantastic, I purchased it in the morning and they delivered it …" at bounding box center [728, 212] width 1025 height 40
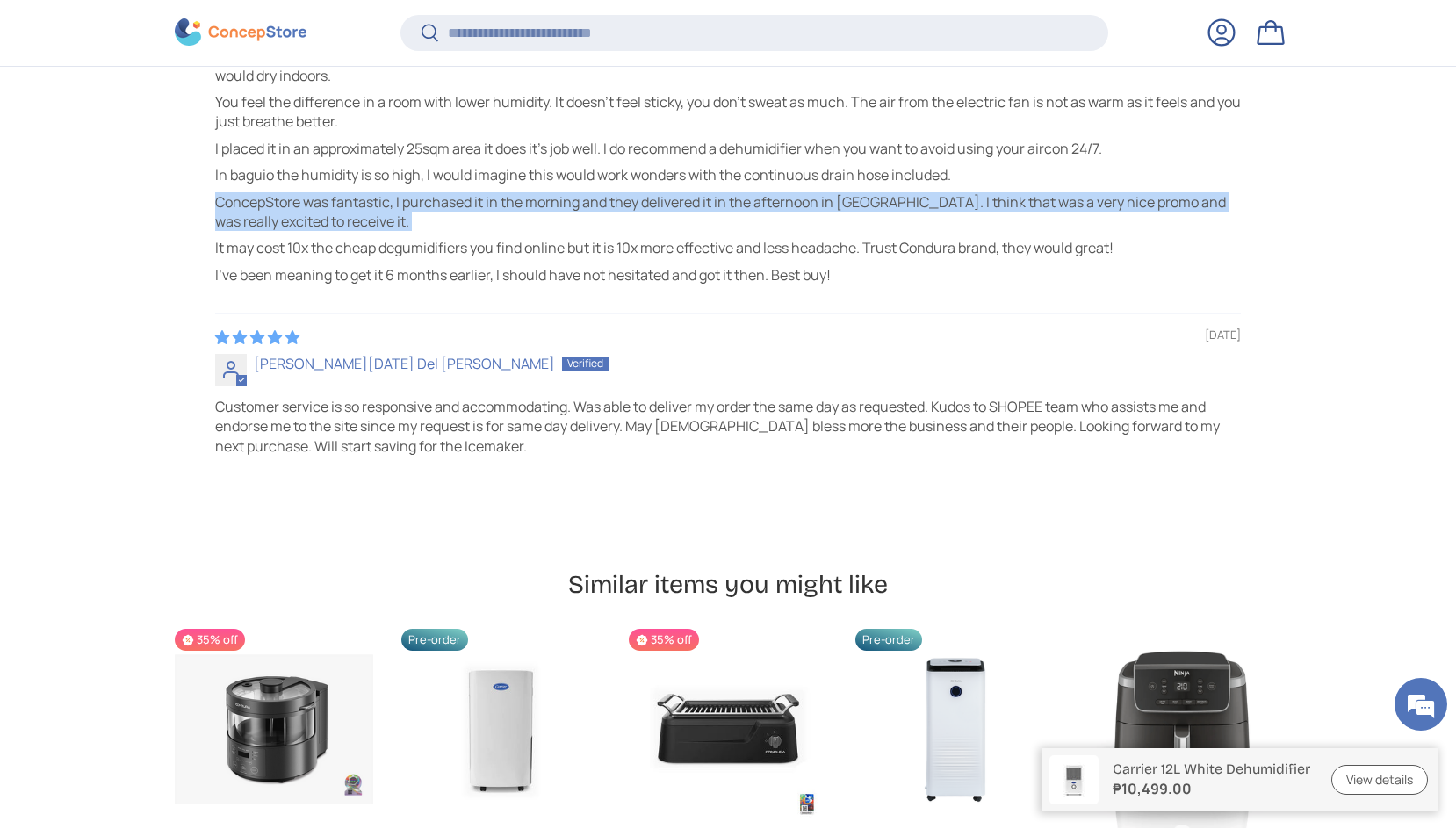
click at [338, 196] on p "ConcepStore was fantastic, I purchased it in the morning and they delivered it …" at bounding box center [728, 212] width 1025 height 40
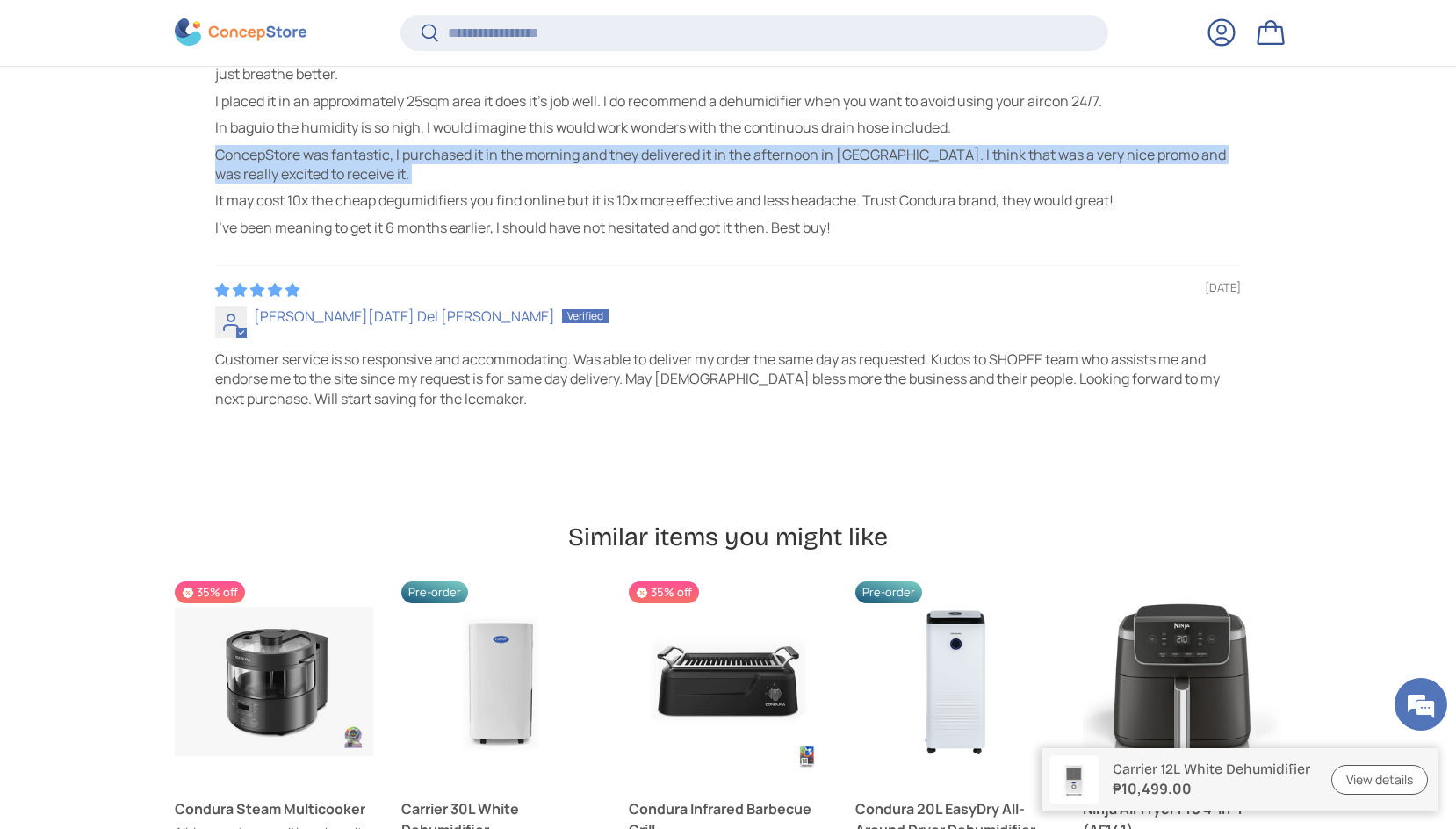
scroll to position [5310, 0]
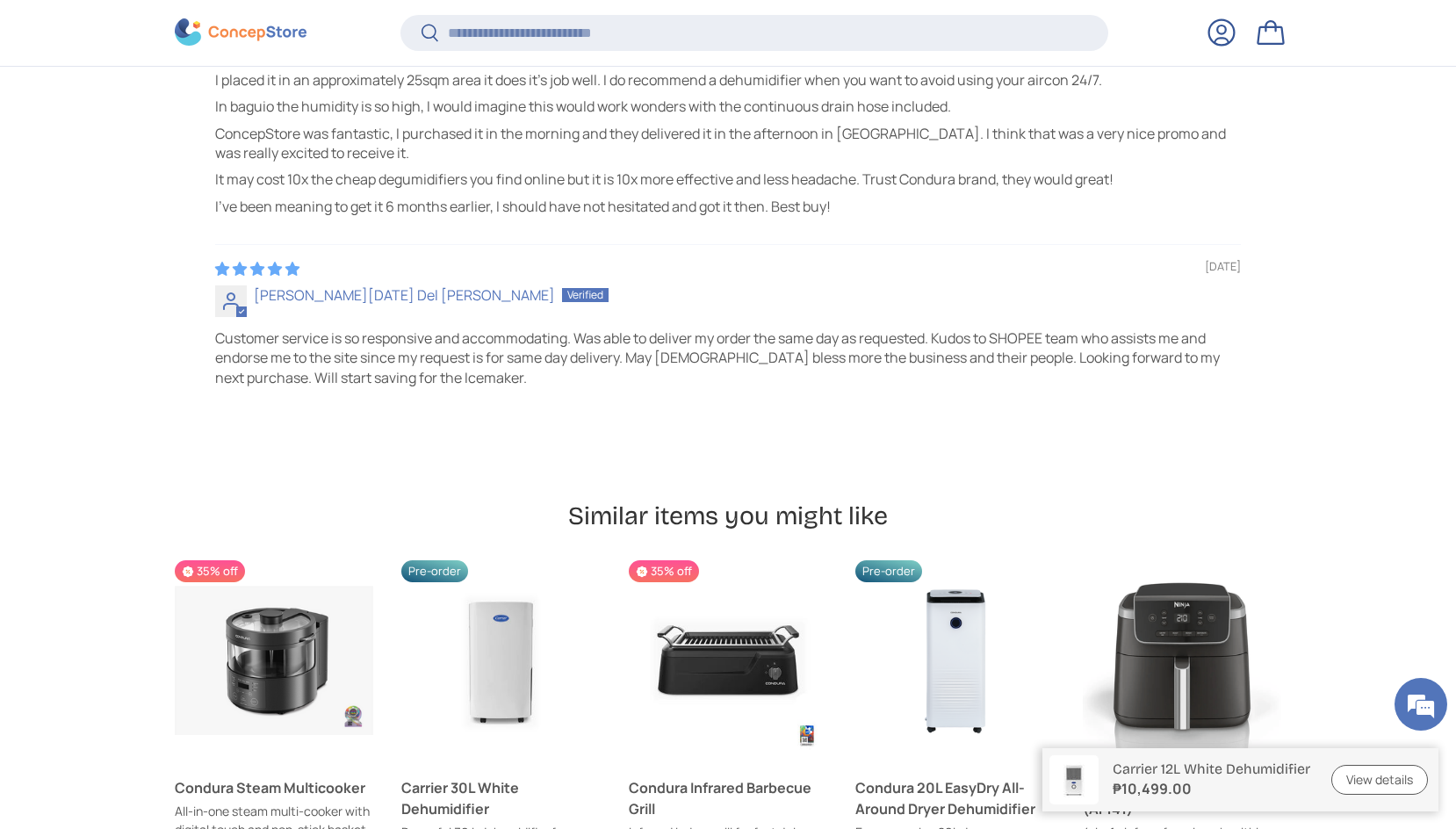
click at [339, 183] on p "It may cost 10x the cheap degumidifiers you find online but it is 10x more effe…" at bounding box center [728, 179] width 1025 height 19
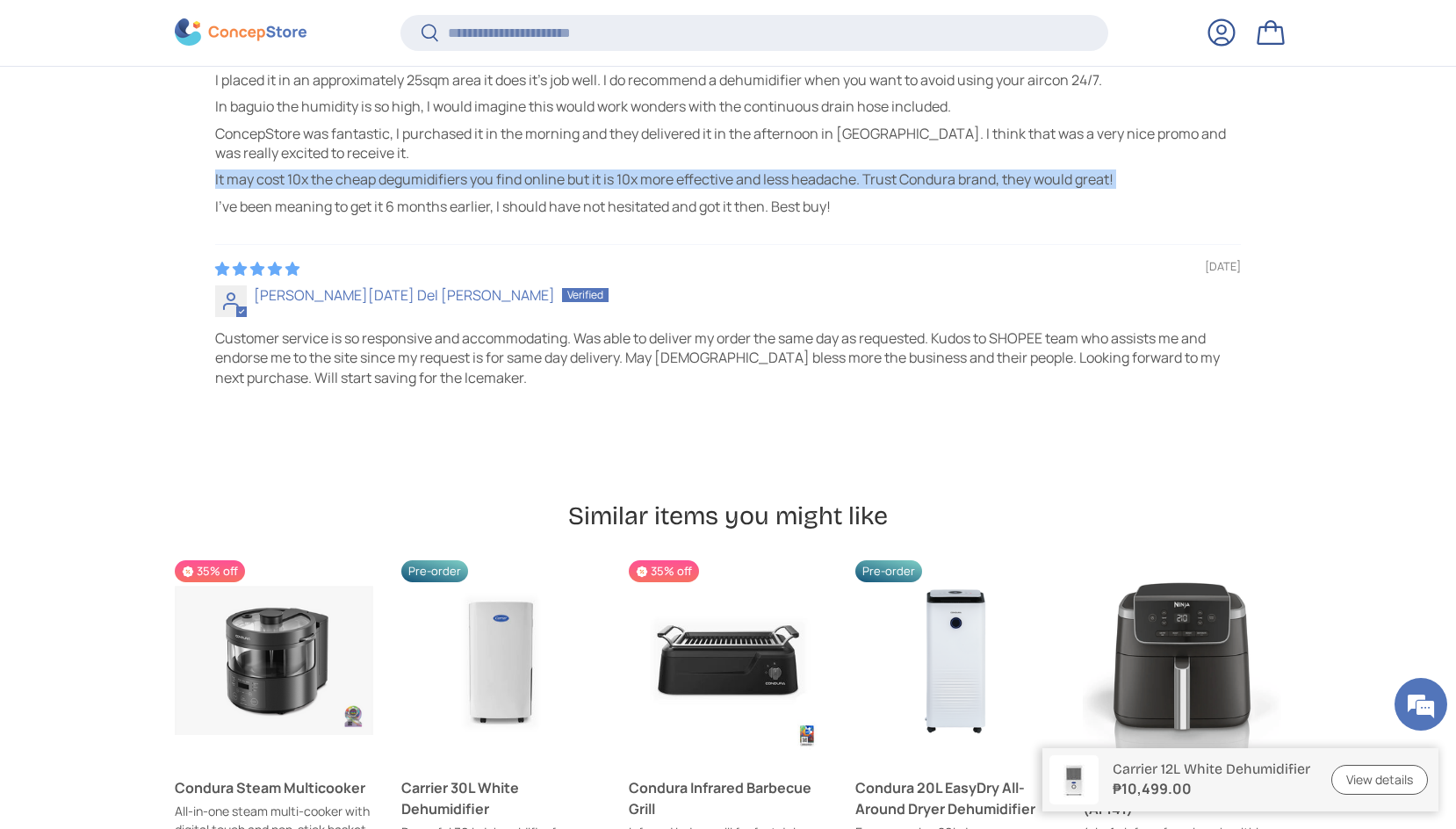
click at [339, 183] on p "It may cost 10x the cheap degumidifiers you find online but it is 10x more effe…" at bounding box center [728, 179] width 1025 height 19
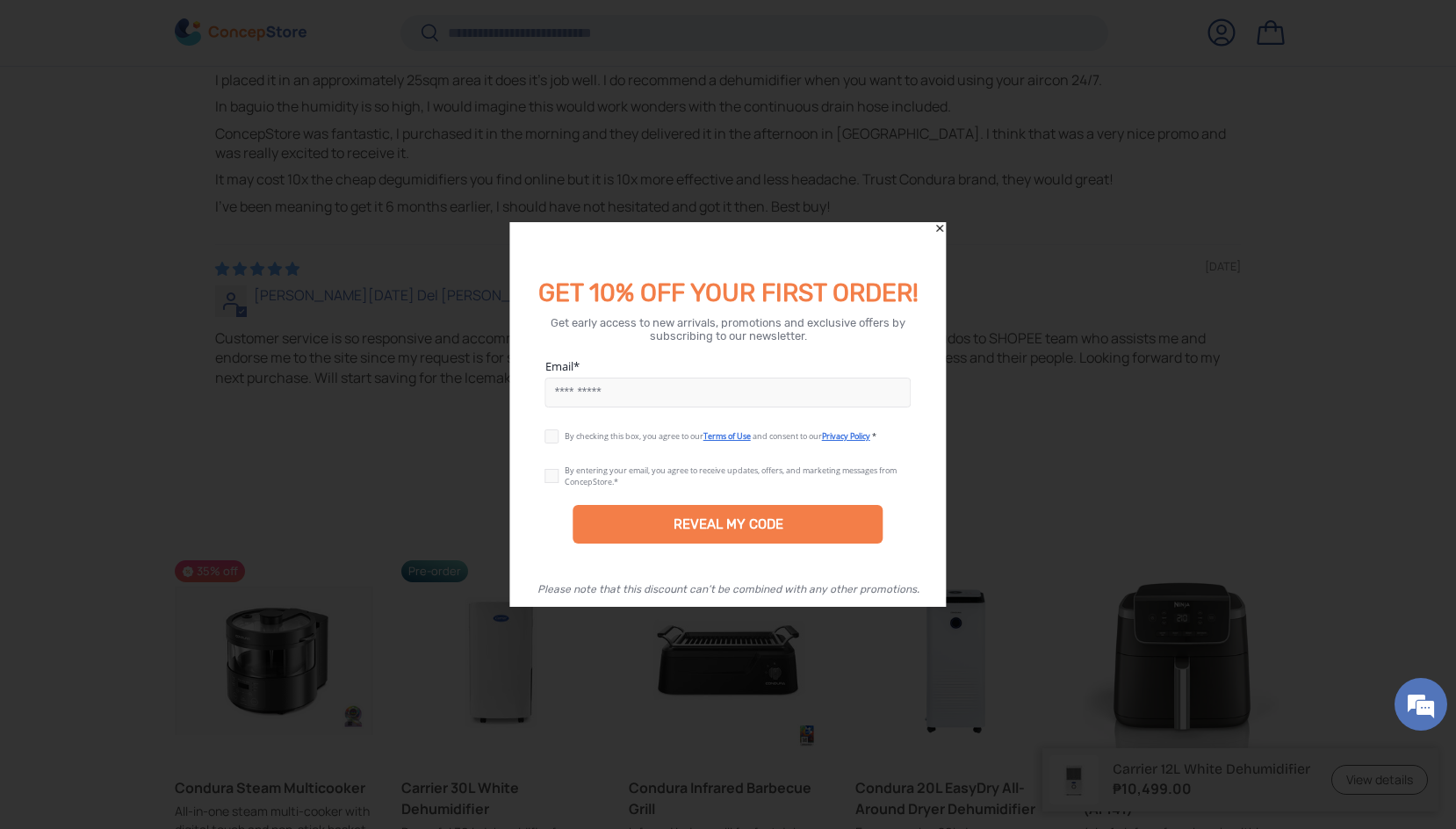
click at [732, 380] on input "Email" at bounding box center [728, 392] width 366 height 29
type input "**********"
click at [592, 428] on div "By checking this box, you agree to our Terms of Use and consent to our Privacy …" at bounding box center [728, 435] width 366 height 22
click at [600, 439] on span "By checking this box, you agree to our" at bounding box center [634, 435] width 139 height 11
click at [565, 433] on span "By checking this box, you agree to our" at bounding box center [634, 435] width 139 height 11
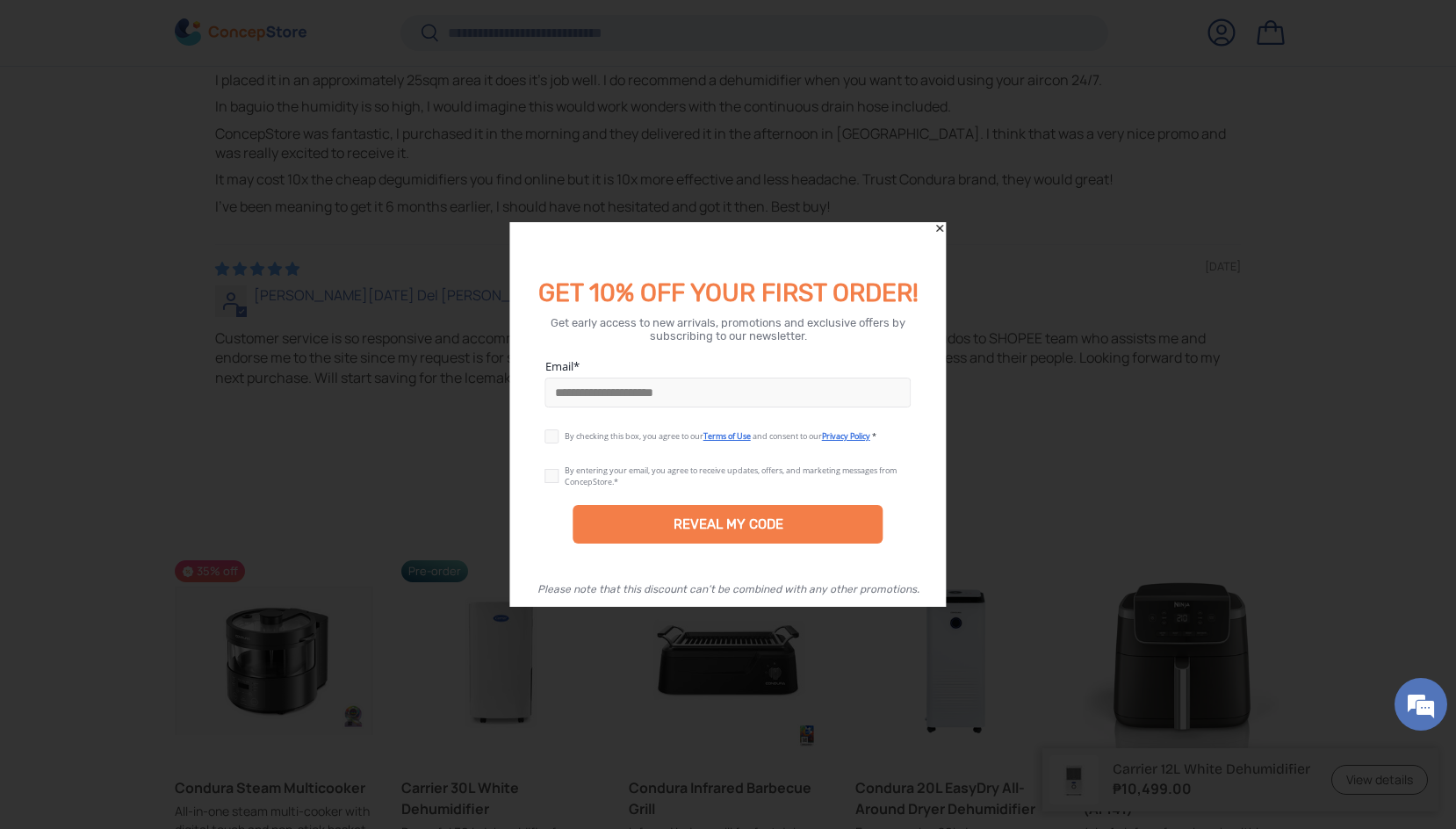
click at [552, 433] on label at bounding box center [554, 433] width 19 height 14
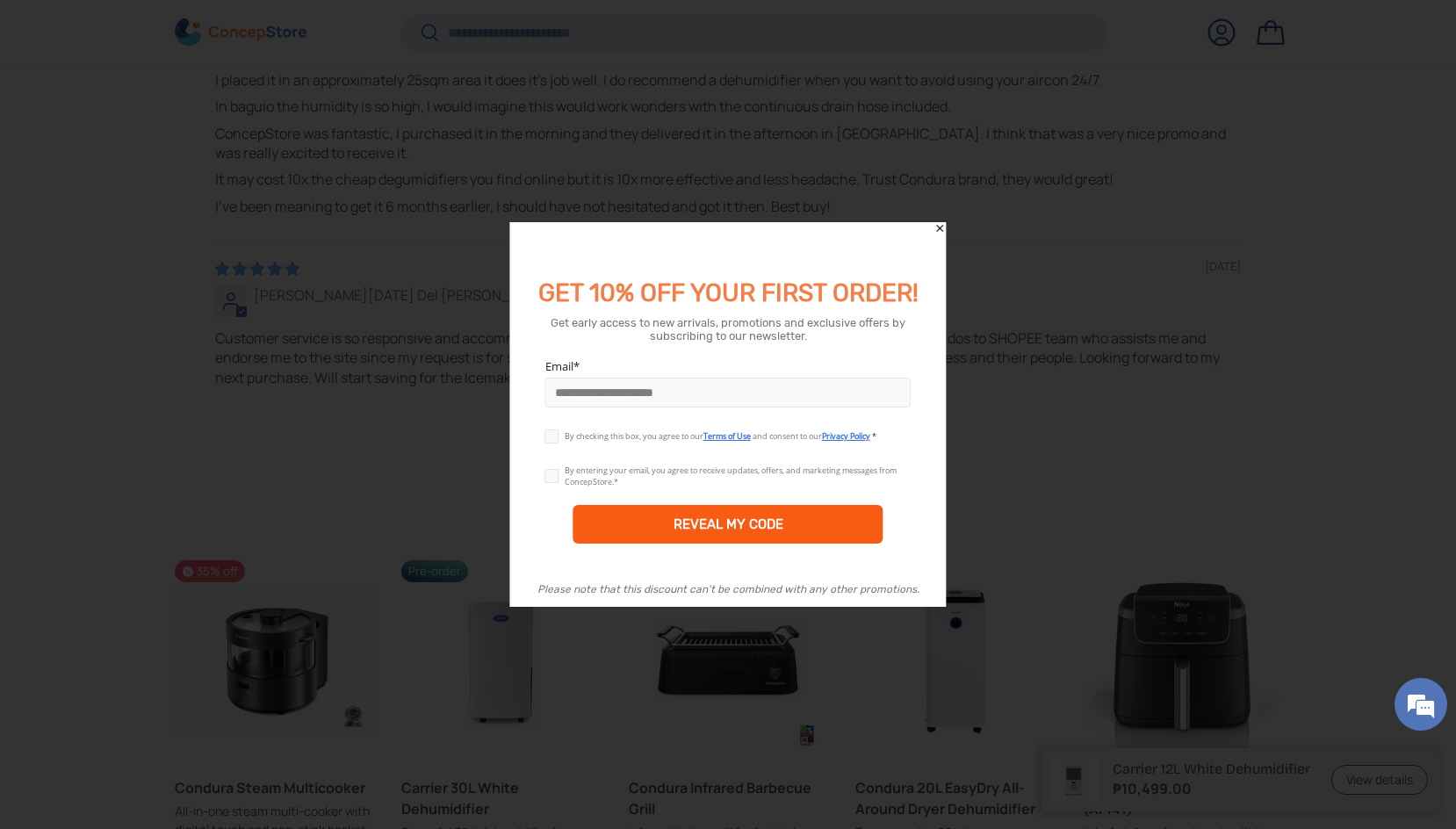
click at [704, 531] on div "REVEAL MY CODE" at bounding box center [728, 524] width 109 height 16
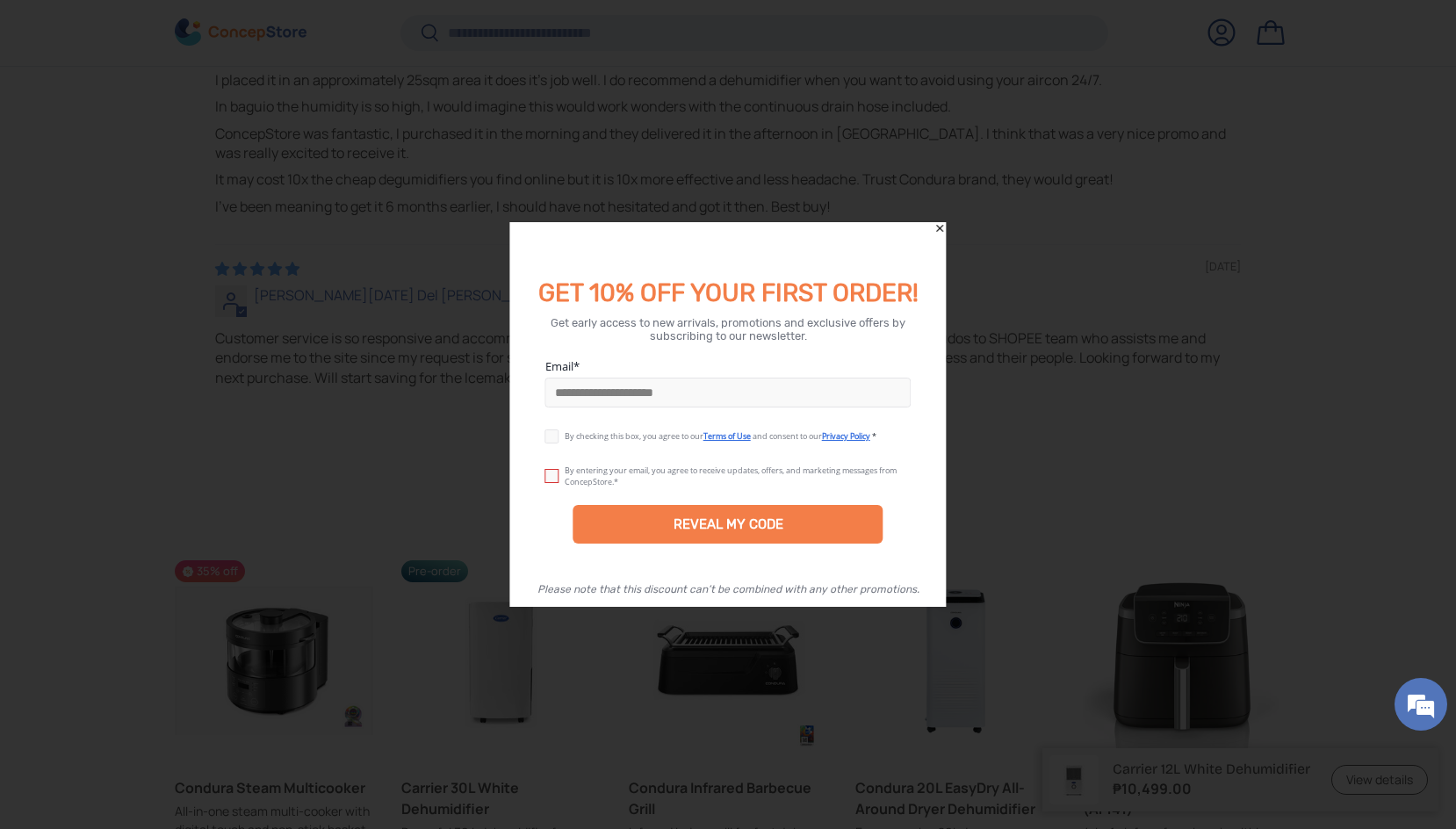
click at [545, 466] on label at bounding box center [554, 472] width 19 height 14
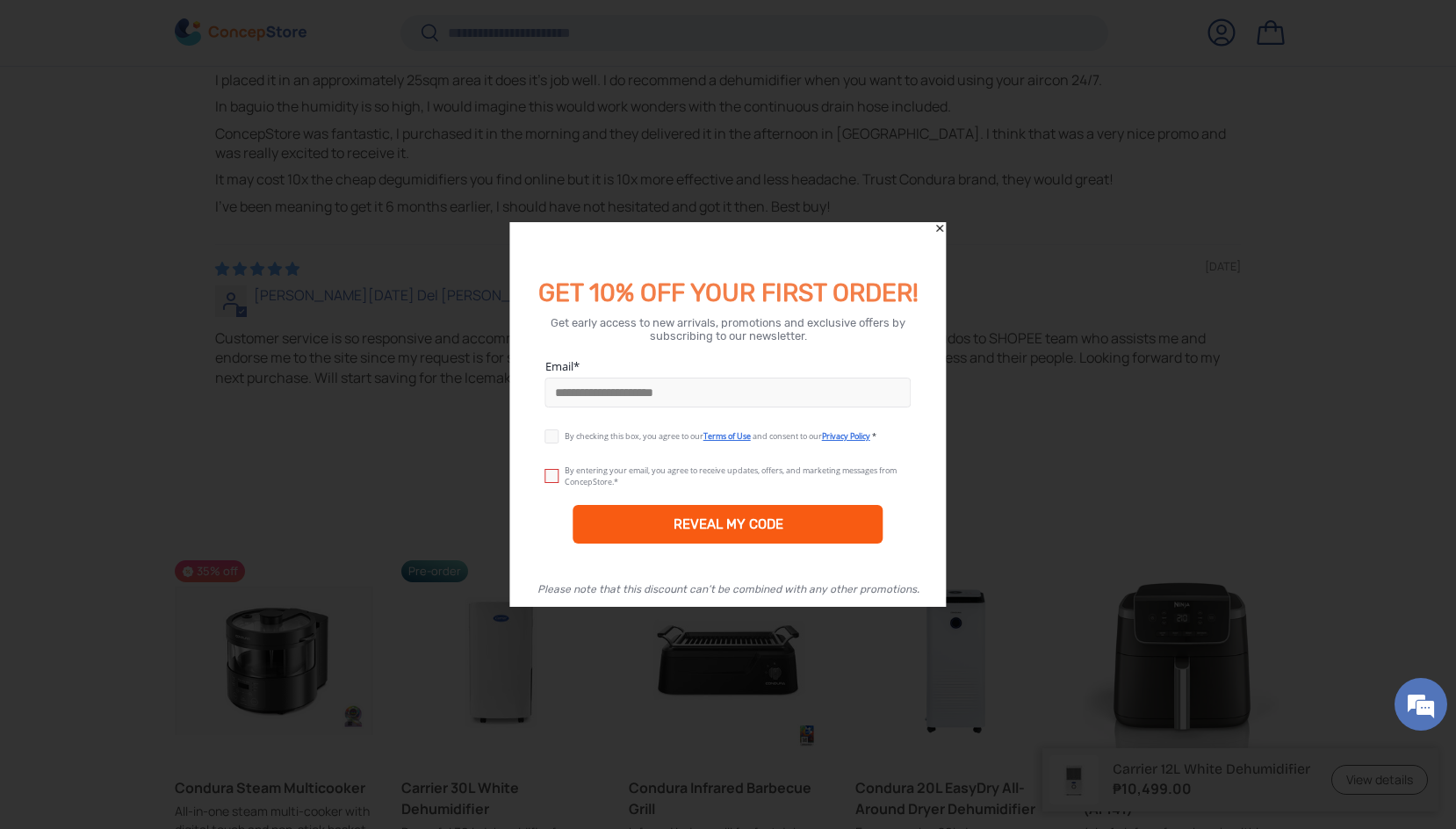
click at [735, 541] on div "REVEAL MY CODE" at bounding box center [728, 524] width 310 height 39
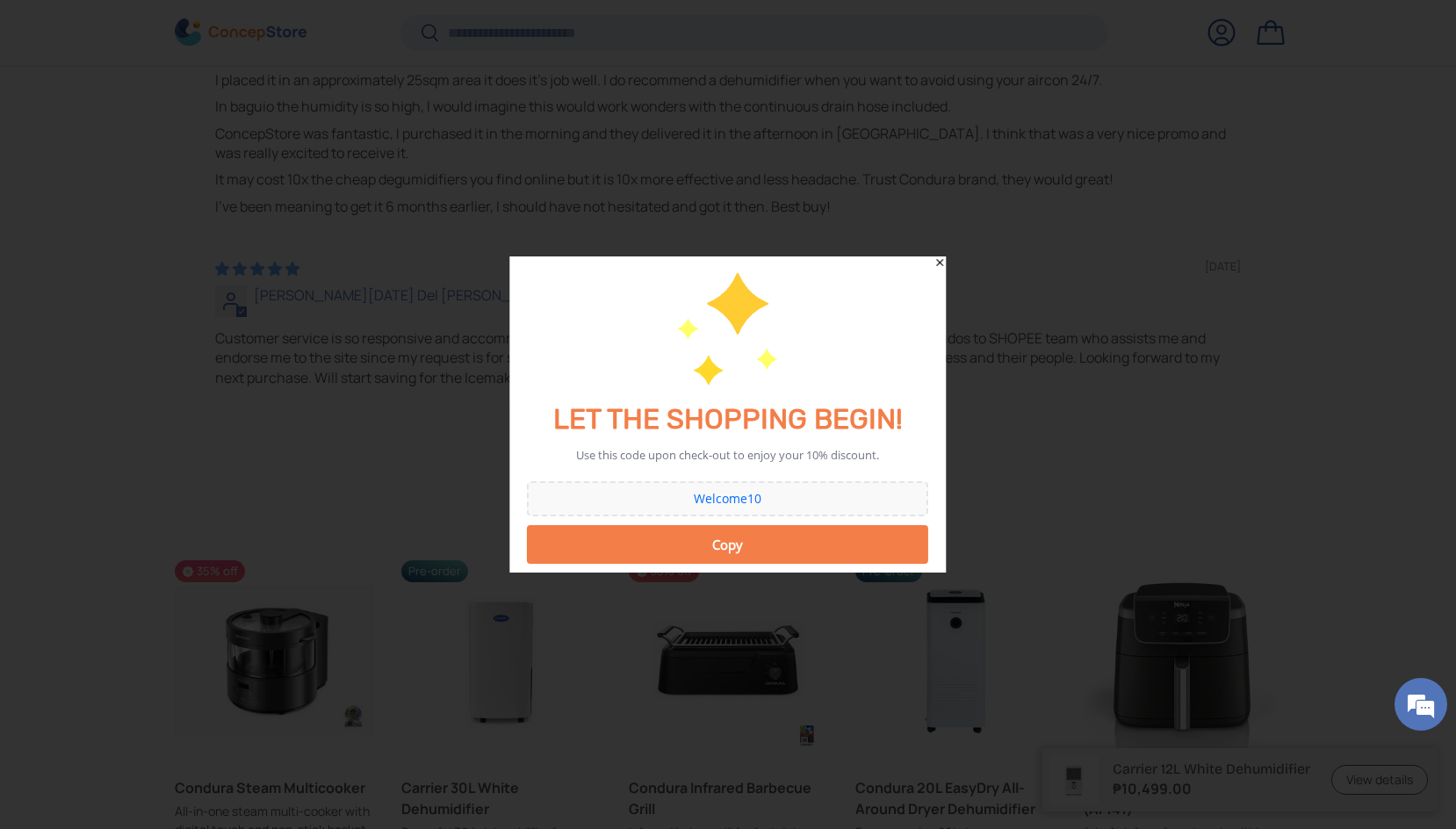
click at [732, 495] on div "Welcome10" at bounding box center [727, 498] width 383 height 12
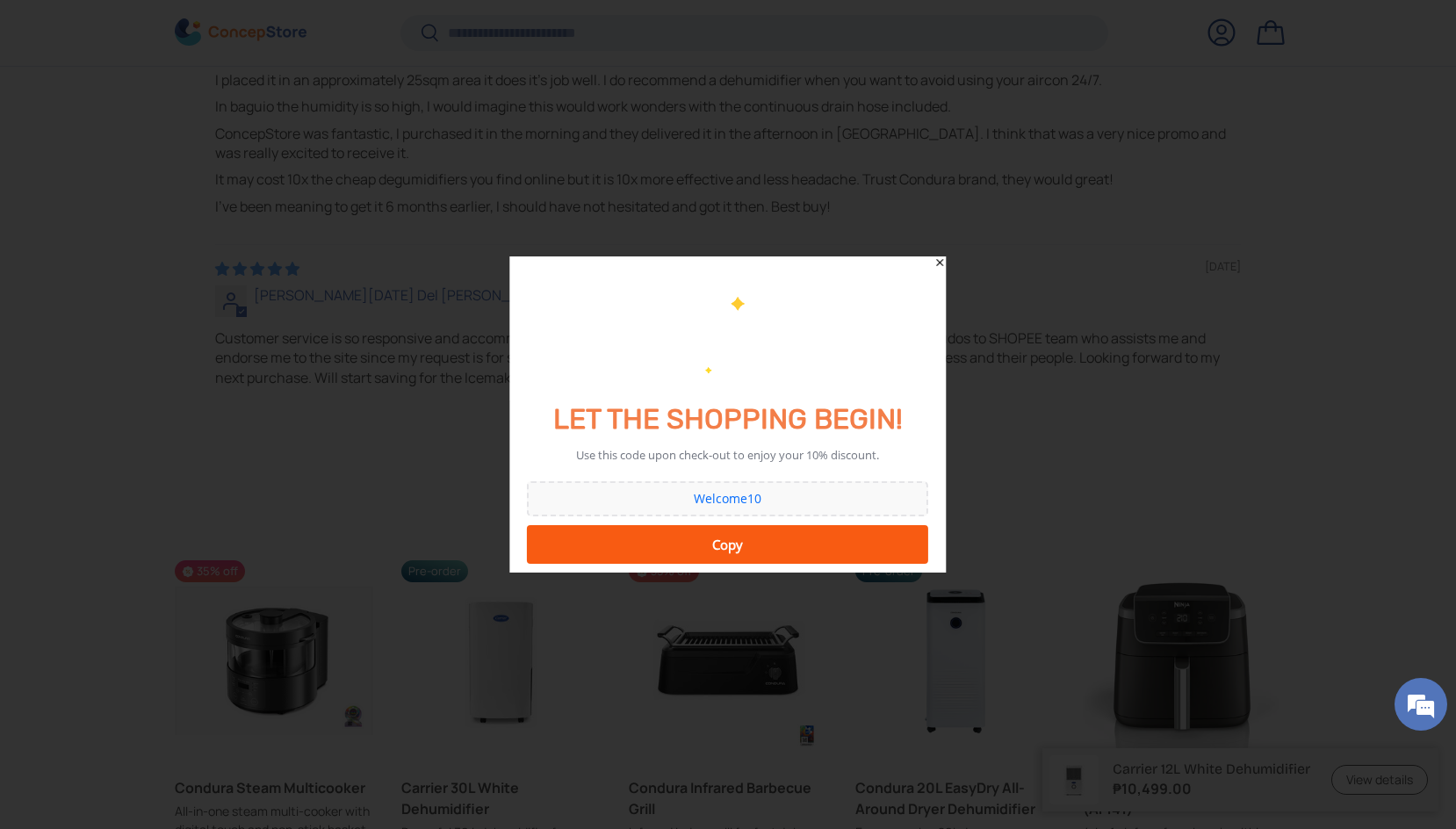
click at [738, 541] on div "Copy" at bounding box center [728, 544] width 379 height 35
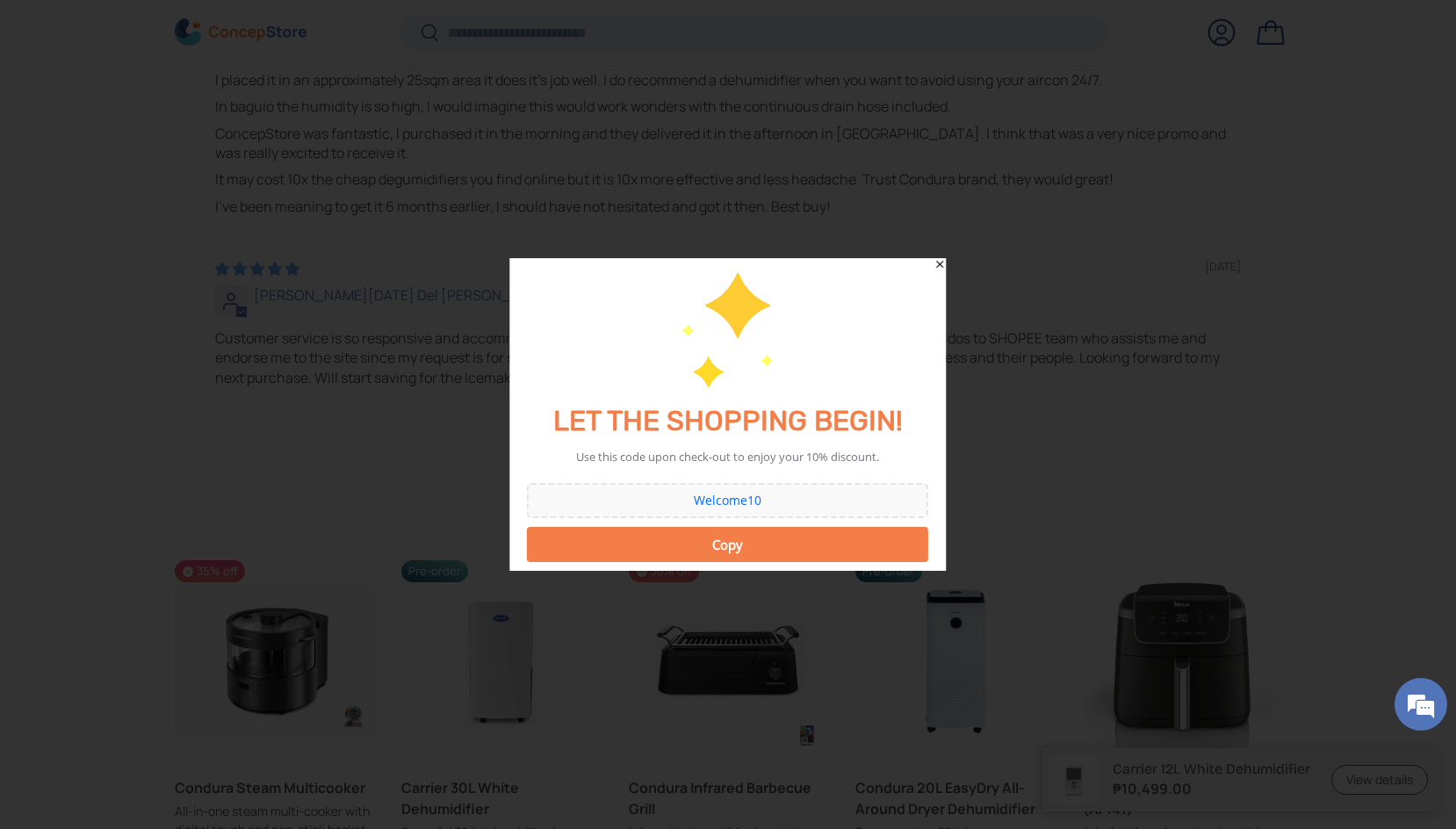
click at [937, 261] on div "11/28/2021" at bounding box center [728, 268] width 1025 height 19
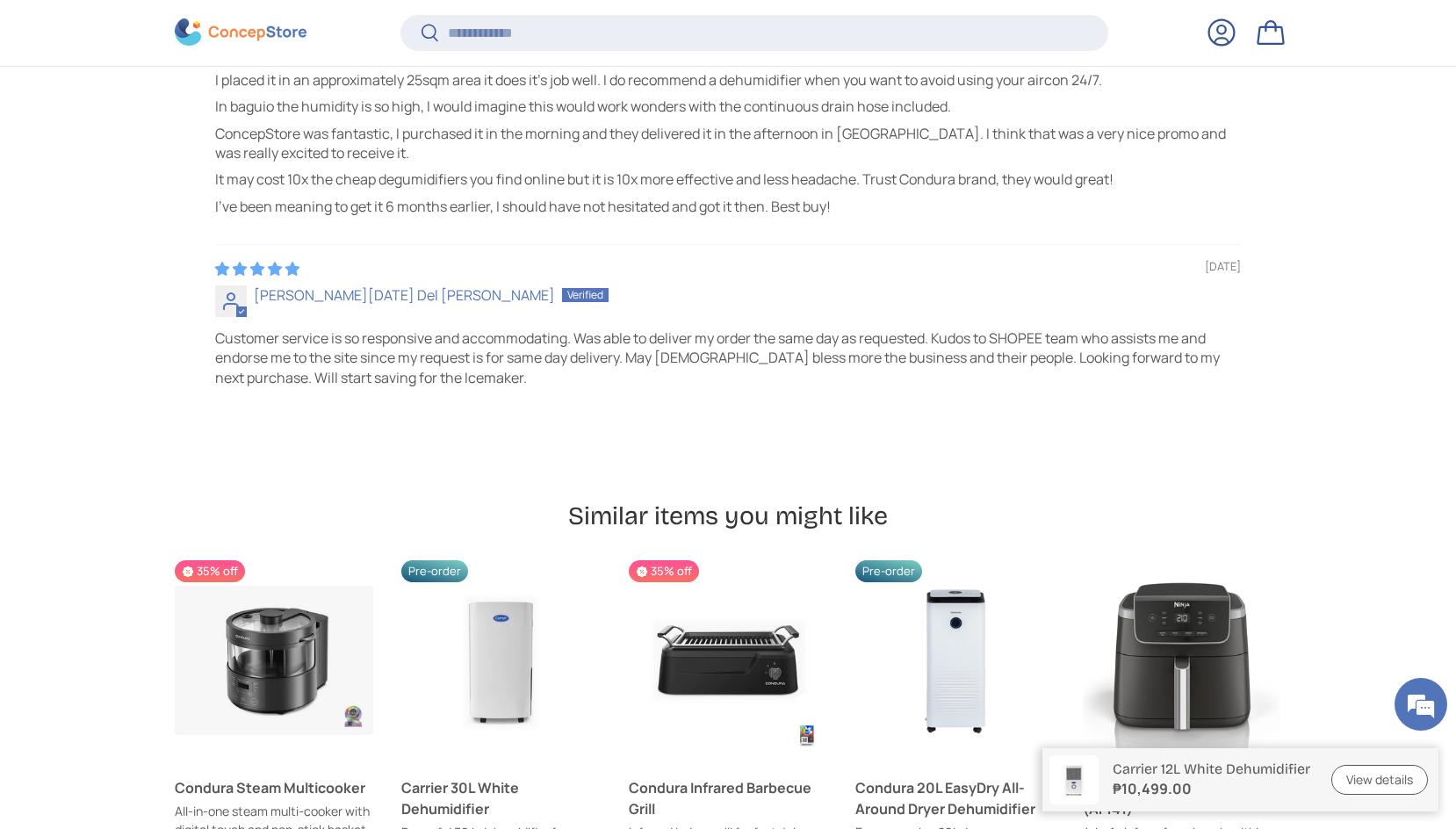
click at [734, 218] on div "06/25/2022 Wilfred Laxa It works fantastic! It extracts so much water from our …" at bounding box center [728, 45] width 1025 height 396
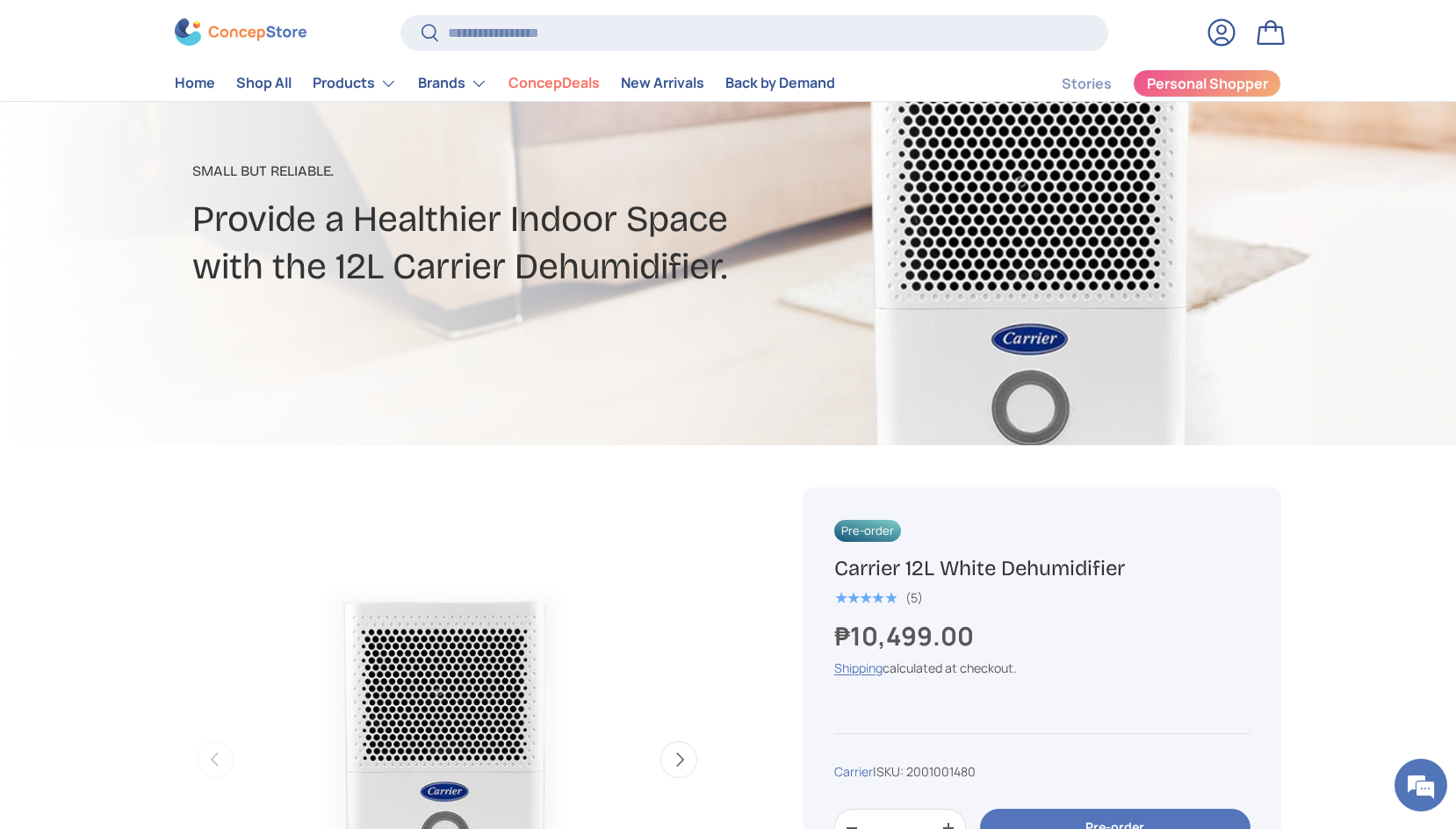
scroll to position [0, 0]
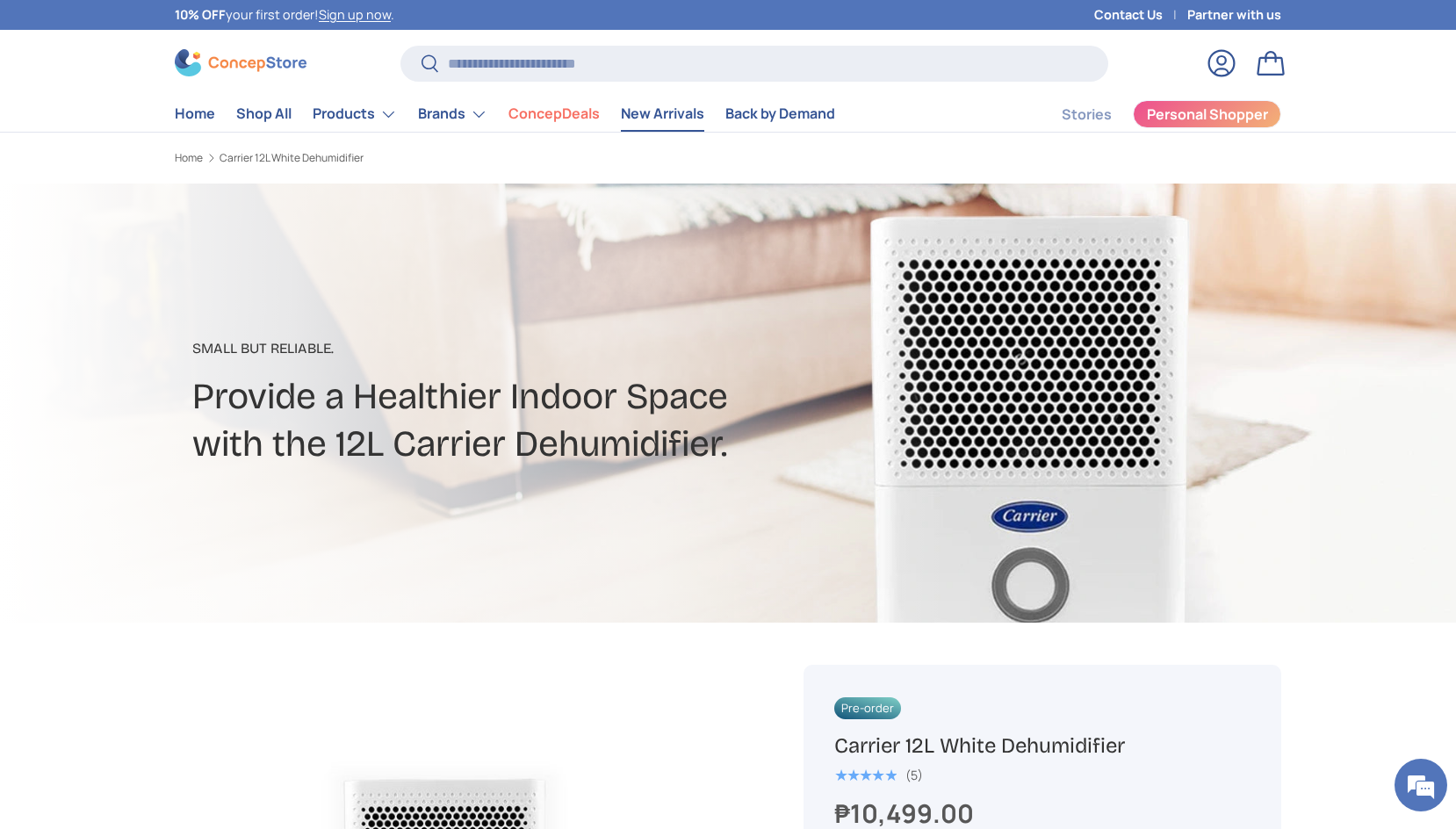
click at [691, 121] on link "New Arrivals" at bounding box center [663, 114] width 84 height 34
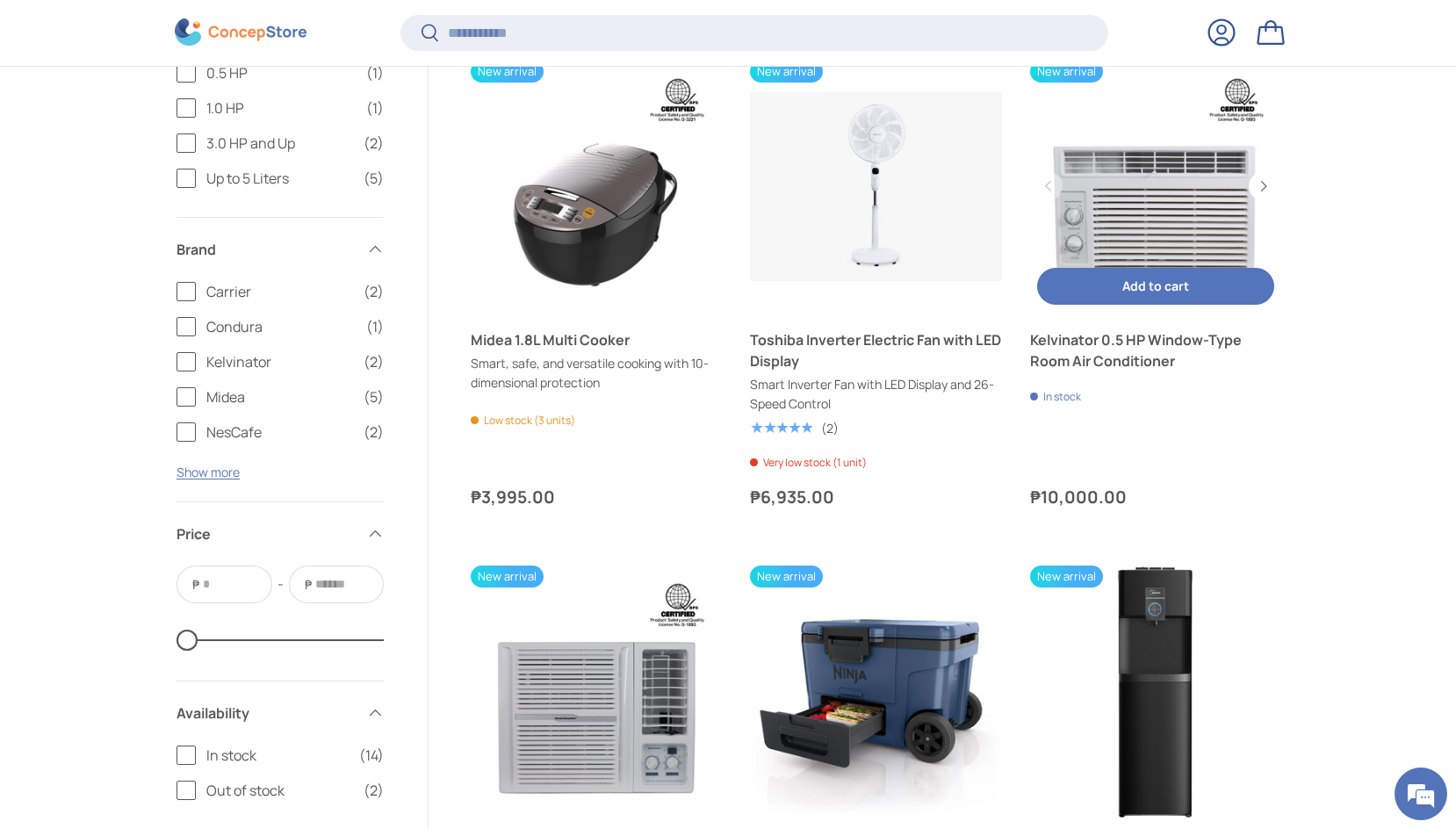
scroll to position [1822, 0]
drag, startPoint x: 1116, startPoint y: 228, endPoint x: 1172, endPoint y: 214, distance: 57.7
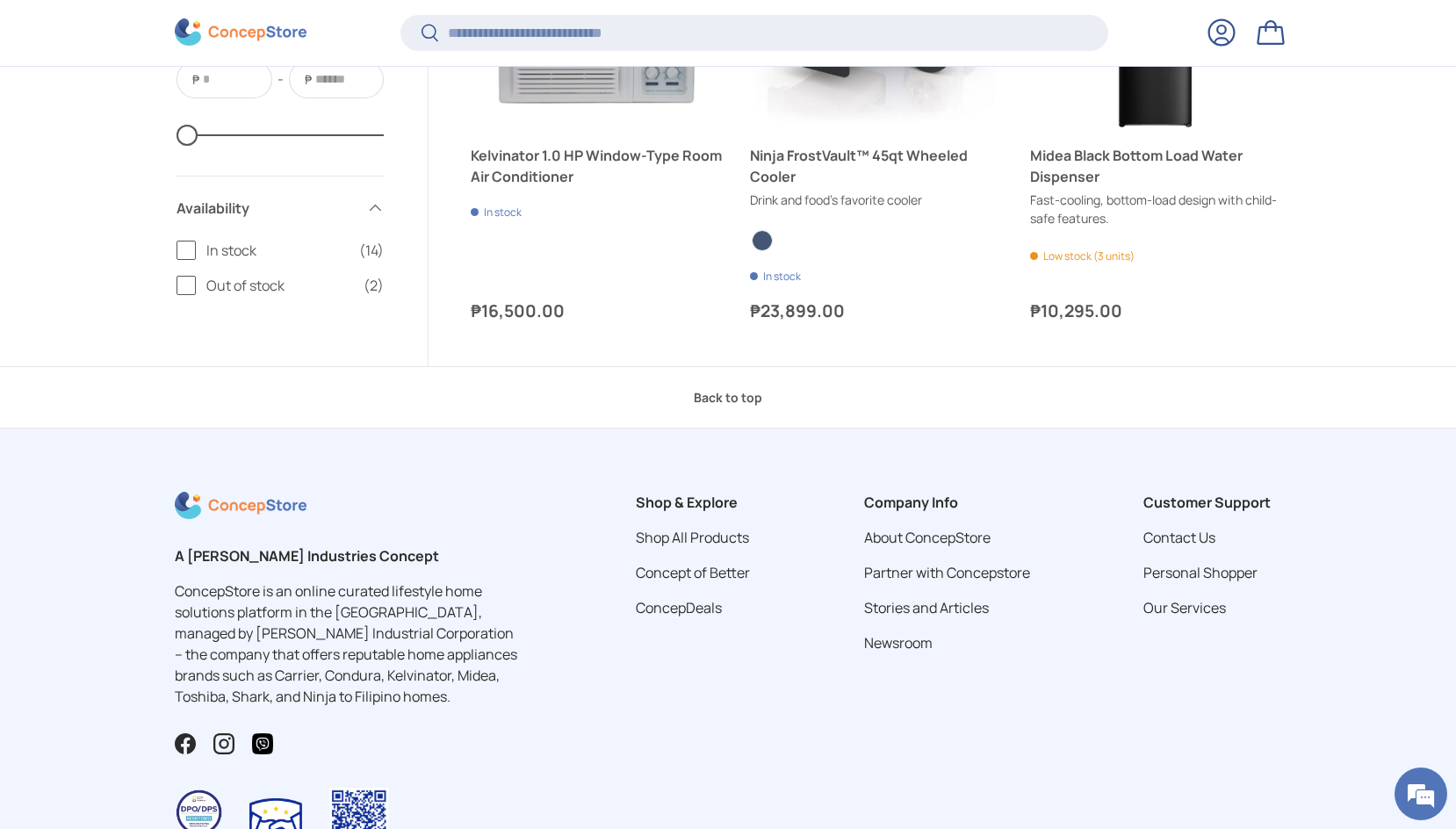
scroll to position [2737, 0]
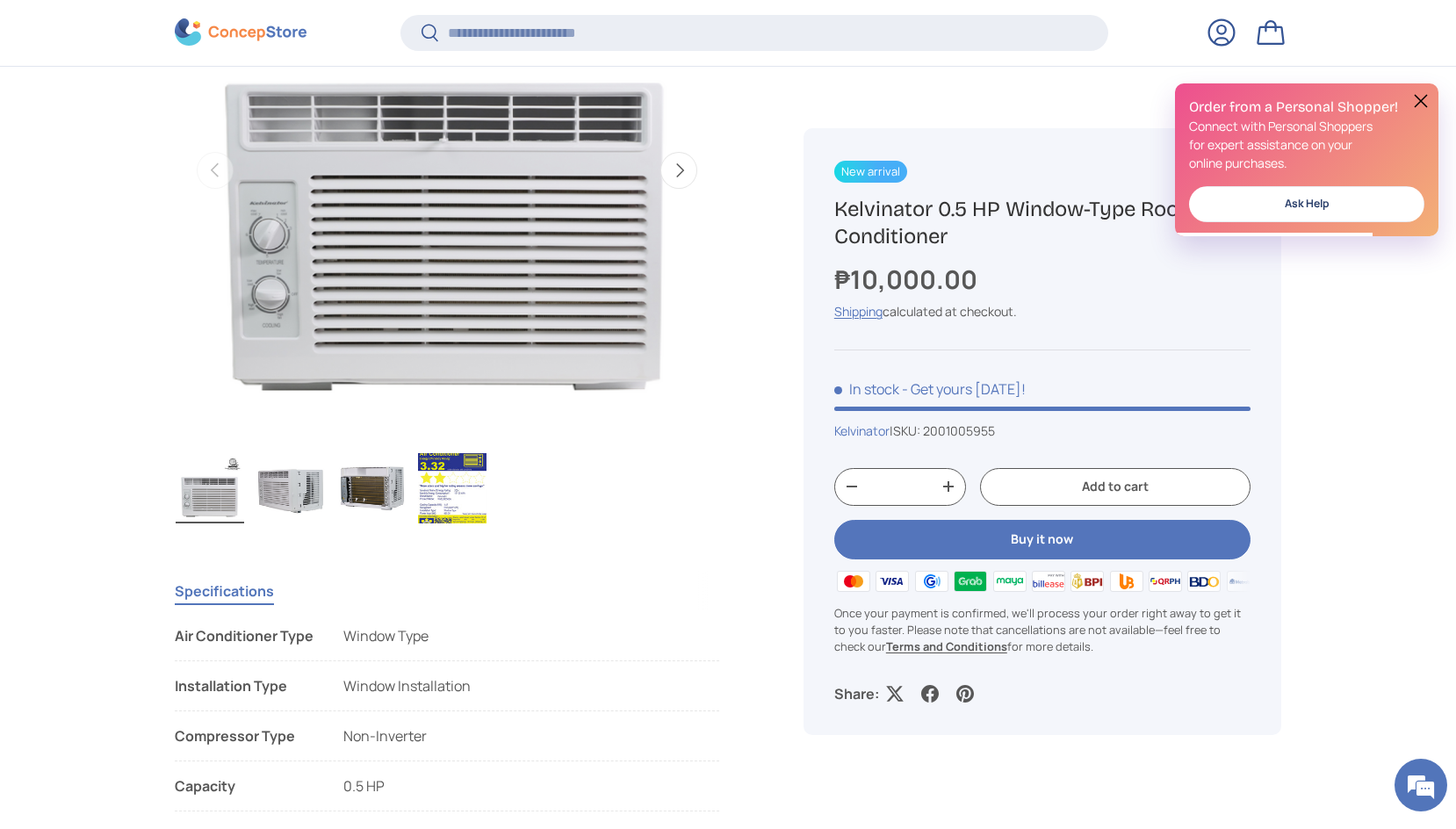
scroll to position [326, 0]
